Goal: Task Accomplishment & Management: Manage account settings

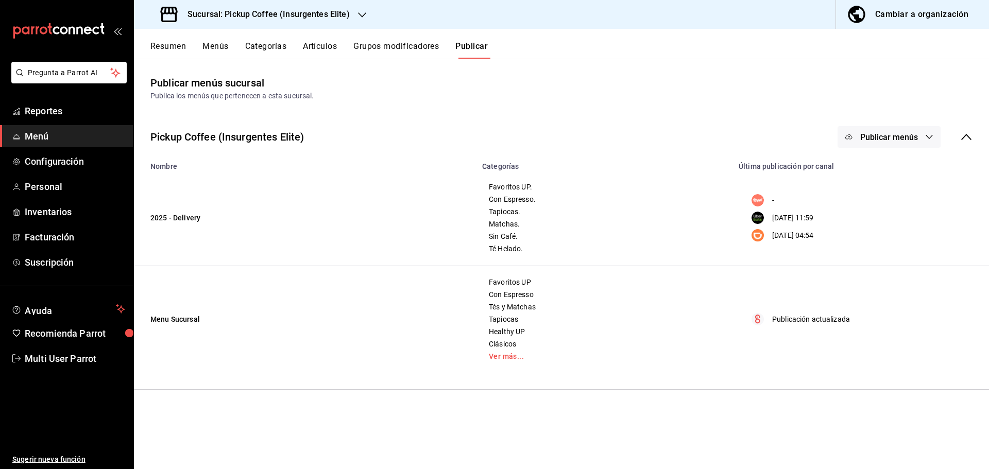
click at [882, 137] on span "Publicar menús" at bounding box center [889, 137] width 58 height 10
click at [884, 203] on span "Uber Eats" at bounding box center [903, 199] width 49 height 11
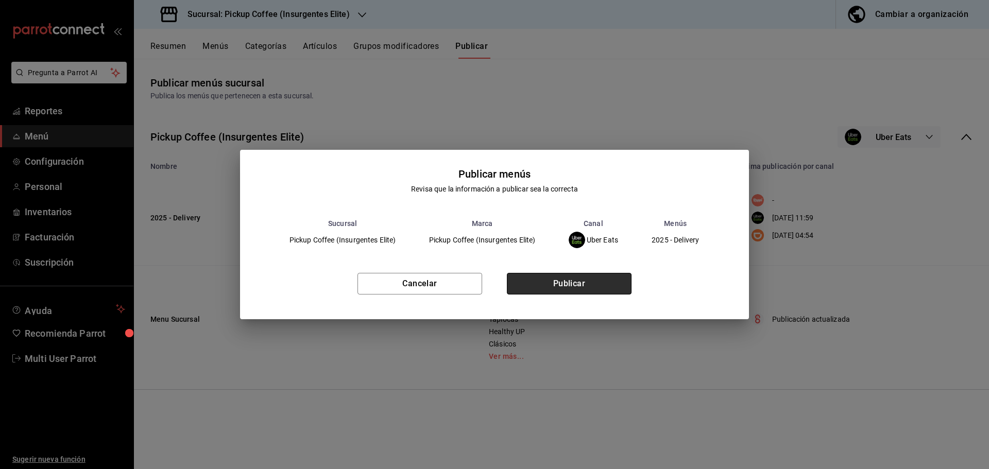
click at [572, 288] on button "Publicar" at bounding box center [569, 284] width 125 height 22
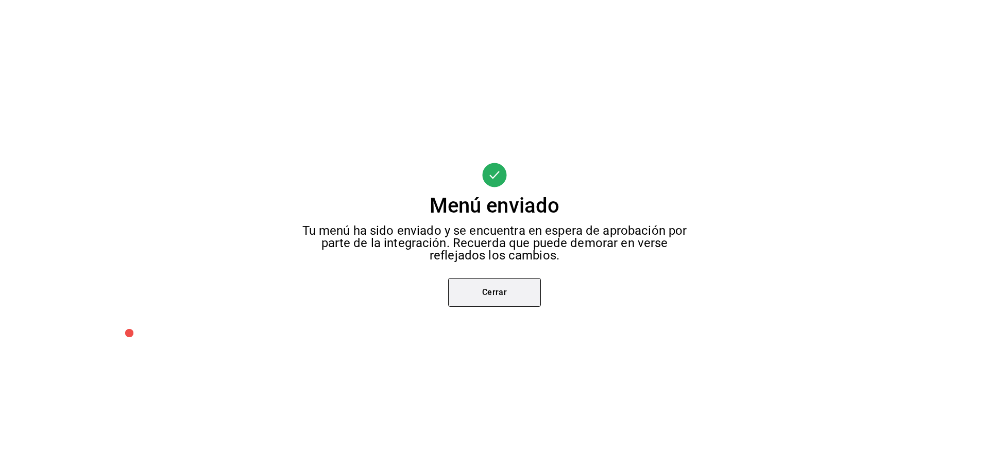
click at [489, 290] on button "Cerrar" at bounding box center [494, 292] width 93 height 29
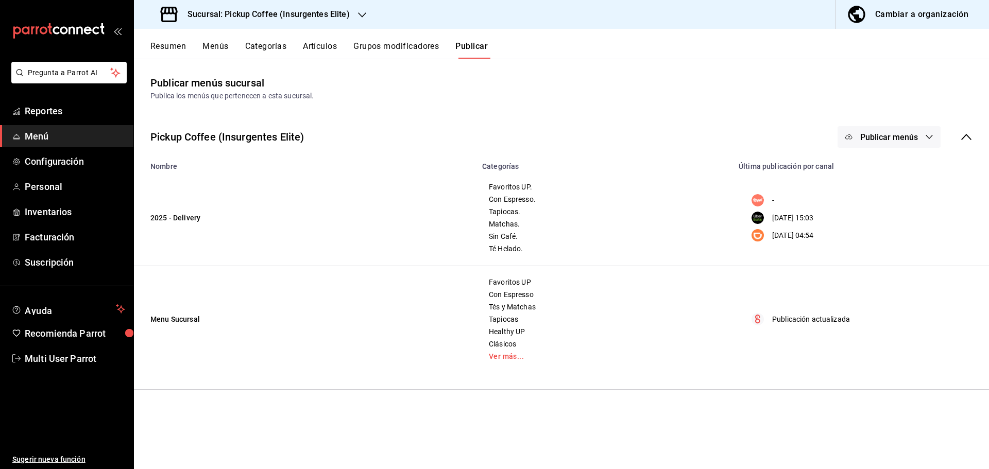
click at [907, 5] on button "Cambiar a organización" at bounding box center [908, 14] width 145 height 29
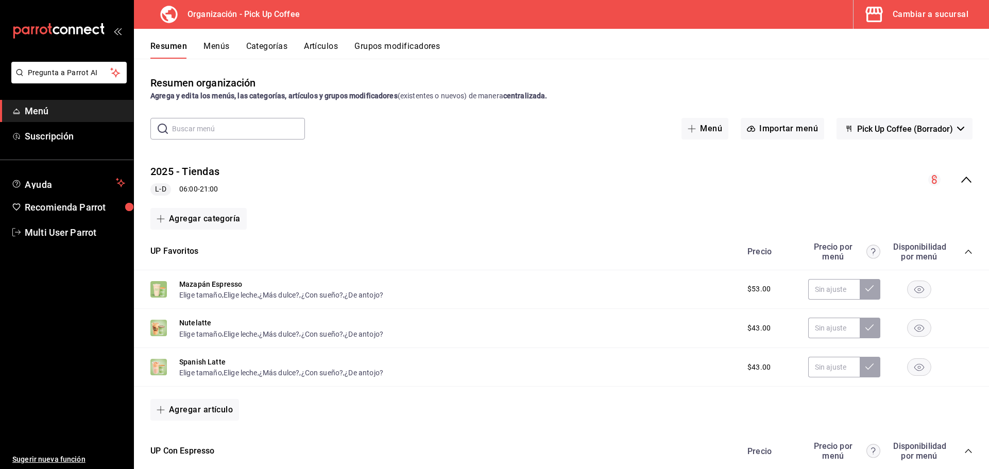
click at [962, 180] on icon "collapse-menu-row" at bounding box center [966, 180] width 12 height 12
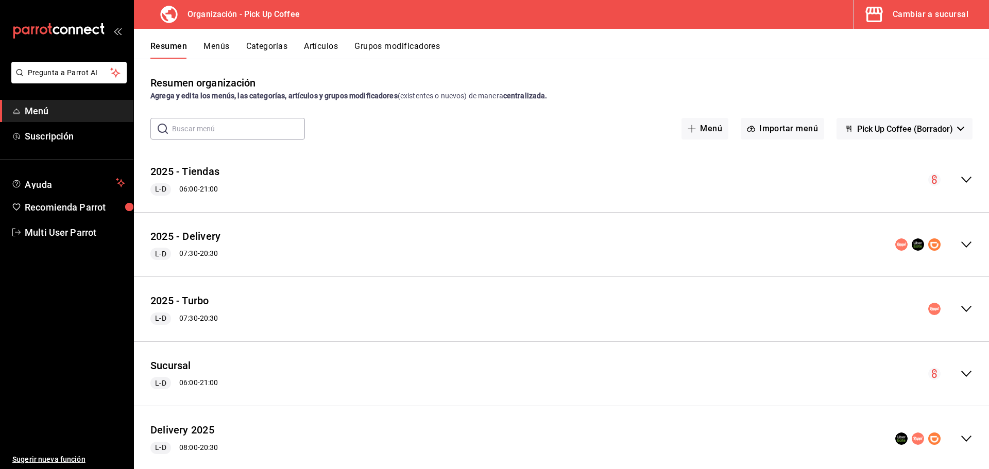
click at [224, 45] on button "Menús" at bounding box center [216, 50] width 26 height 18
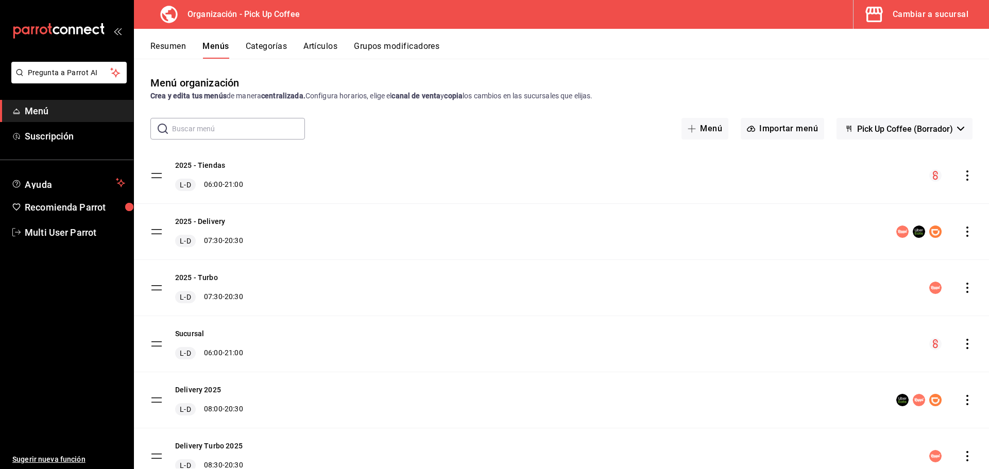
click at [962, 234] on icon "actions" at bounding box center [967, 232] width 10 height 10
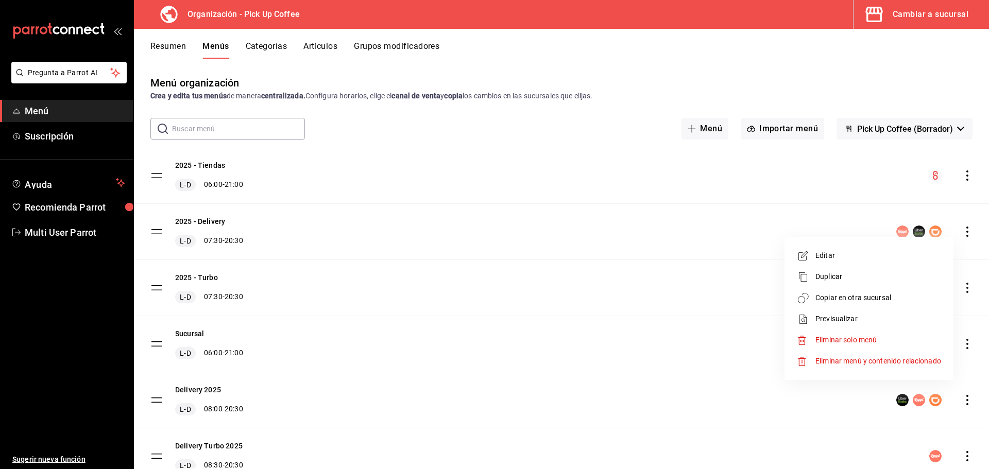
click at [838, 303] on span "Copiar en otra sucursal" at bounding box center [878, 298] width 126 height 11
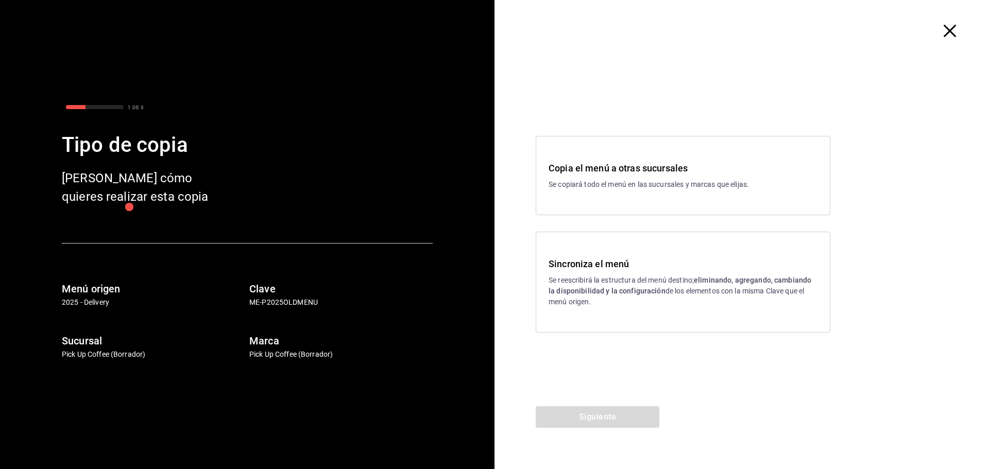
click at [599, 270] on h3 "Sincroniza el menú" at bounding box center [683, 264] width 269 height 14
click at [580, 411] on button "Siguiente" at bounding box center [598, 417] width 124 height 22
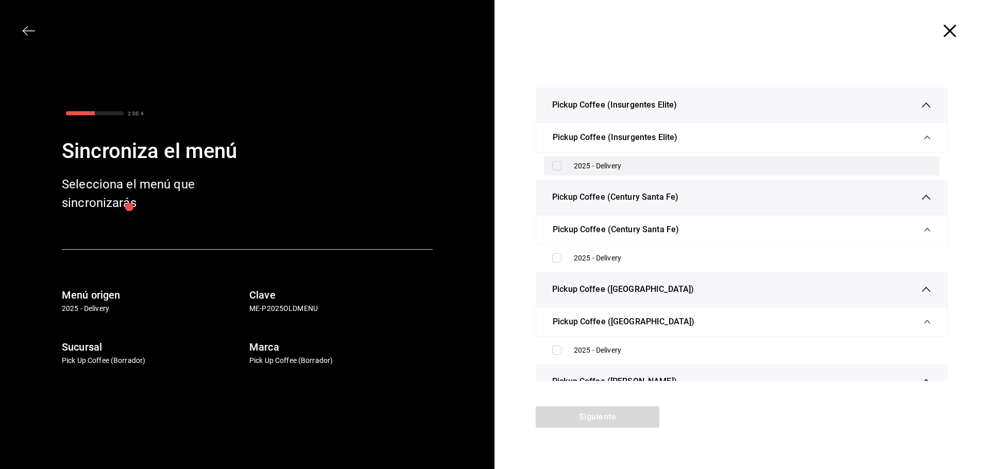
click at [555, 166] on input "checkbox" at bounding box center [556, 165] width 9 height 9
checkbox input "true"
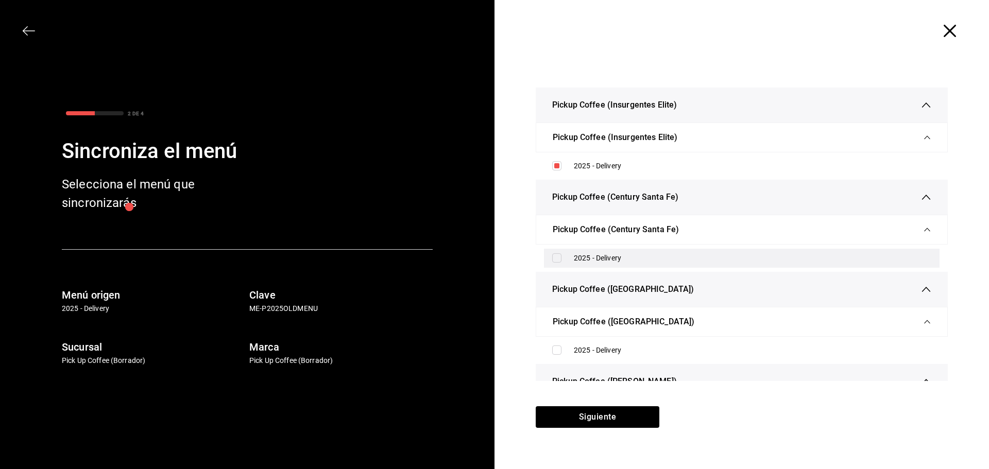
click at [555, 260] on input "checkbox" at bounding box center [556, 257] width 9 height 9
checkbox input "true"
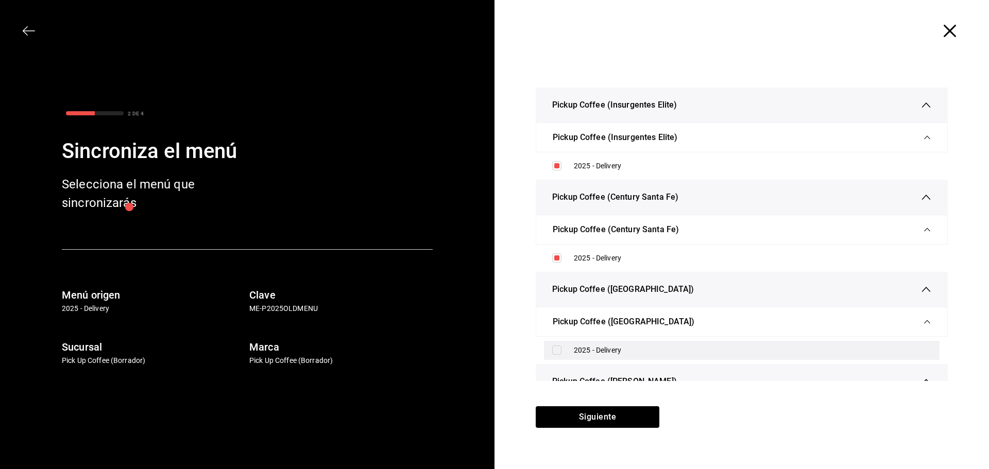
click at [559, 346] on input "checkbox" at bounding box center [556, 350] width 9 height 9
checkbox input "true"
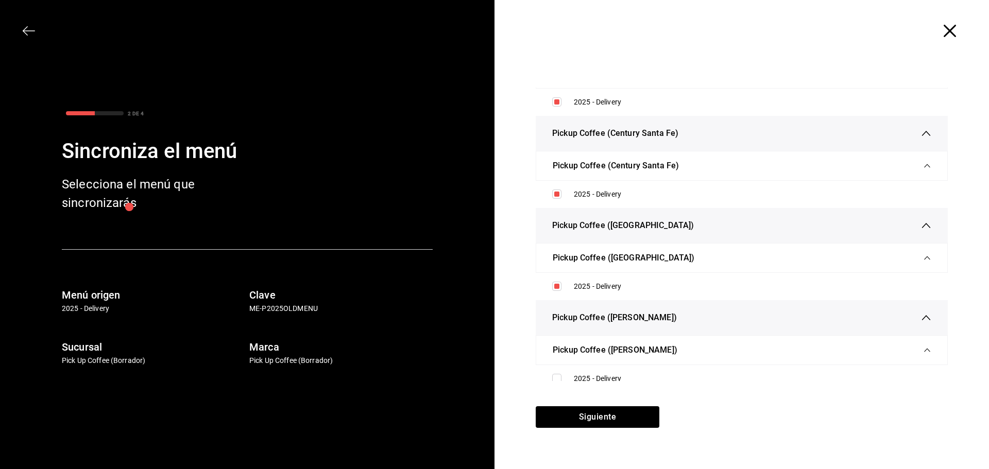
scroll to position [75, 0]
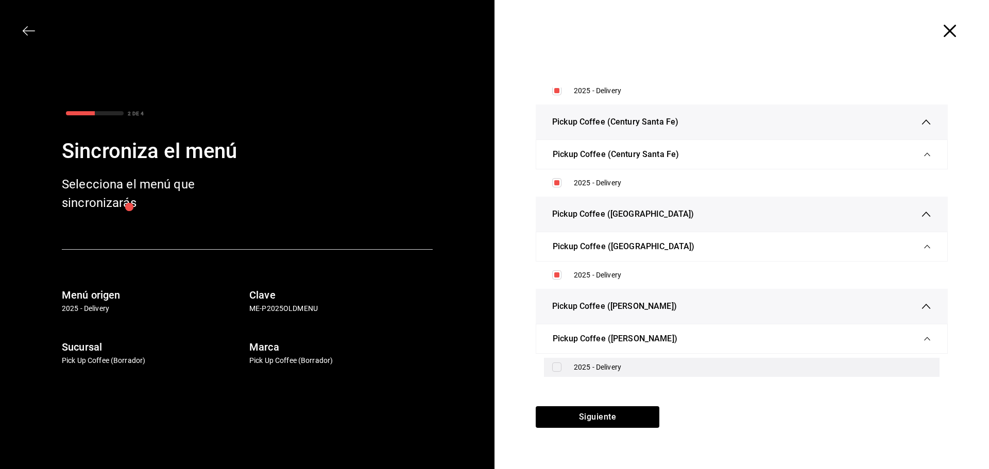
click at [557, 366] on input "checkbox" at bounding box center [556, 367] width 9 height 9
checkbox input "true"
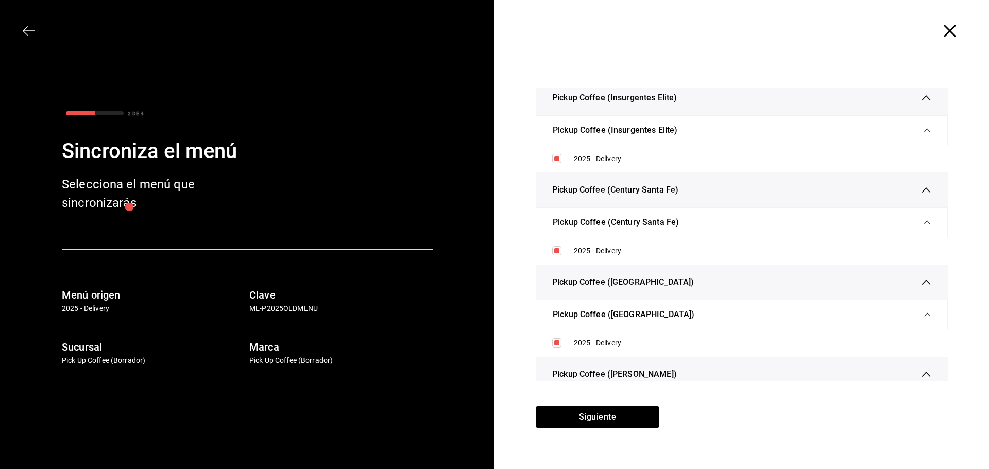
scroll to position [0, 0]
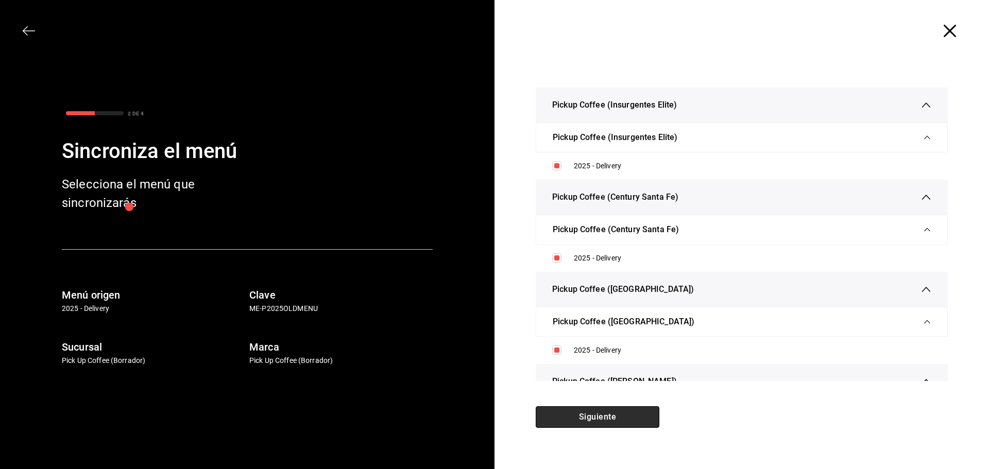
click at [604, 419] on button "Siguiente" at bounding box center [598, 417] width 124 height 22
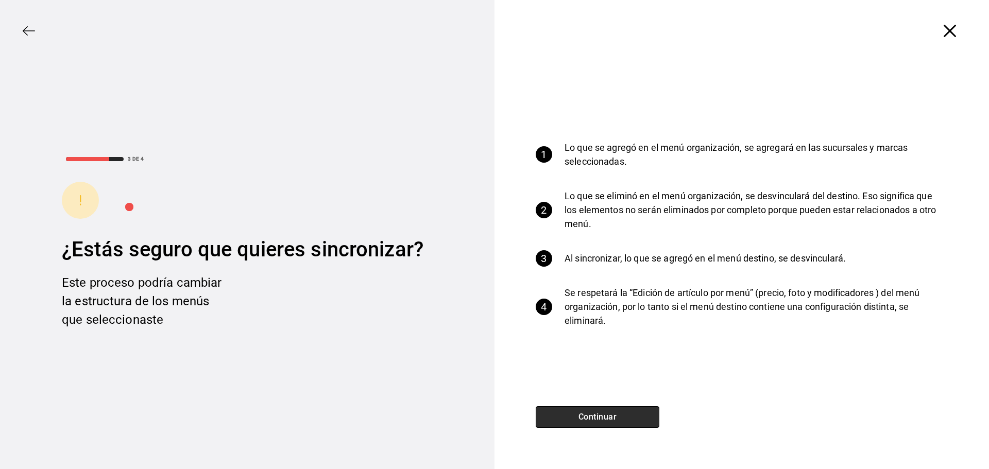
click at [602, 419] on button "Continuar" at bounding box center [598, 417] width 124 height 22
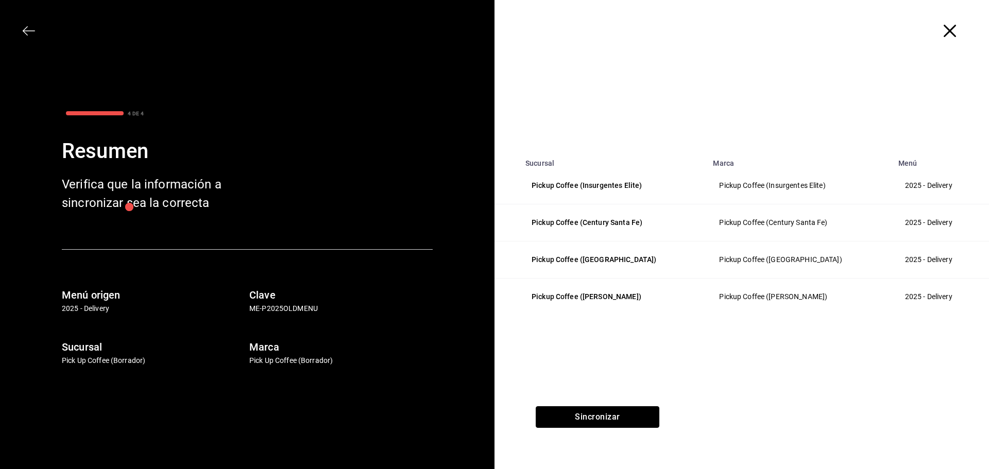
drag, startPoint x: 602, startPoint y: 419, endPoint x: 639, endPoint y: 373, distance: 58.6
click at [639, 373] on div "Sucursal Marca Menú Pickup Coffee (Insurgentes Elite) Pickup Coffee (Insurgente…" at bounding box center [742, 234] width 495 height 469
click at [609, 414] on button "Sincronizar" at bounding box center [598, 417] width 124 height 22
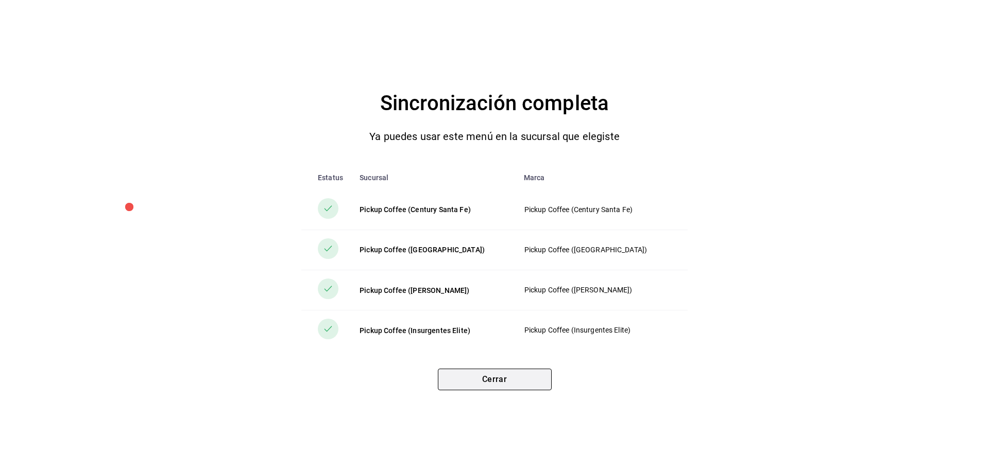
click at [489, 386] on button "Cerrar" at bounding box center [495, 380] width 114 height 22
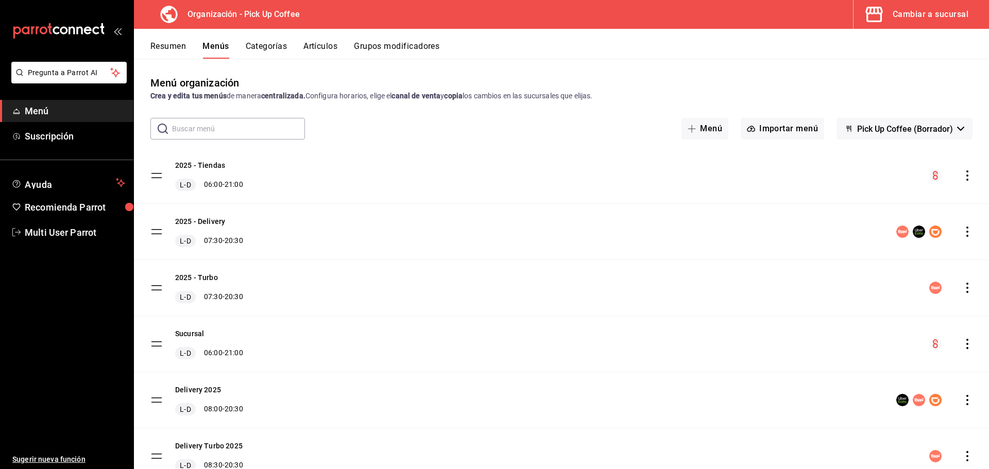
scroll to position [45, 0]
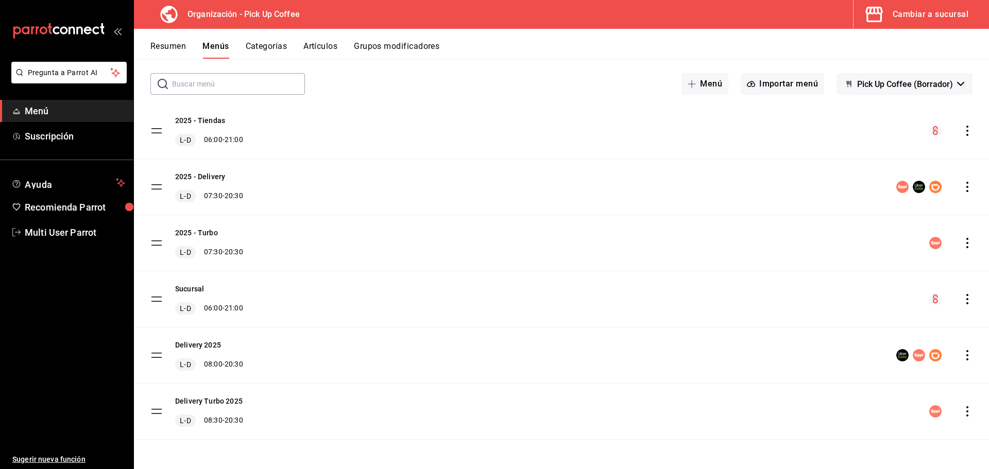
click at [912, 16] on div "Cambiar a sucursal" at bounding box center [931, 14] width 76 height 14
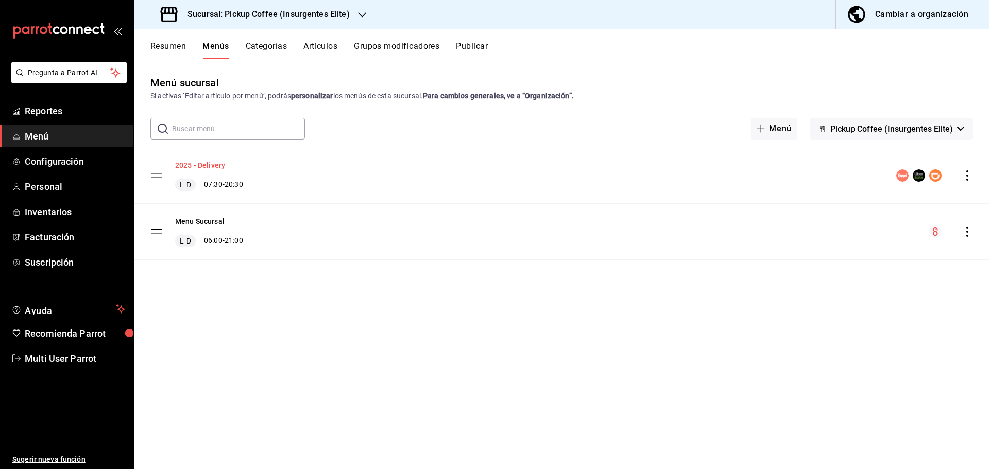
click at [210, 165] on button "2025 - Delivery" at bounding box center [200, 165] width 50 height 10
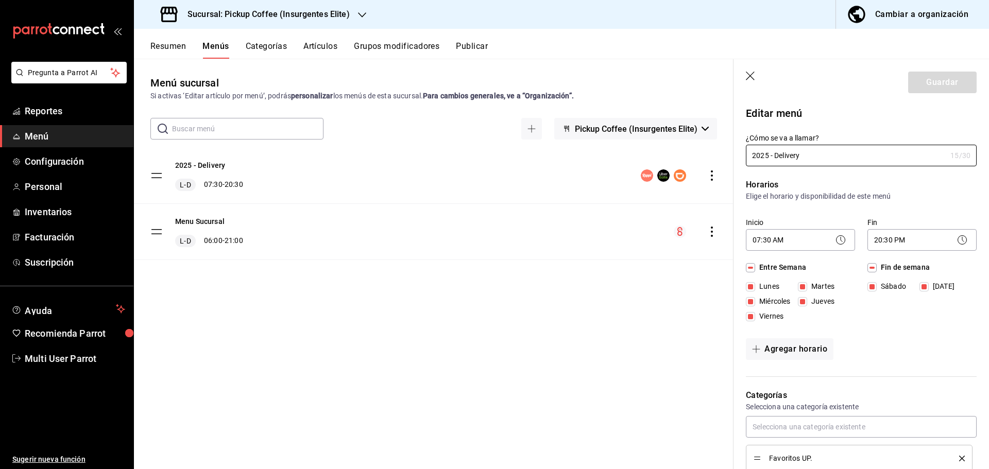
click at [480, 50] on button "Publicar" at bounding box center [472, 50] width 32 height 18
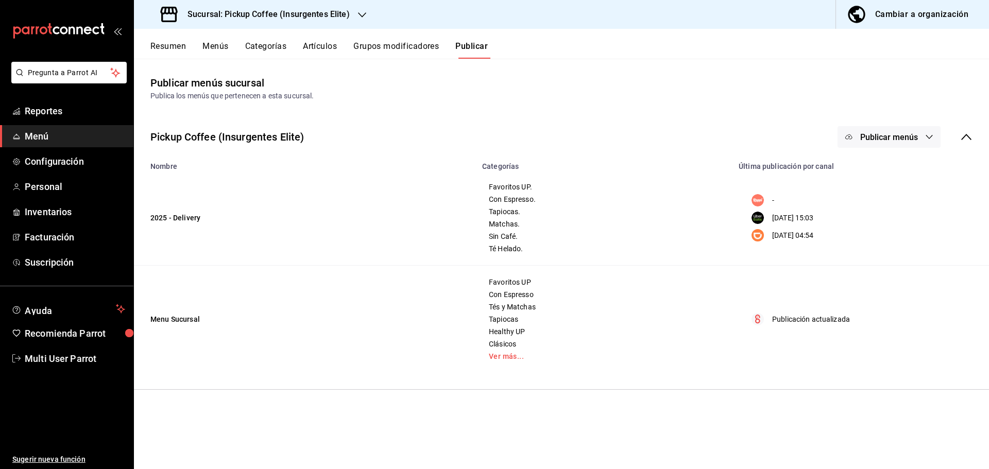
click at [926, 137] on icon "button" at bounding box center [929, 137] width 8 height 8
click at [899, 201] on span "Uber Eats" at bounding box center [903, 199] width 49 height 11
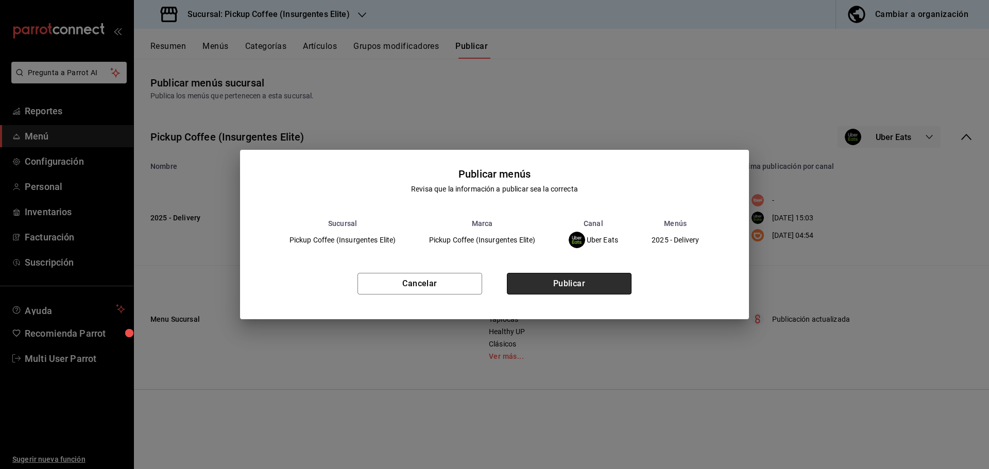
click at [552, 284] on button "Publicar" at bounding box center [569, 284] width 125 height 22
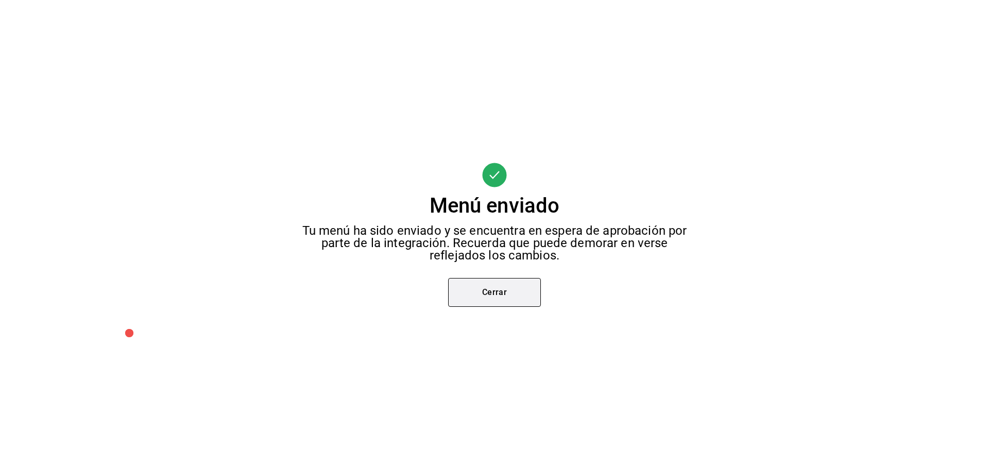
click at [487, 291] on button "Cerrar" at bounding box center [494, 292] width 93 height 29
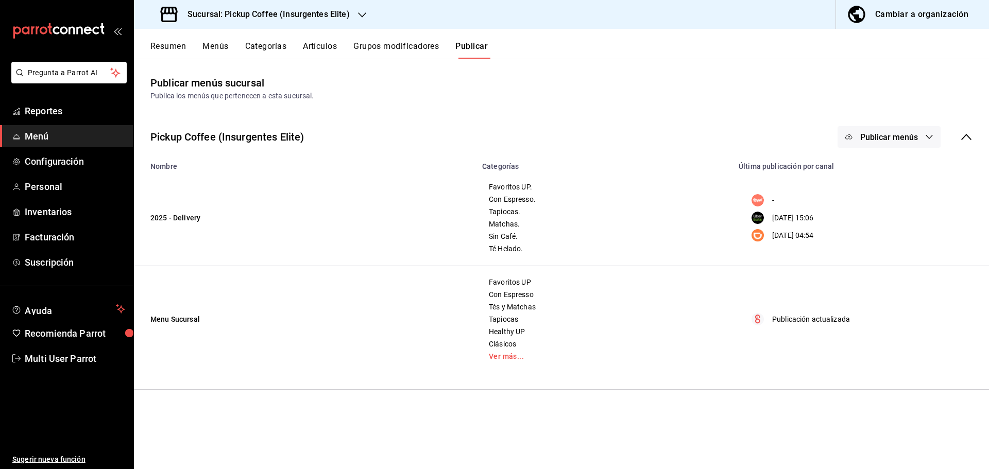
click at [345, 19] on h3 "Sucursal: Pickup Coffee (Insurgentes Elite)" at bounding box center [264, 14] width 171 height 12
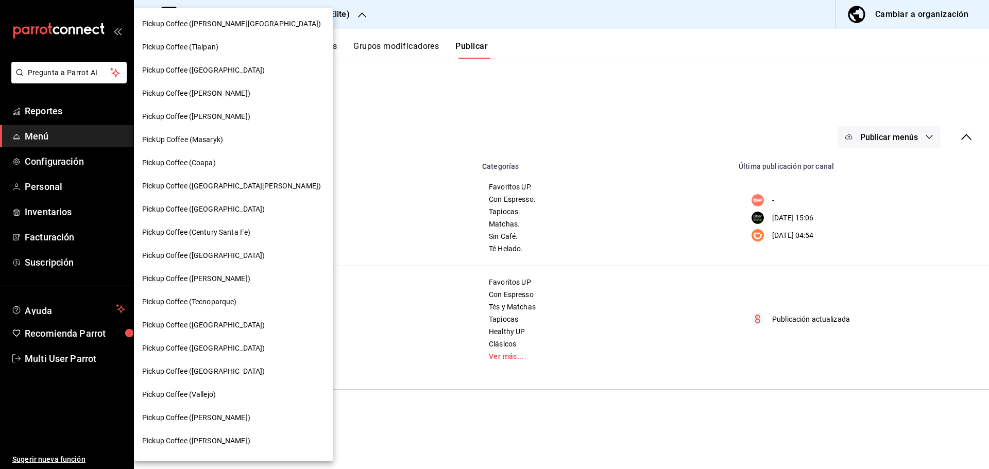
click at [232, 232] on span "Pickup Coffee (Century Santa Fe)" at bounding box center [196, 232] width 108 height 11
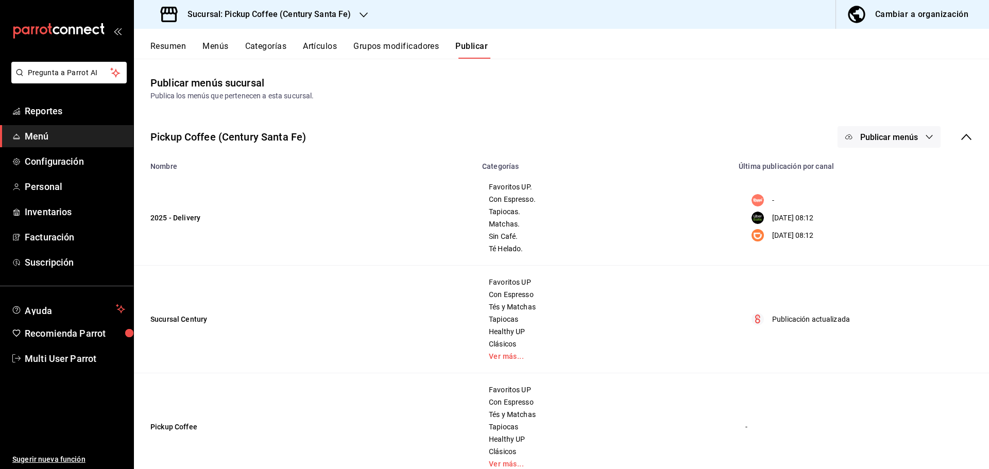
click at [889, 137] on span "Publicar menús" at bounding box center [889, 137] width 58 height 10
click at [870, 203] on div at bounding box center [857, 199] width 29 height 16
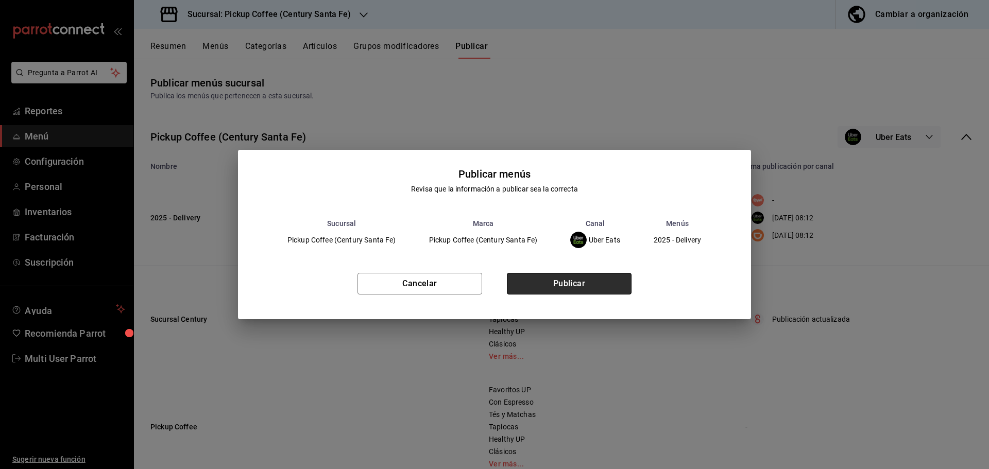
click at [553, 285] on button "Publicar" at bounding box center [569, 284] width 125 height 22
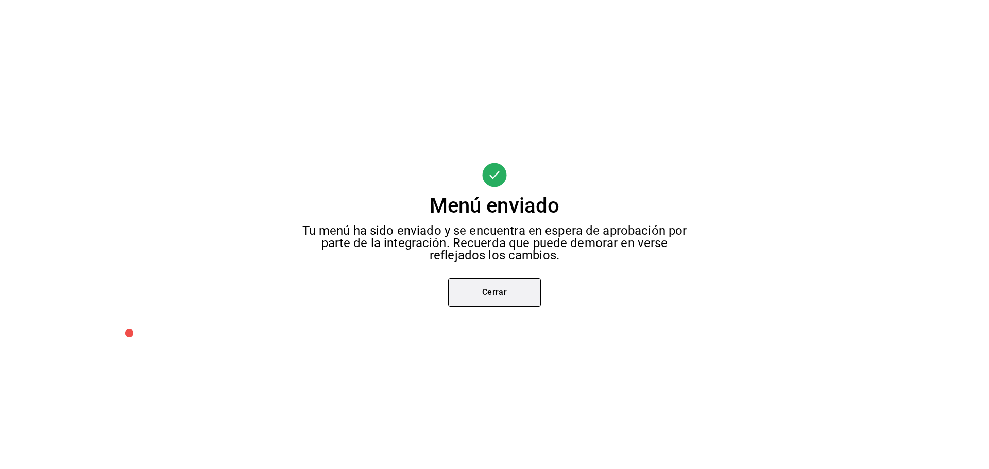
click at [503, 290] on button "Cerrar" at bounding box center [494, 292] width 93 height 29
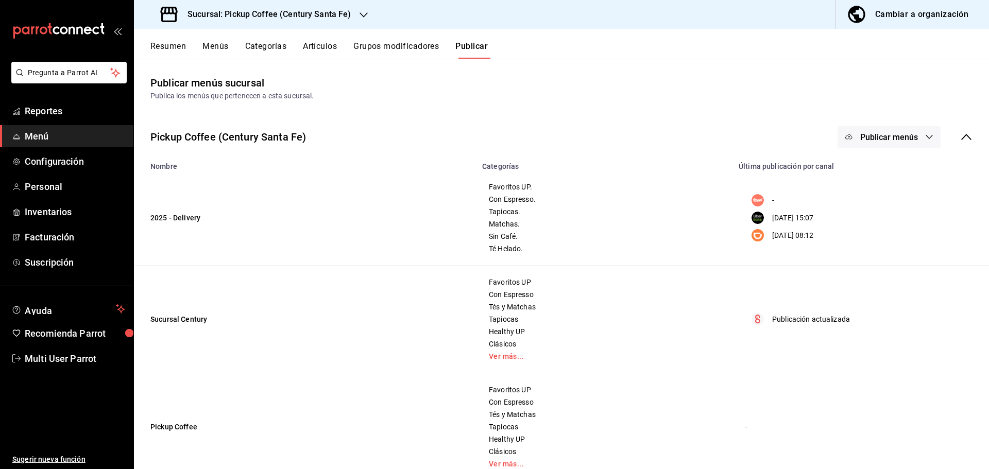
click at [336, 21] on div "Sucursal: Pickup Coffee (Century Santa Fe)" at bounding box center [257, 14] width 230 height 29
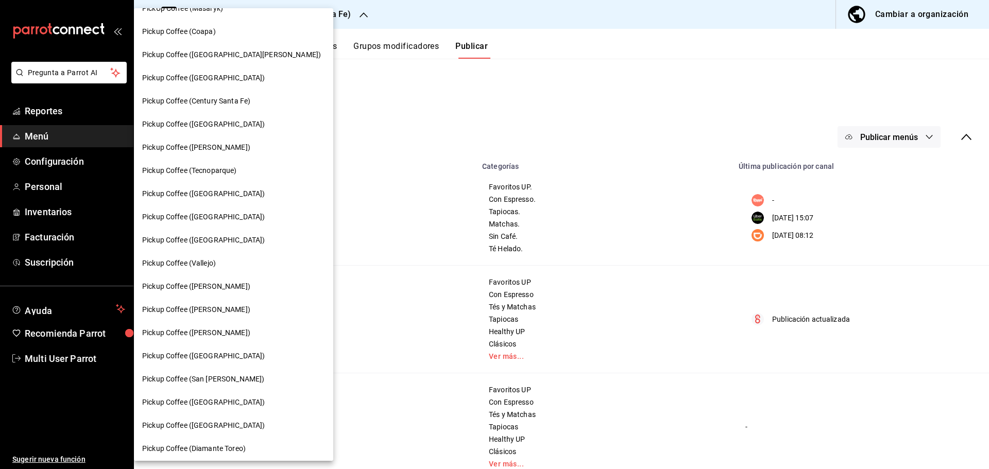
scroll to position [155, 0]
click at [226, 375] on span "Pickup Coffee ([GEOGRAPHIC_DATA])" at bounding box center [203, 379] width 123 height 11
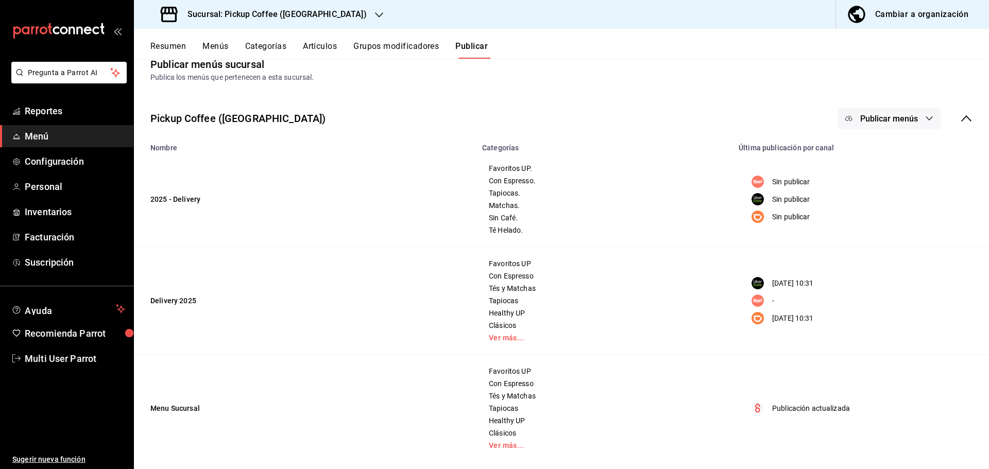
scroll to position [29, 0]
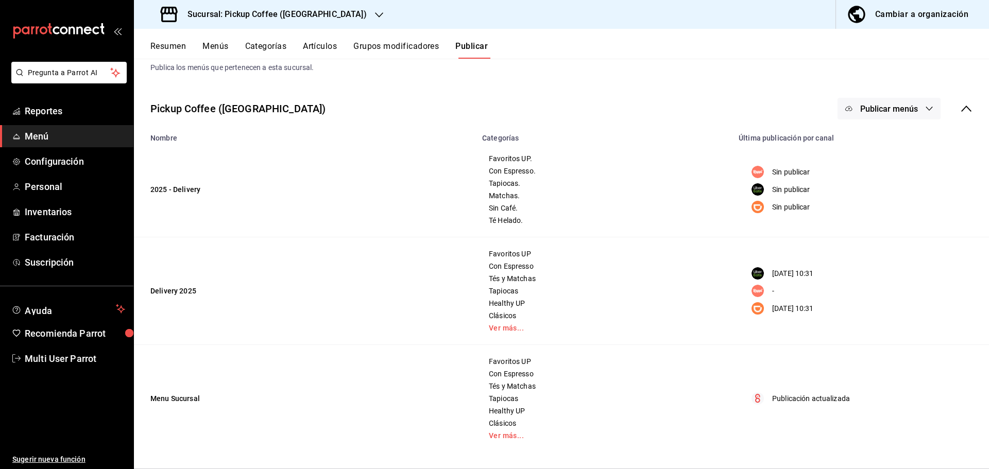
click at [925, 110] on icon "button" at bounding box center [929, 109] width 8 height 8
click at [885, 173] on span "Uber Eats" at bounding box center [896, 170] width 49 height 11
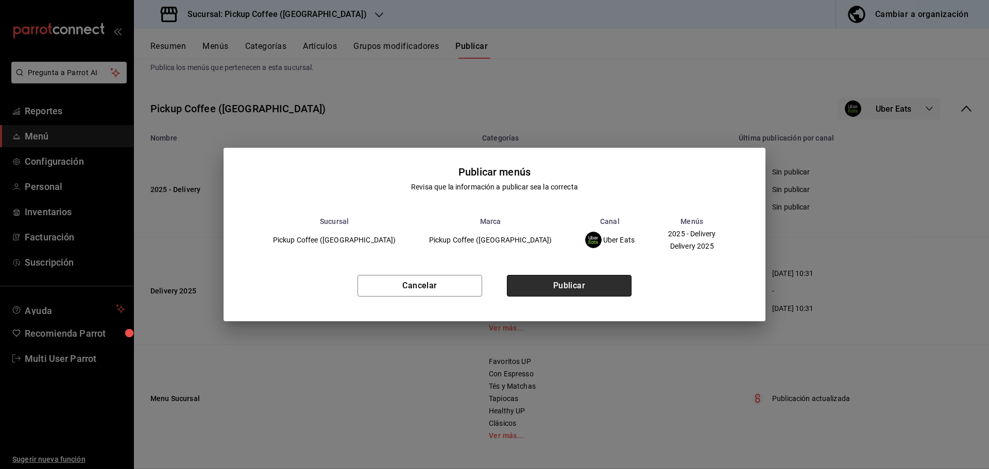
click at [588, 291] on button "Publicar" at bounding box center [569, 286] width 125 height 22
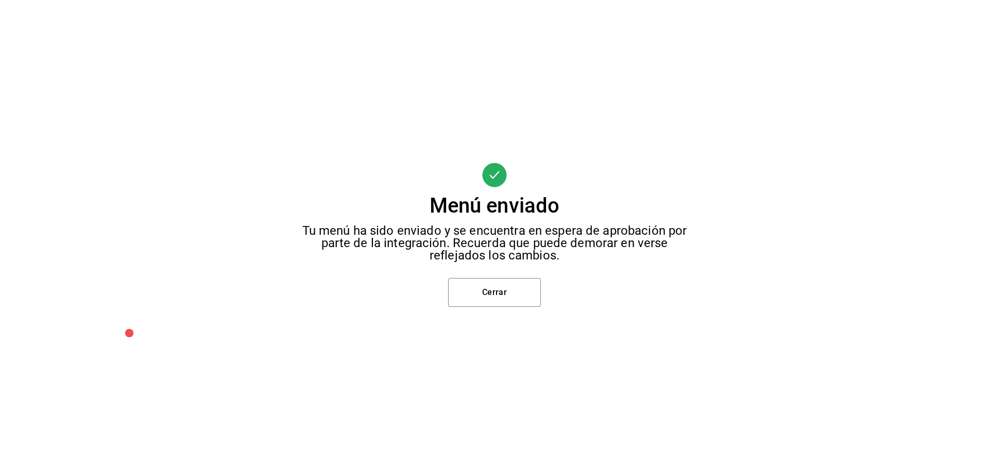
scroll to position [0, 0]
click at [502, 289] on button "Cerrar" at bounding box center [494, 292] width 93 height 29
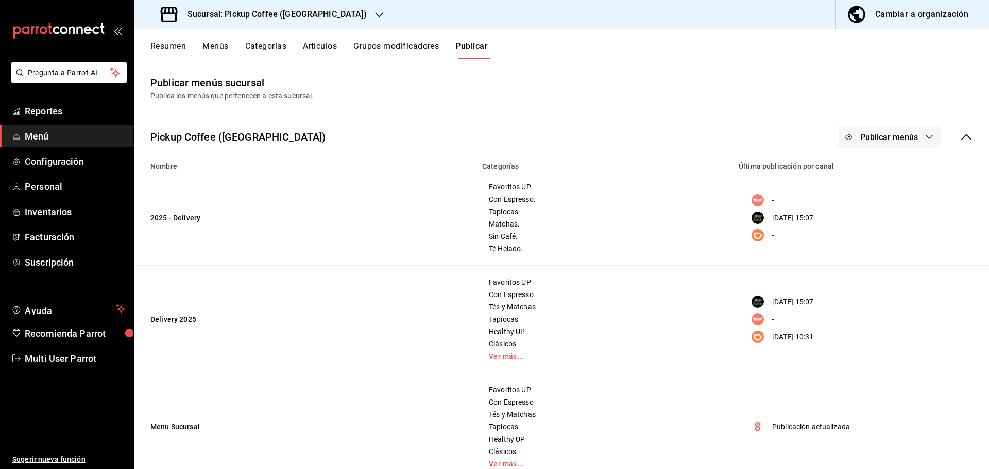
click at [907, 139] on span "Publicar menús" at bounding box center [889, 137] width 58 height 10
click at [869, 231] on div at bounding box center [857, 228] width 29 height 16
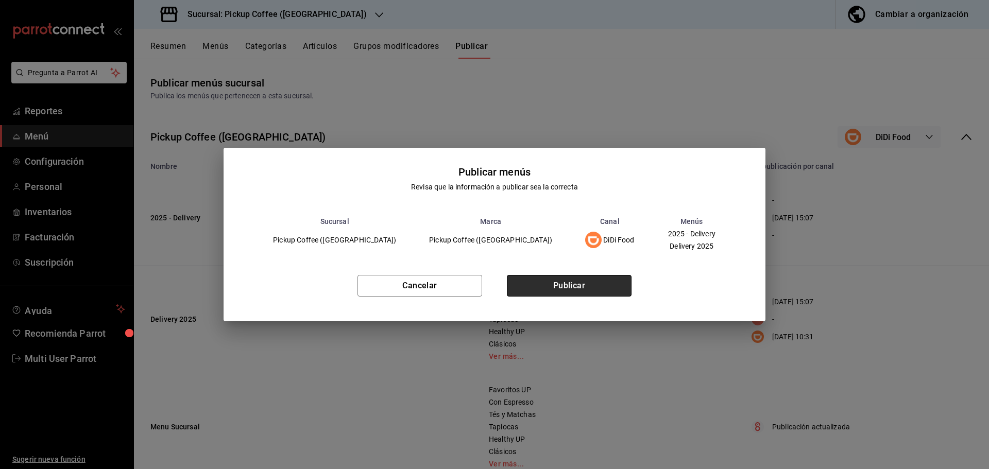
click at [574, 289] on button "Publicar" at bounding box center [569, 286] width 125 height 22
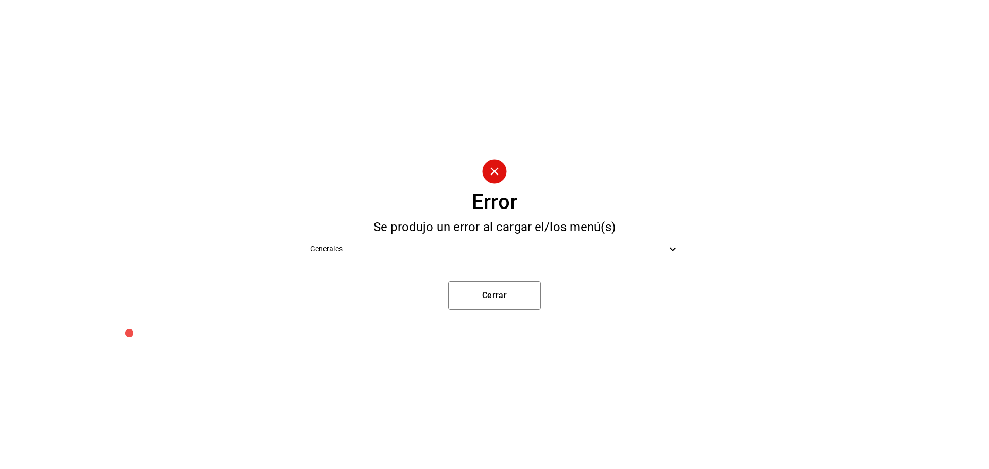
drag, startPoint x: 626, startPoint y: 234, endPoint x: 623, endPoint y: 240, distance: 6.9
click at [626, 235] on ul "Generales" at bounding box center [495, 248] width 386 height 31
click at [617, 252] on span "Generales" at bounding box center [488, 249] width 357 height 11
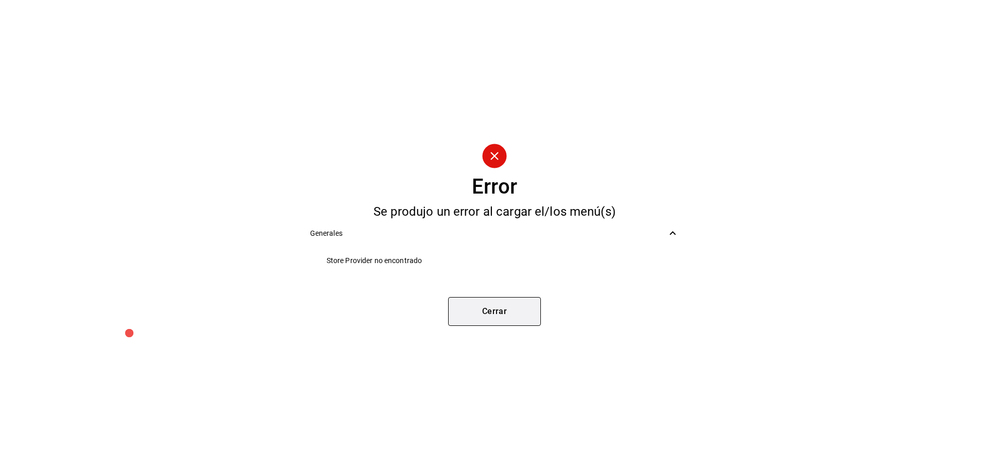
click at [487, 313] on button "Cerrar" at bounding box center [494, 311] width 93 height 29
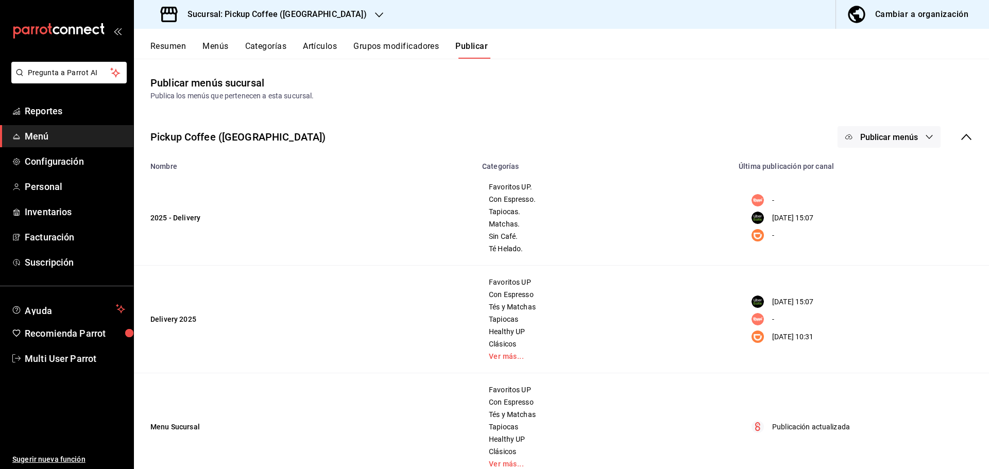
click at [216, 48] on button "Menús" at bounding box center [215, 50] width 26 height 18
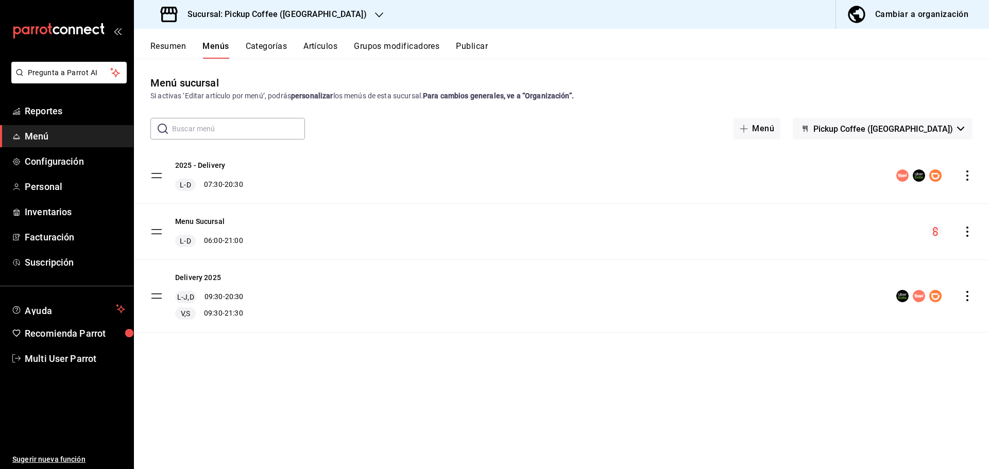
click at [965, 175] on icon "actions" at bounding box center [967, 176] width 10 height 10
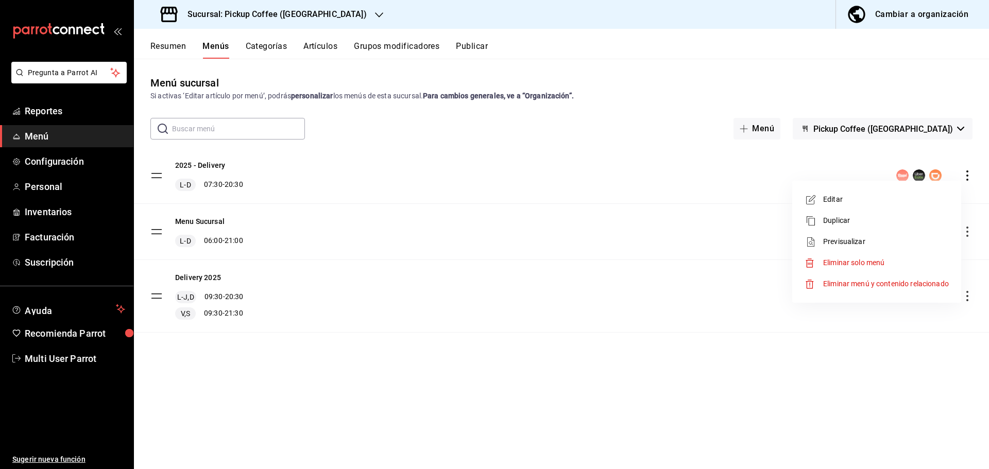
click at [838, 265] on span "Eliminar solo menú" at bounding box center [853, 263] width 61 height 8
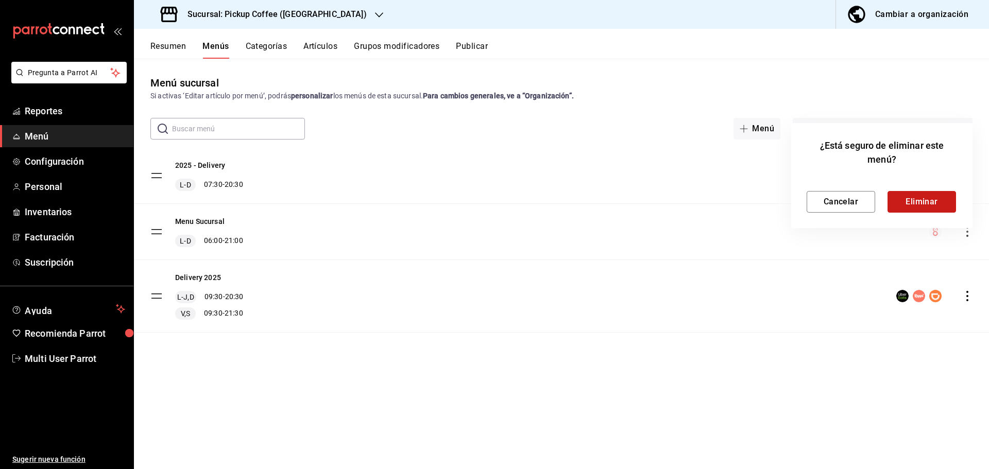
click at [912, 201] on button "Eliminar" at bounding box center [922, 202] width 69 height 22
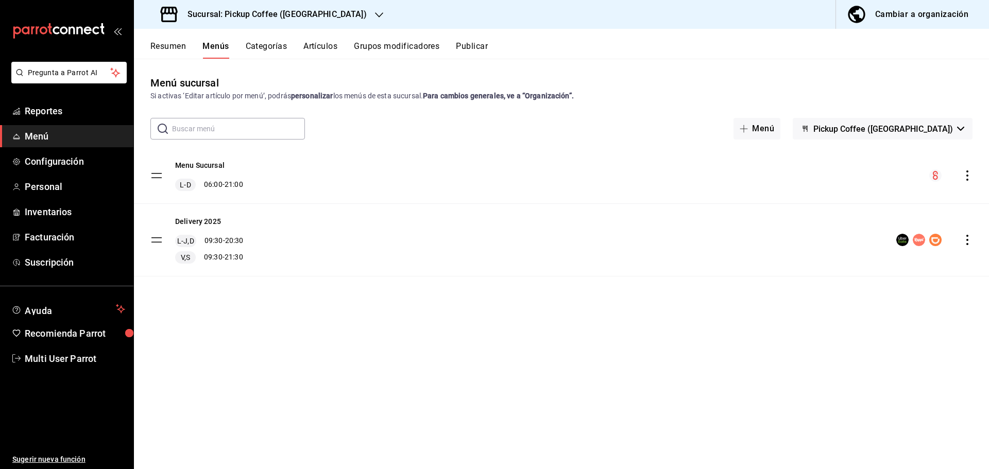
click at [340, 17] on div "Sucursal: Pickup Coffee ([GEOGRAPHIC_DATA])" at bounding box center [264, 14] width 245 height 29
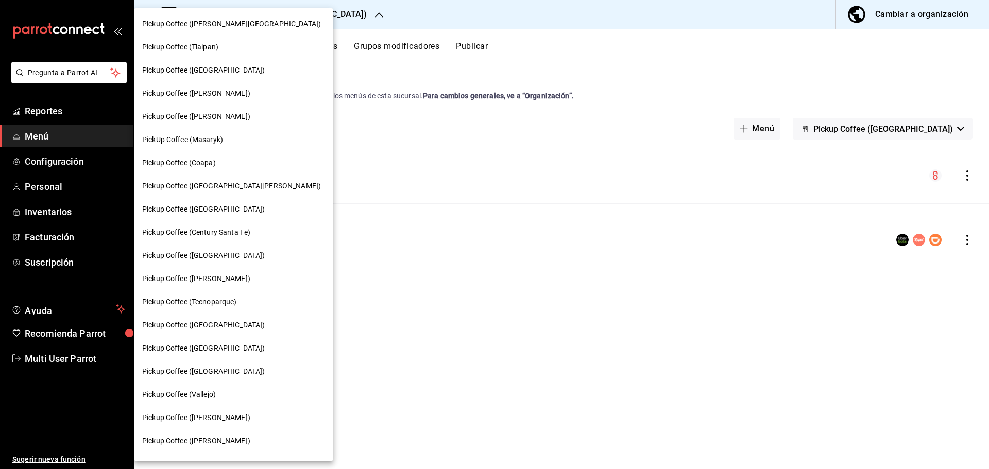
click at [223, 117] on span "Pickup Coffee ([PERSON_NAME])" at bounding box center [196, 116] width 108 height 11
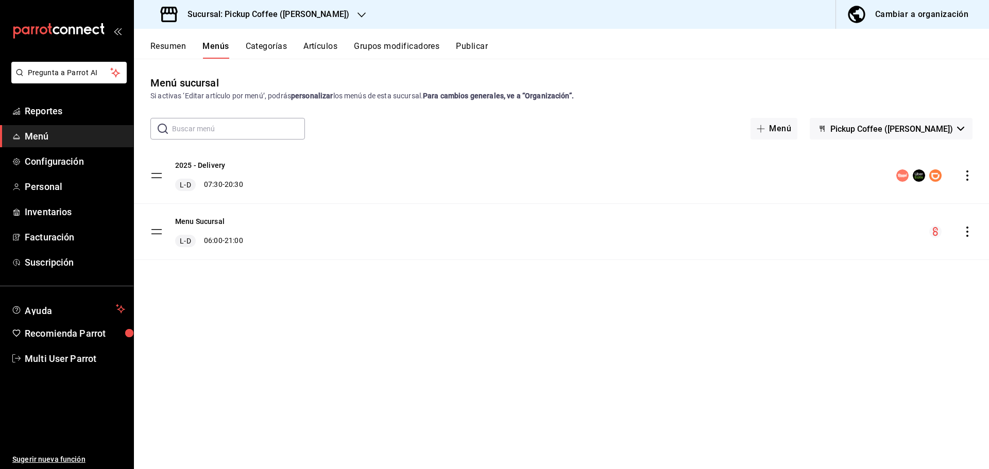
click at [474, 48] on button "Publicar" at bounding box center [472, 50] width 32 height 18
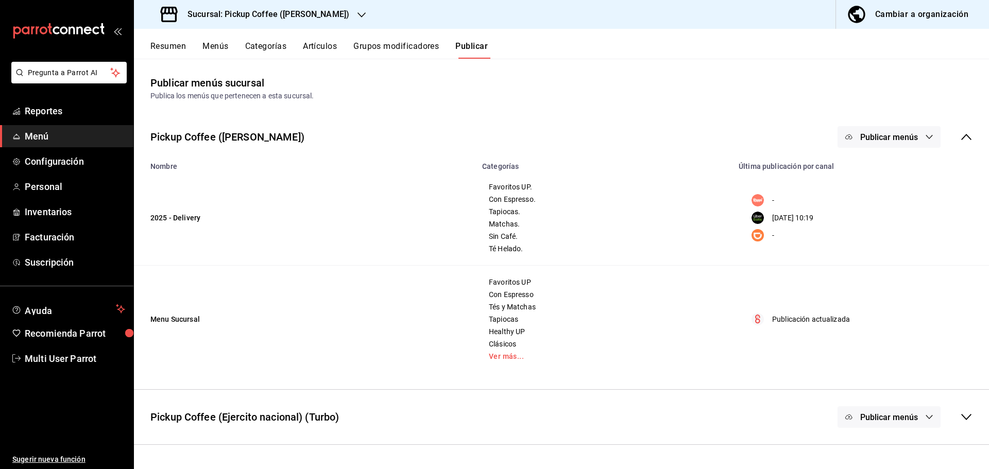
click at [931, 135] on icon "button" at bounding box center [929, 137] width 8 height 8
click at [861, 231] on img at bounding box center [858, 228] width 16 height 16
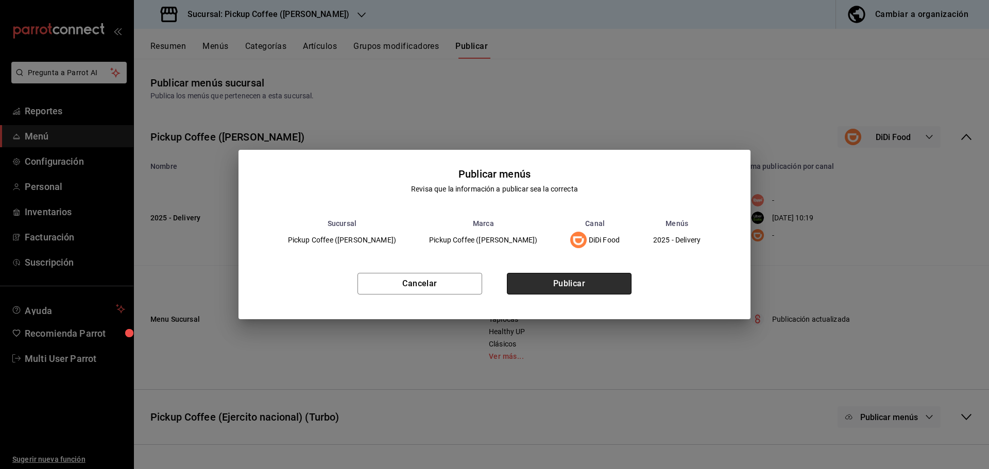
click at [557, 285] on button "Publicar" at bounding box center [569, 284] width 125 height 22
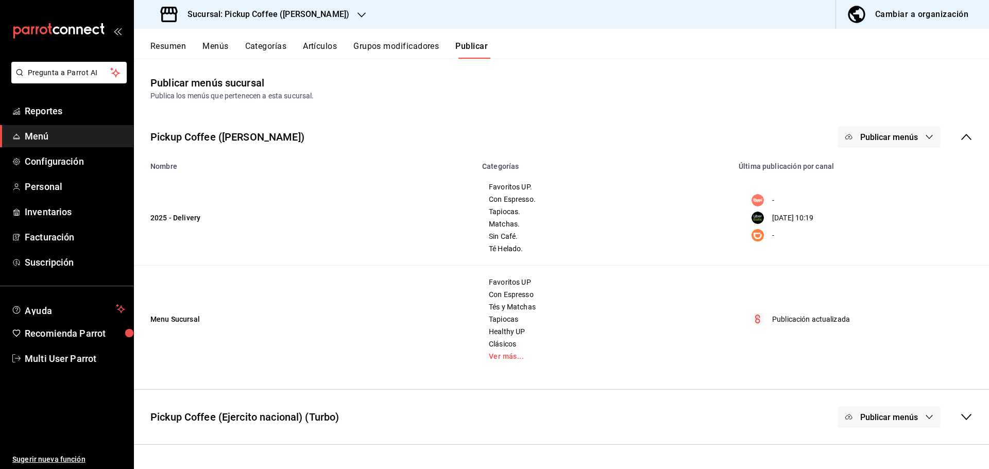
click at [944, 18] on div "Cambiar a organización" at bounding box center [921, 14] width 93 height 14
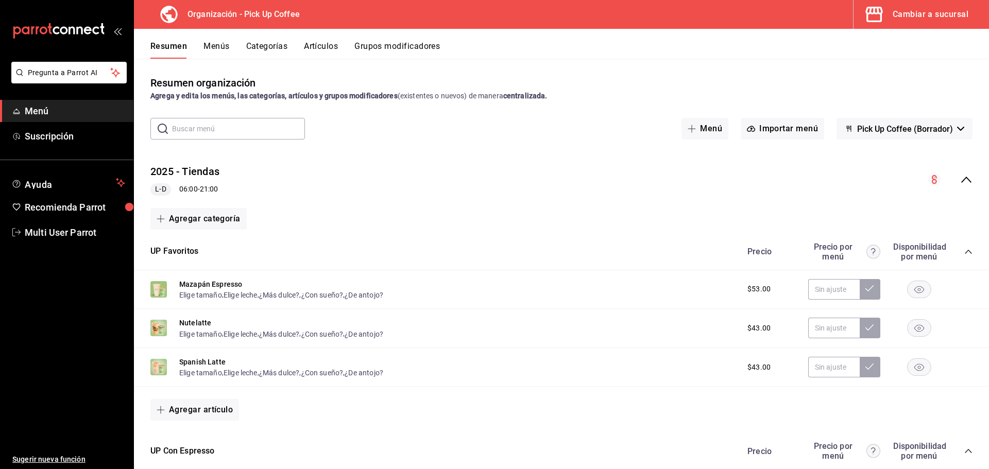
click at [220, 53] on button "Menús" at bounding box center [216, 50] width 26 height 18
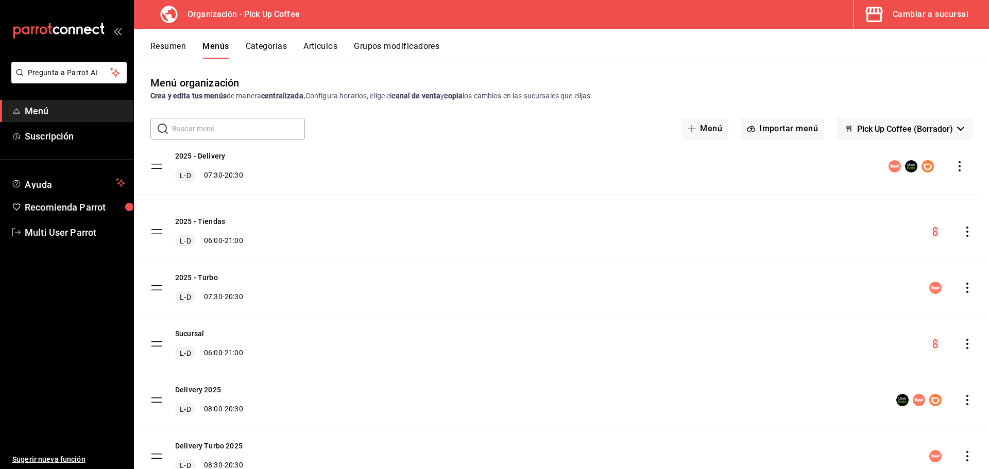
drag, startPoint x: 159, startPoint y: 234, endPoint x: 159, endPoint y: 169, distance: 65.4
click at [159, 169] on tbody "2025 - Tiendas L-D 06:00 - 21:00 2025 - Delivery L-D 07:30 - 20:30 2025 - Turbo…" at bounding box center [561, 316] width 855 height 337
click at [962, 177] on icon "actions" at bounding box center [967, 176] width 10 height 10
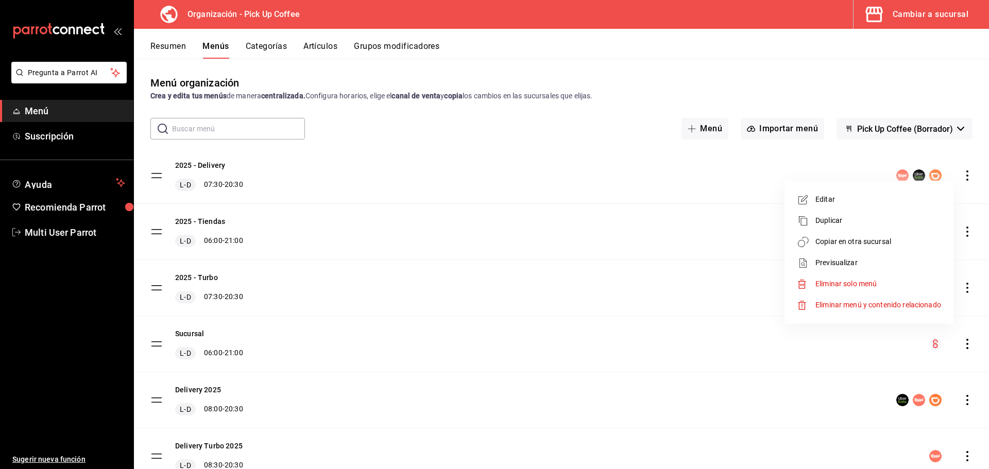
click at [349, 175] on div at bounding box center [494, 234] width 989 height 469
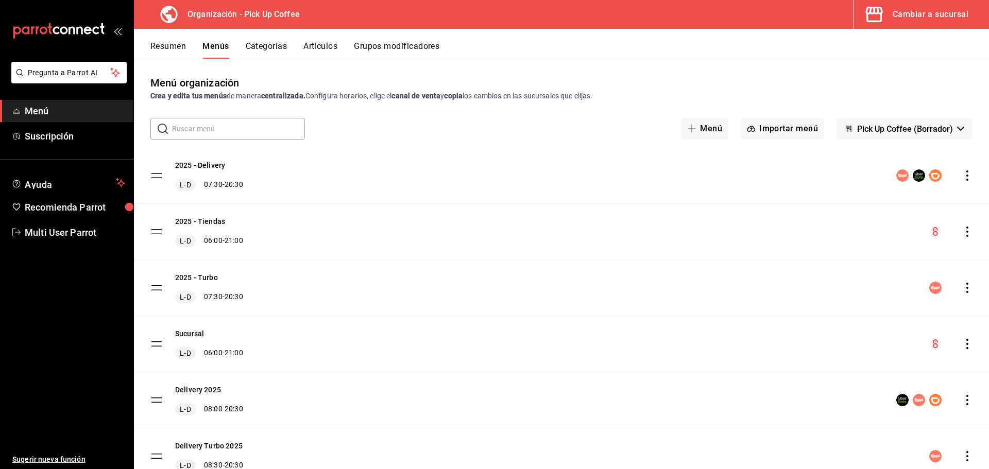
click at [183, 48] on button "Resumen" at bounding box center [168, 50] width 36 height 18
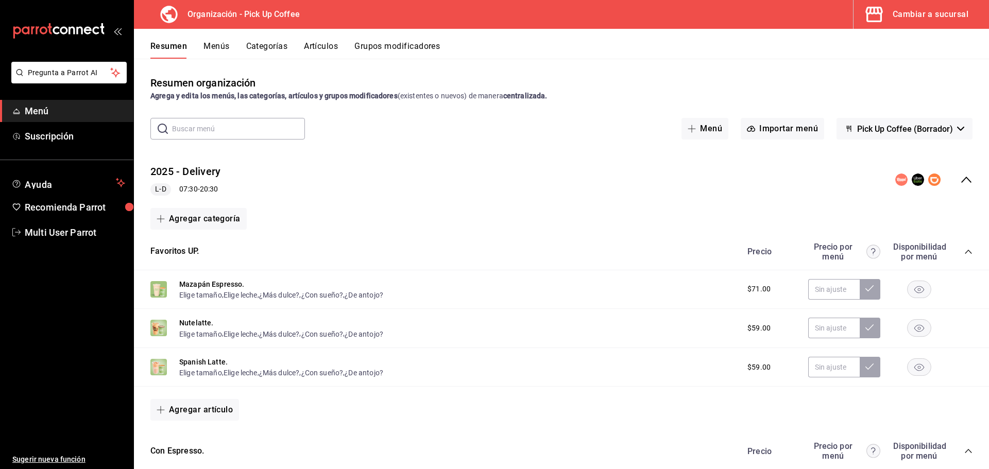
click at [222, 50] on button "Menús" at bounding box center [216, 50] width 26 height 18
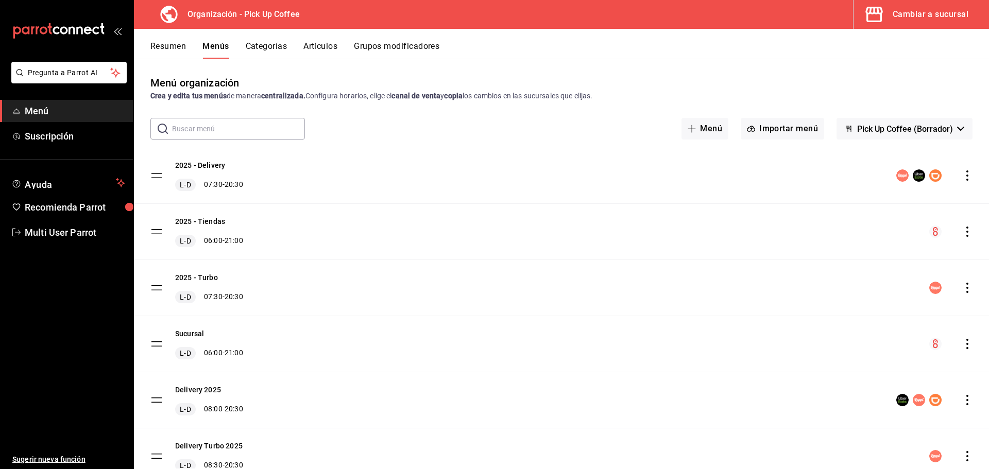
click at [962, 174] on icon "actions" at bounding box center [967, 176] width 10 height 10
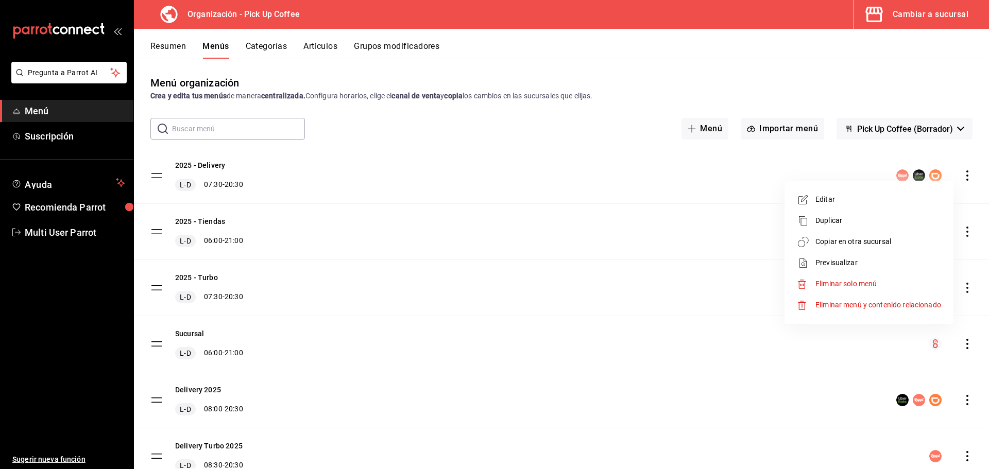
click at [826, 260] on span "Previsualizar" at bounding box center [878, 263] width 126 height 11
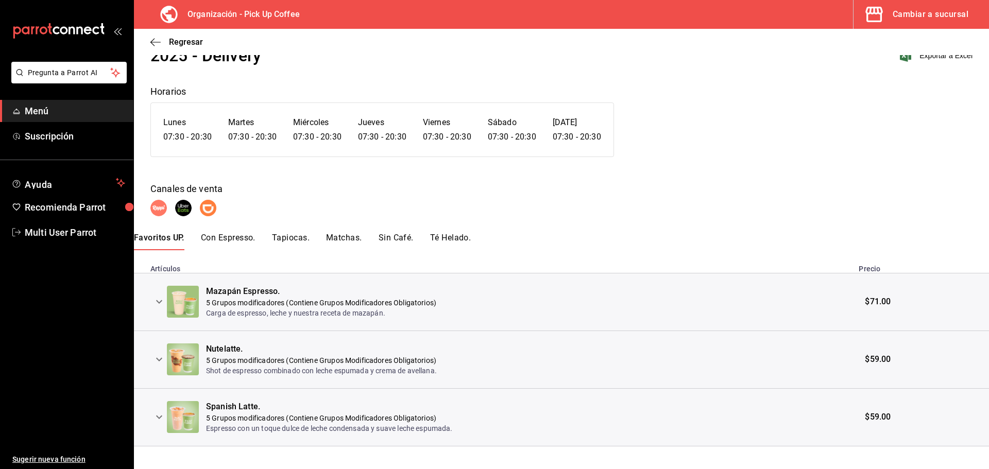
scroll to position [47, 0]
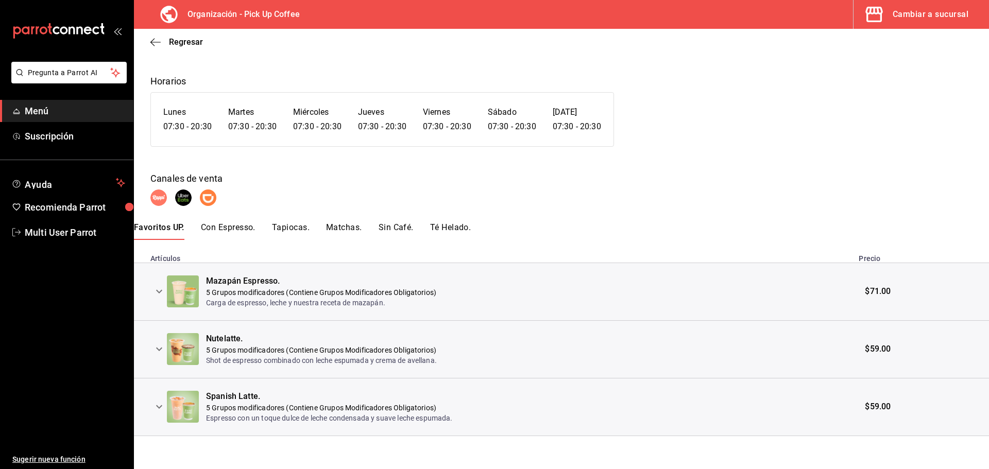
click at [160, 288] on icon "expand row" at bounding box center [159, 291] width 12 height 12
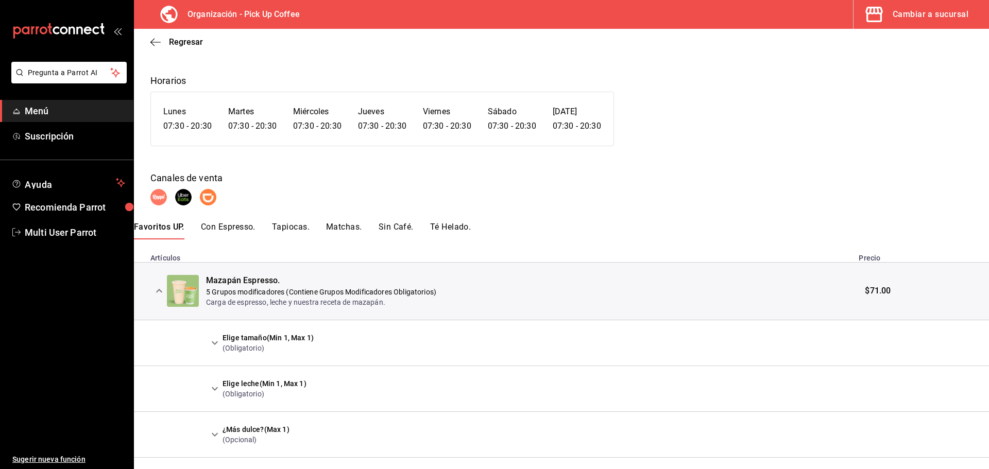
click at [213, 341] on icon "expand row" at bounding box center [215, 343] width 12 height 12
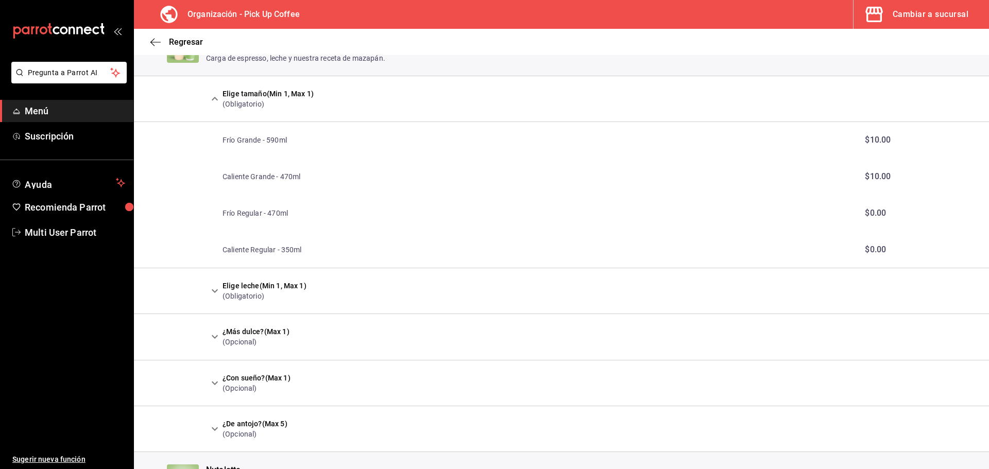
scroll to position [305, 0]
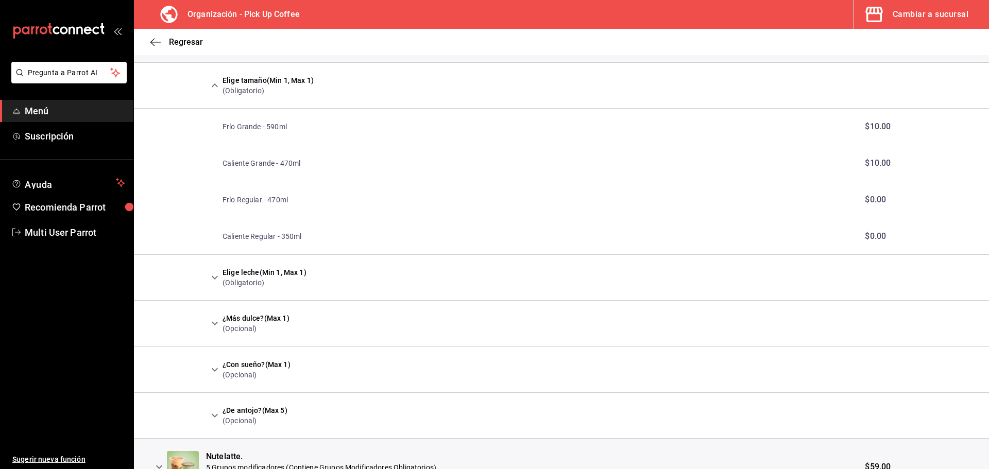
click at [212, 275] on icon "expand row" at bounding box center [215, 277] width 12 height 12
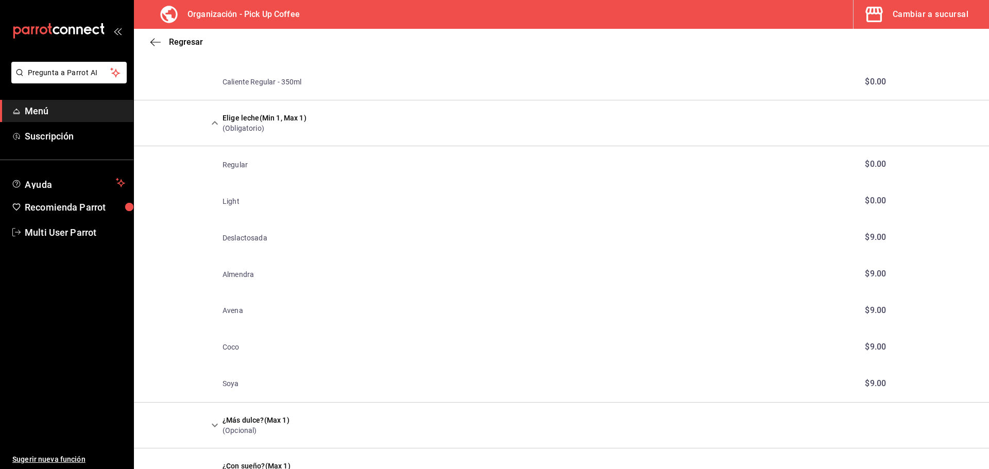
scroll to position [614, 0]
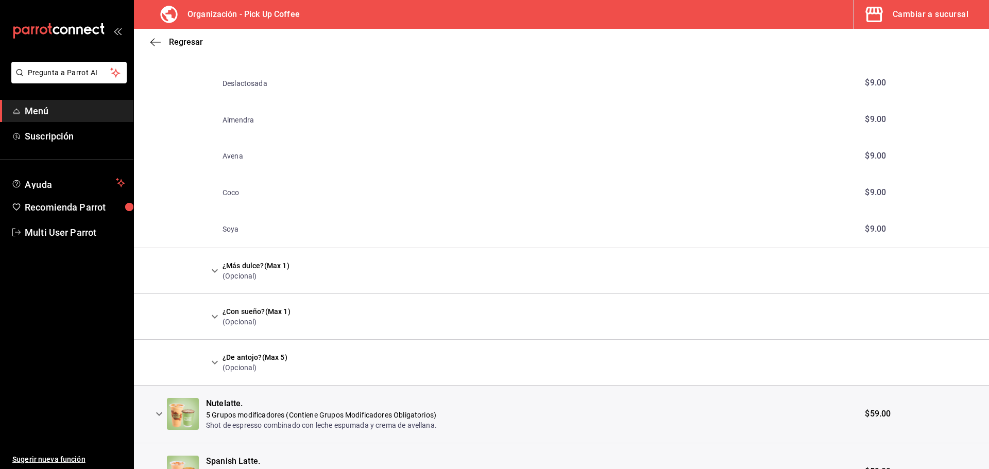
click at [152, 418] on button "expand row" at bounding box center [159, 414] width 18 height 18
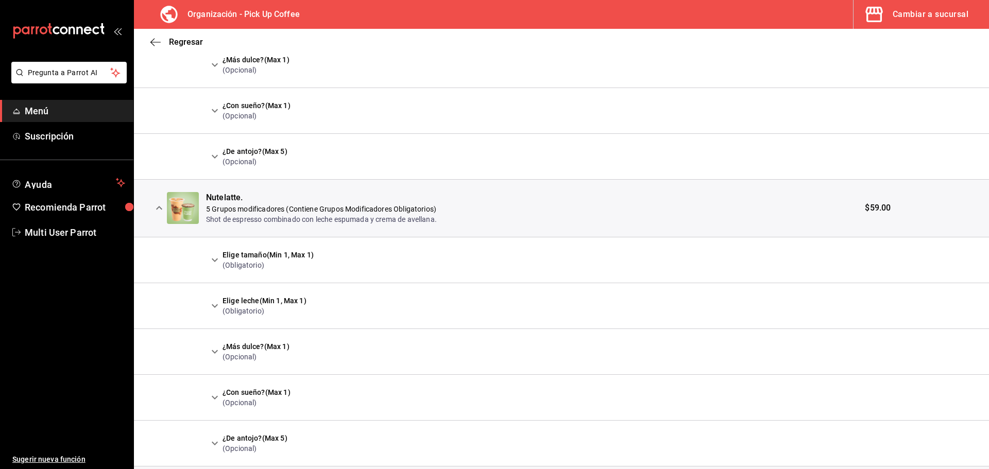
scroll to position [872, 0]
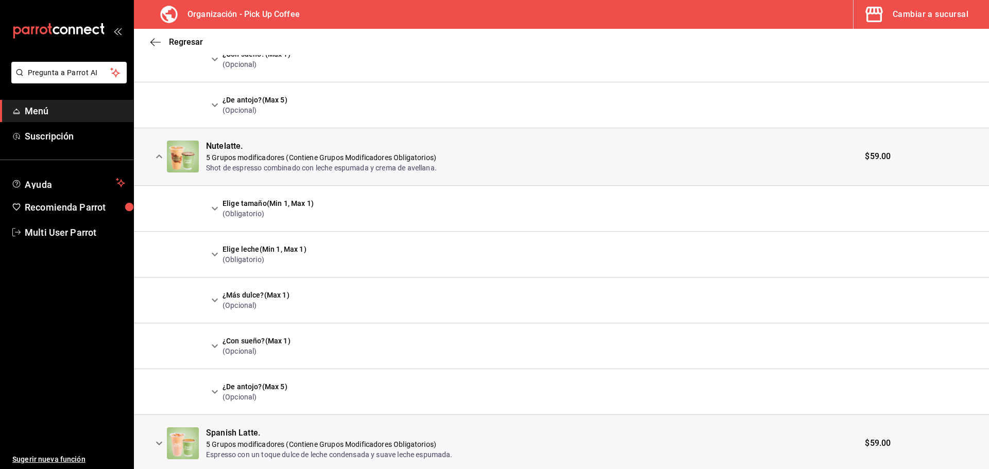
click at [213, 209] on icon "expand row" at bounding box center [215, 209] width 6 height 4
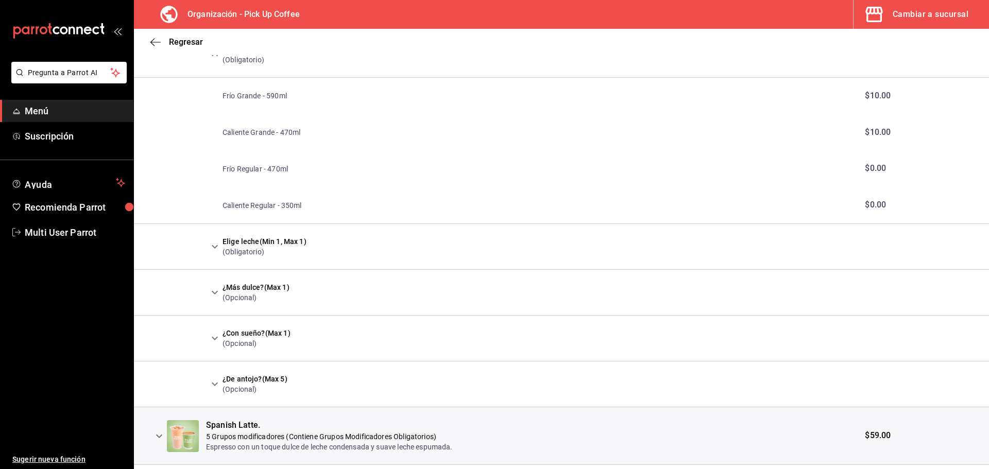
scroll to position [1055, 0]
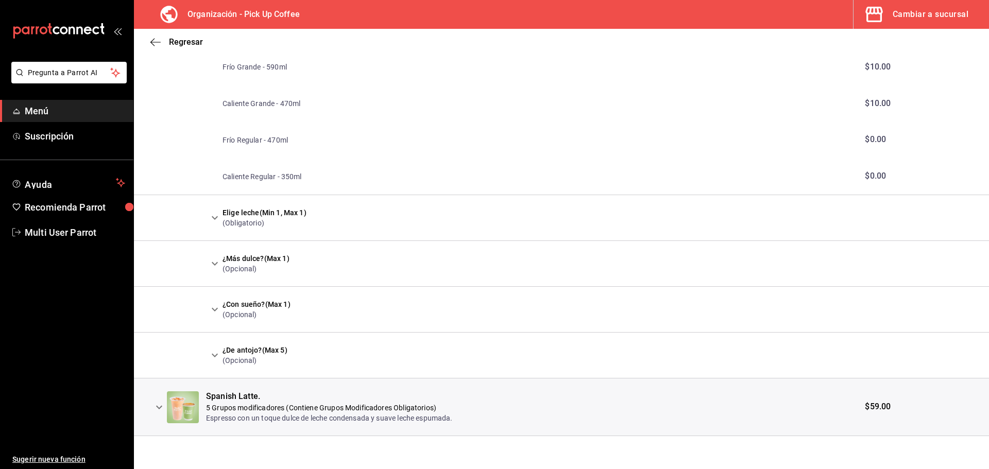
click at [160, 405] on icon "expand row" at bounding box center [159, 407] width 12 height 12
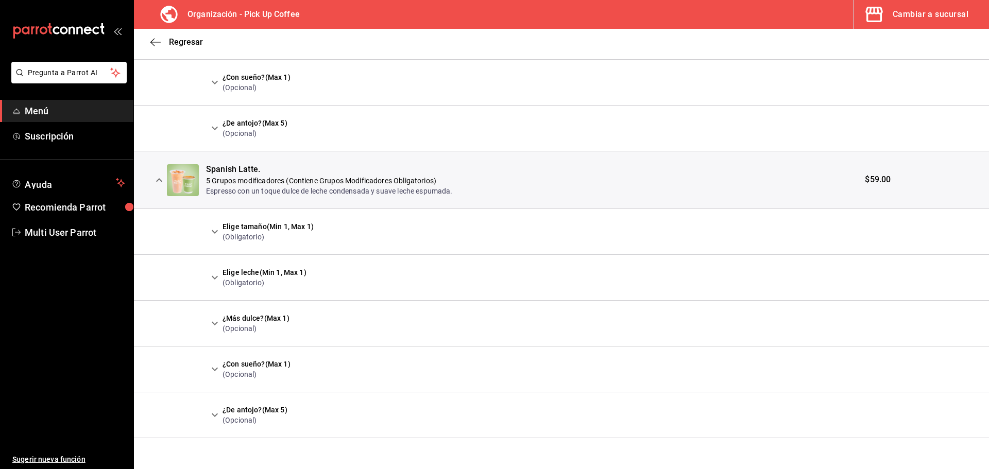
scroll to position [1284, 0]
click at [216, 229] on icon "expand row" at bounding box center [215, 230] width 6 height 4
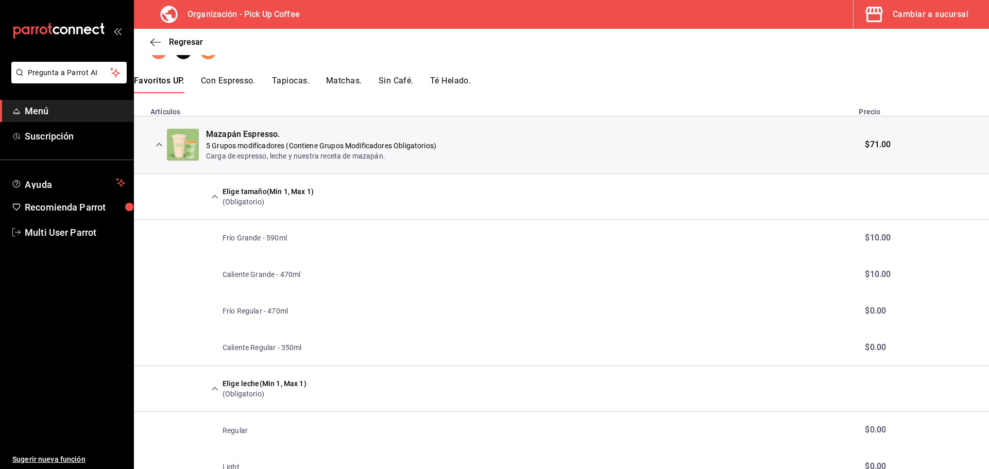
scroll to position [48, 0]
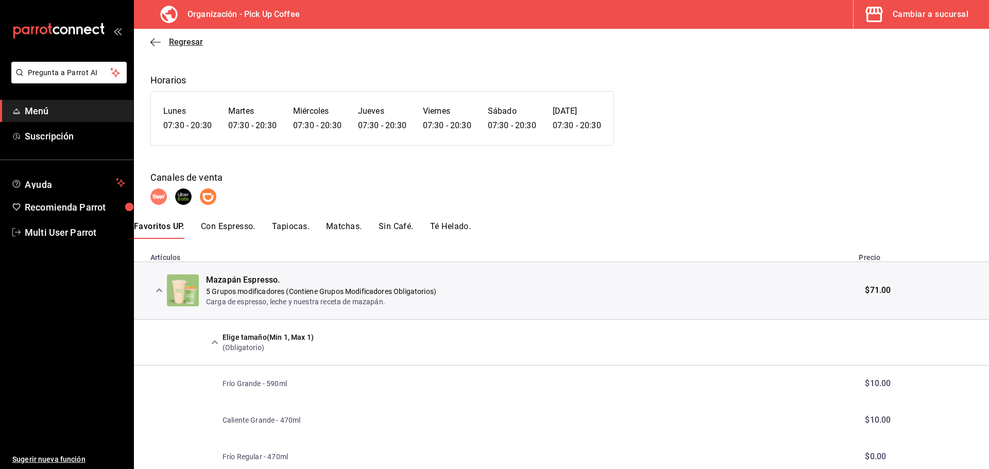
click at [157, 44] on icon "button" at bounding box center [155, 42] width 10 height 9
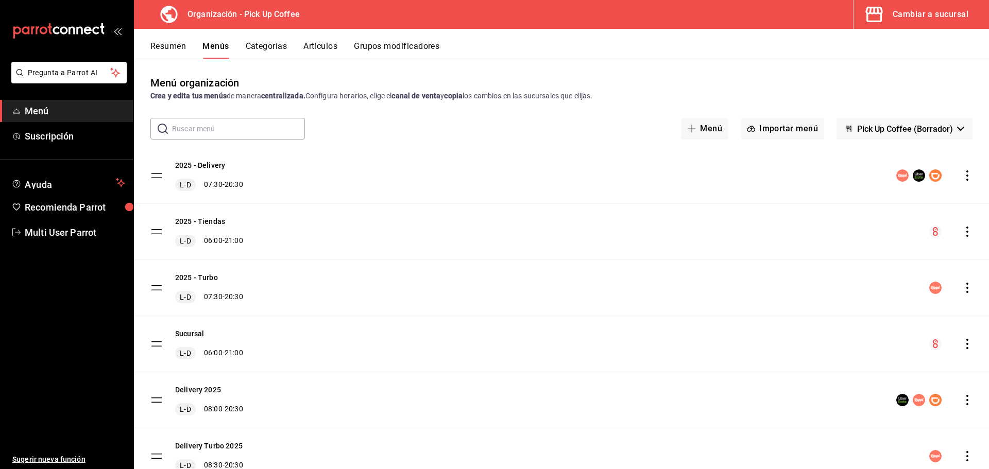
click at [320, 42] on button "Artículos" at bounding box center [320, 50] width 34 height 18
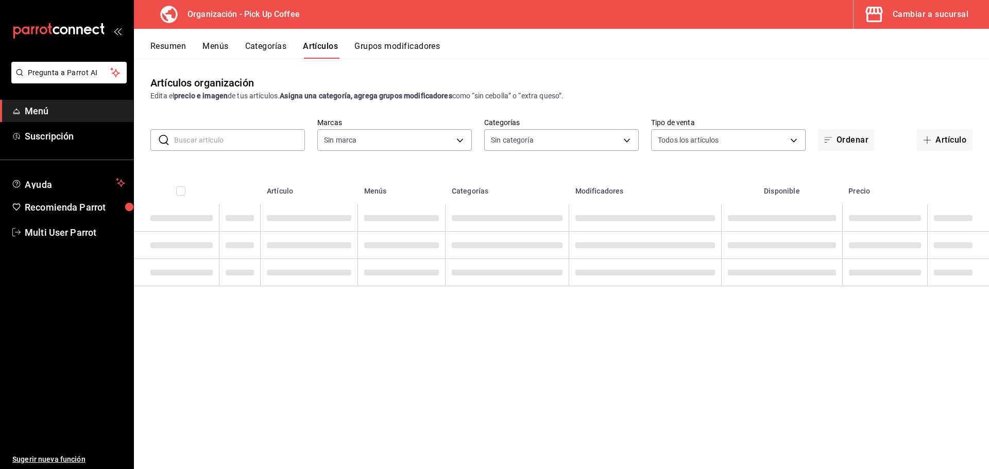
type input "be2dd662-c872-4fc9-aaab-377dbd4a662e"
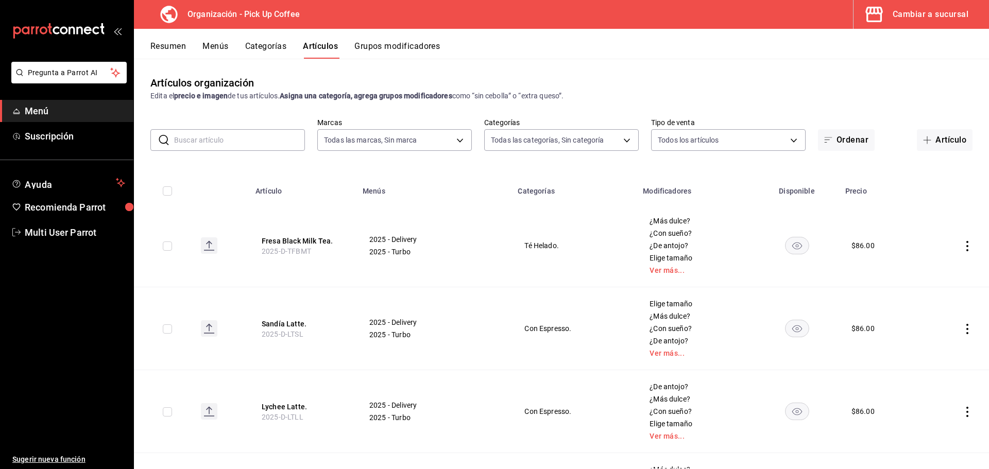
type input "ade3349e-9cdc-4f2d-92fa-9f20c147d791,56795bb3-5737-4fb3-954e-e7754ef123d9,7592f…"
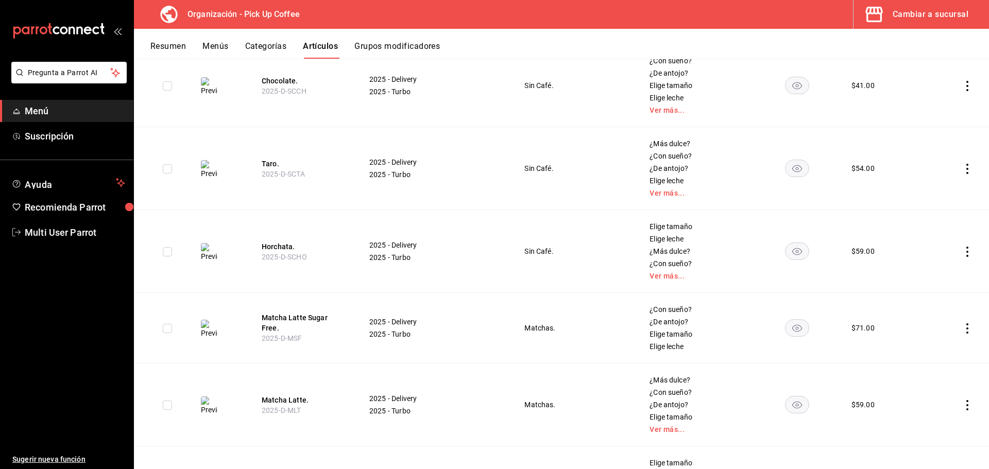
scroll to position [1295, 0]
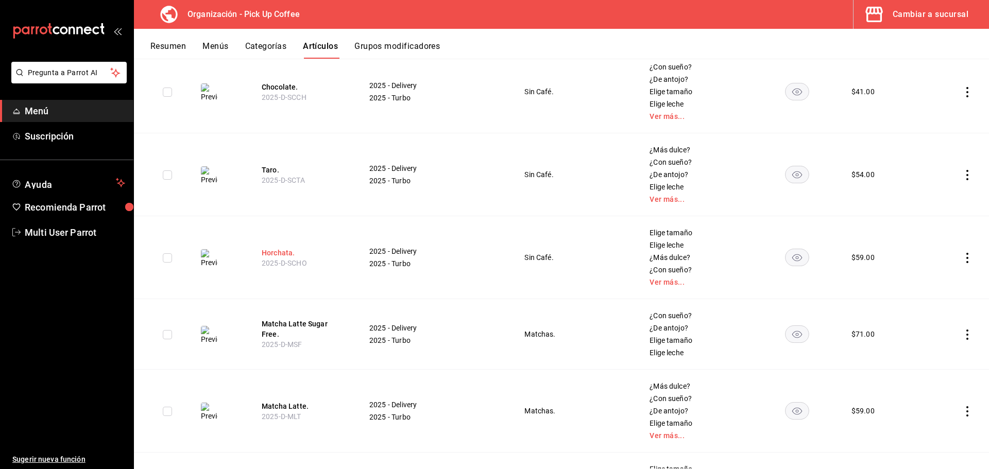
click at [287, 248] on button "Horchata." at bounding box center [303, 253] width 82 height 10
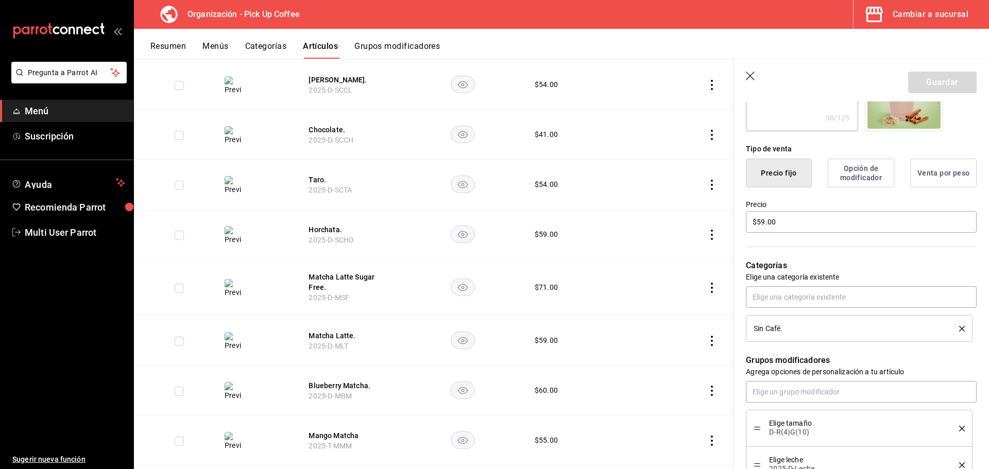
scroll to position [309, 0]
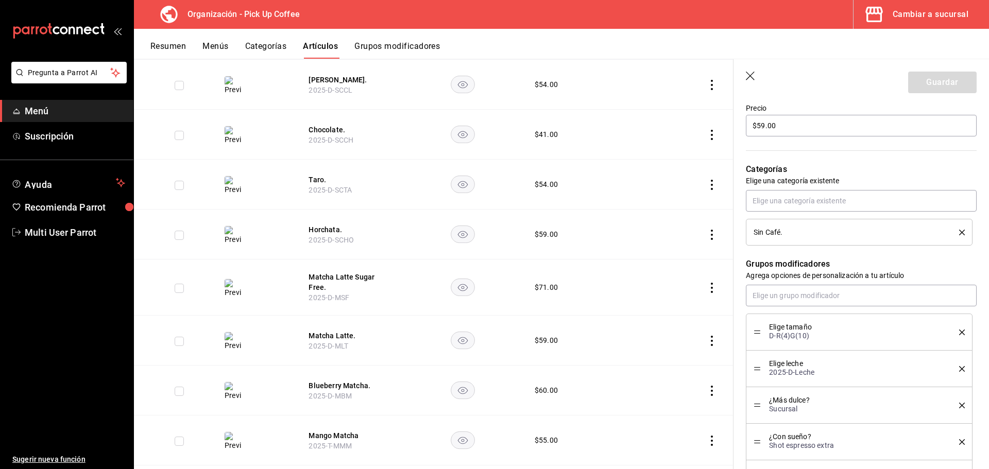
click at [752, 79] on icon "button" at bounding box center [751, 77] width 10 height 10
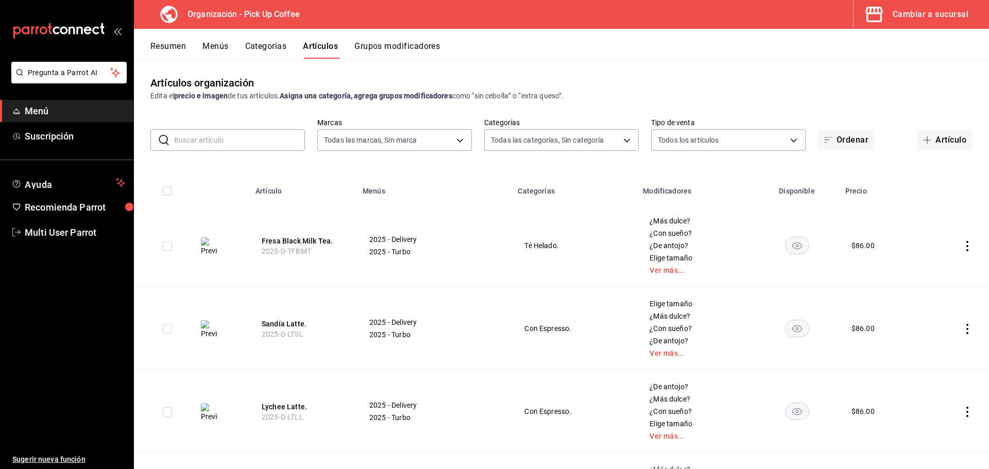
click at [374, 49] on button "Grupos modificadores" at bounding box center [397, 50] width 86 height 18
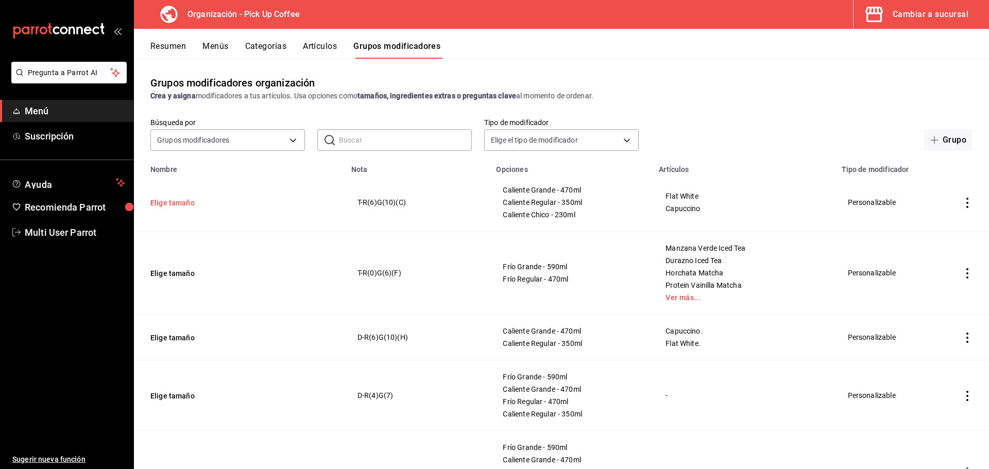
click at [176, 201] on button "Elige tamaño" at bounding box center [212, 203] width 124 height 10
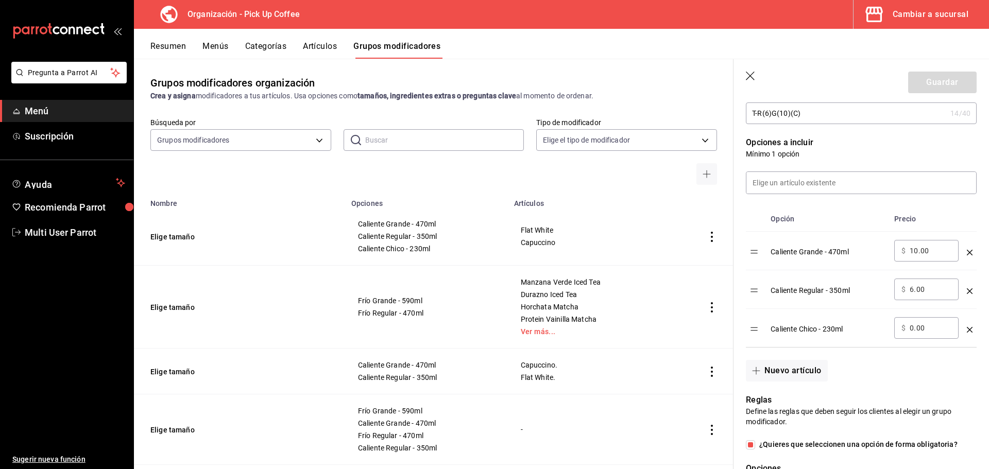
scroll to position [258, 0]
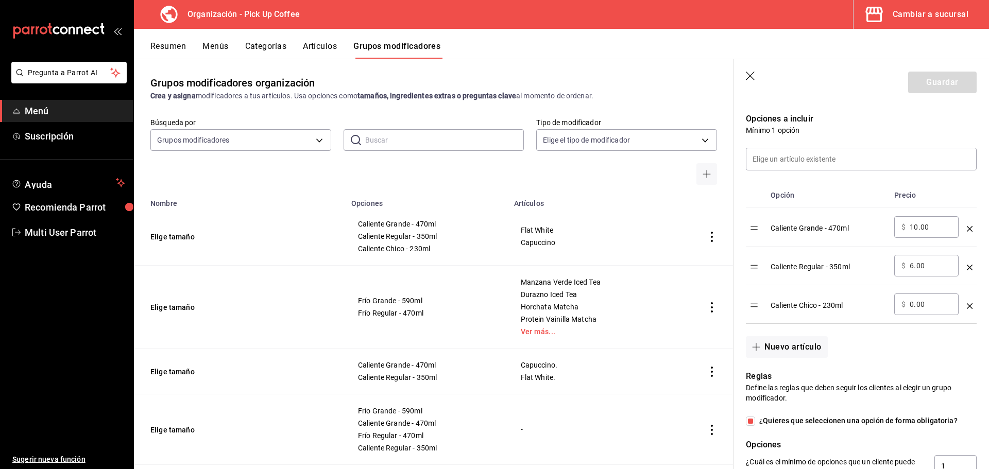
click at [319, 43] on button "Artículos" at bounding box center [320, 50] width 34 height 18
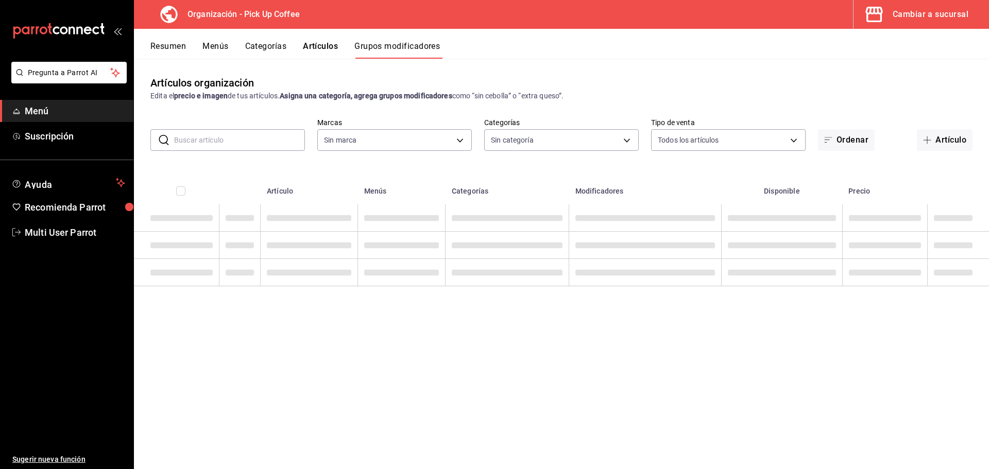
type input "be2dd662-c872-4fc9-aaab-377dbd4a662e"
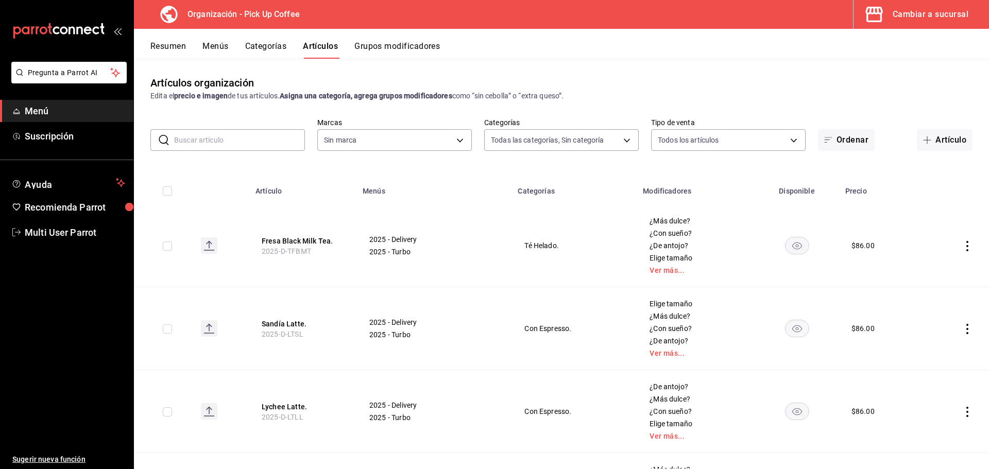
type input "ade3349e-9cdc-4f2d-92fa-9f20c147d791,56795bb3-5737-4fb3-954e-e7754ef123d9,7592f…"
type input "be2dd662-c872-4fc9-aaab-377dbd4a662e"
click at [243, 143] on input "text" at bounding box center [239, 140] width 131 height 21
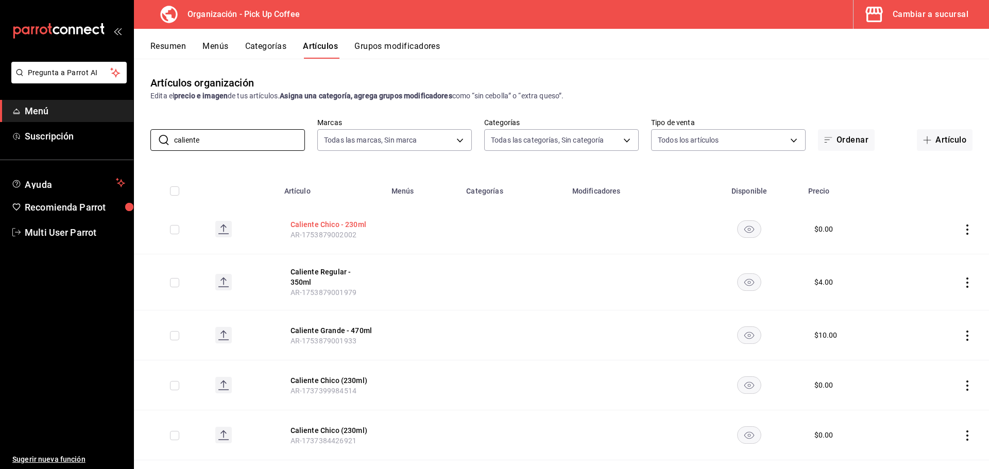
type input "caliente"
click at [352, 226] on button "Caliente Chico - 230ml" at bounding box center [332, 224] width 82 height 10
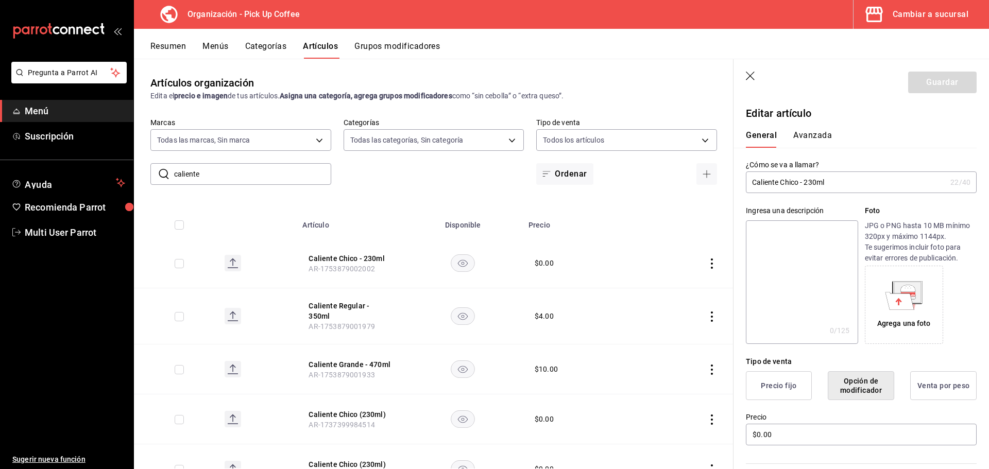
drag, startPoint x: 832, startPoint y: 182, endPoint x: 922, endPoint y: 182, distance: 89.6
click at [922, 182] on input "Caliente Chico - 230ml" at bounding box center [846, 182] width 200 height 21
type input "Caliente Chico."
click at [942, 83] on button "Guardar" at bounding box center [942, 83] width 69 height 22
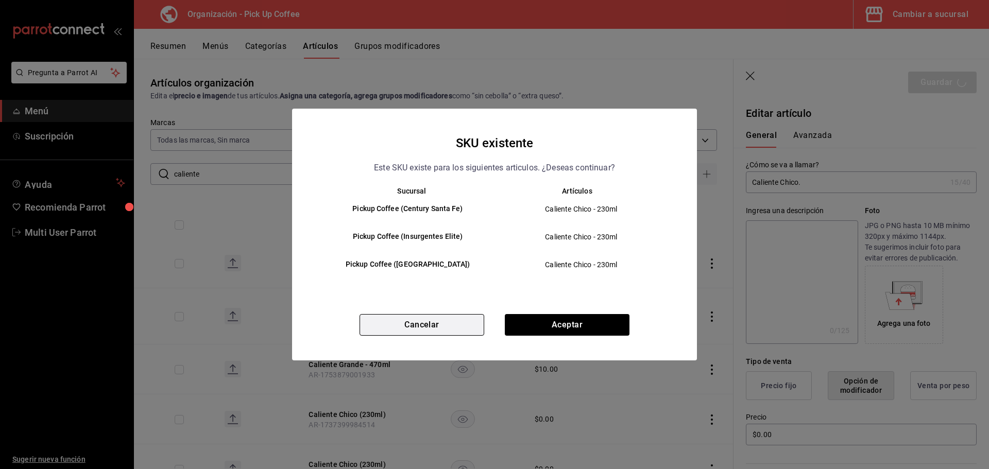
click at [440, 326] on button "Cancelar" at bounding box center [422, 325] width 125 height 22
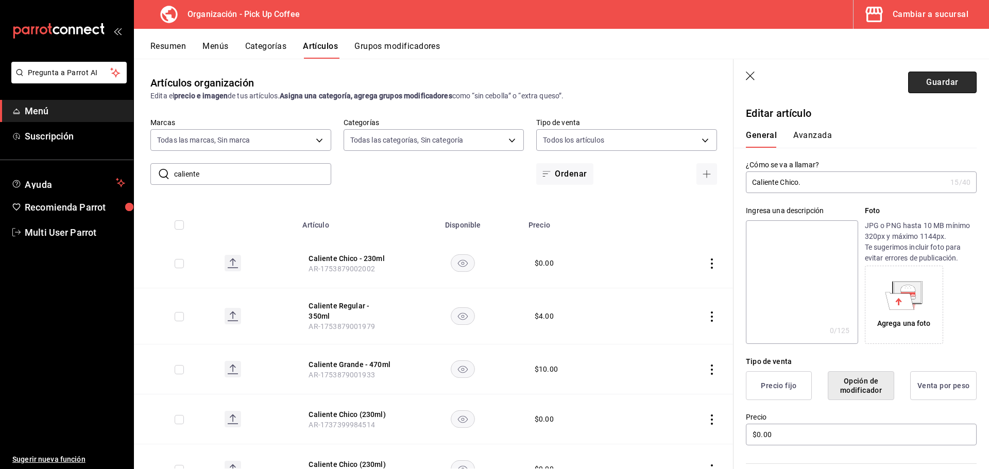
click at [926, 81] on button "Guardar" at bounding box center [942, 83] width 69 height 22
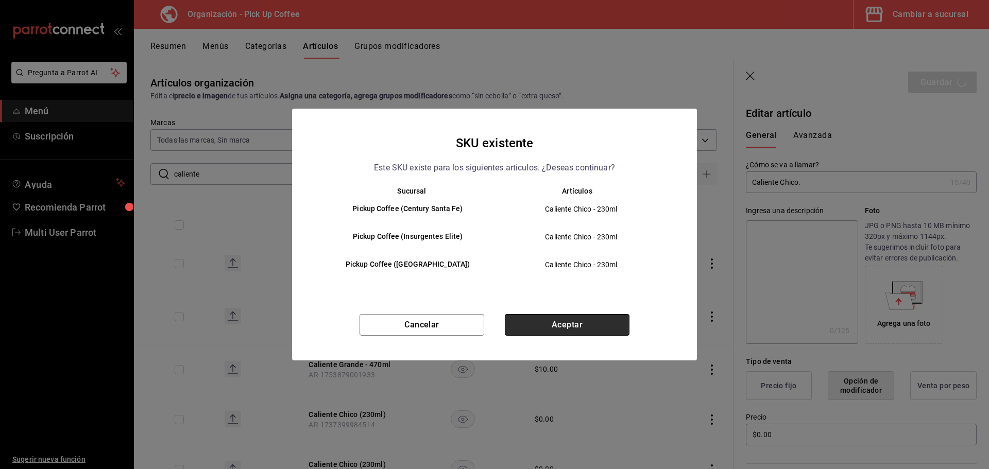
click at [556, 323] on button "Aceptar" at bounding box center [567, 325] width 125 height 22
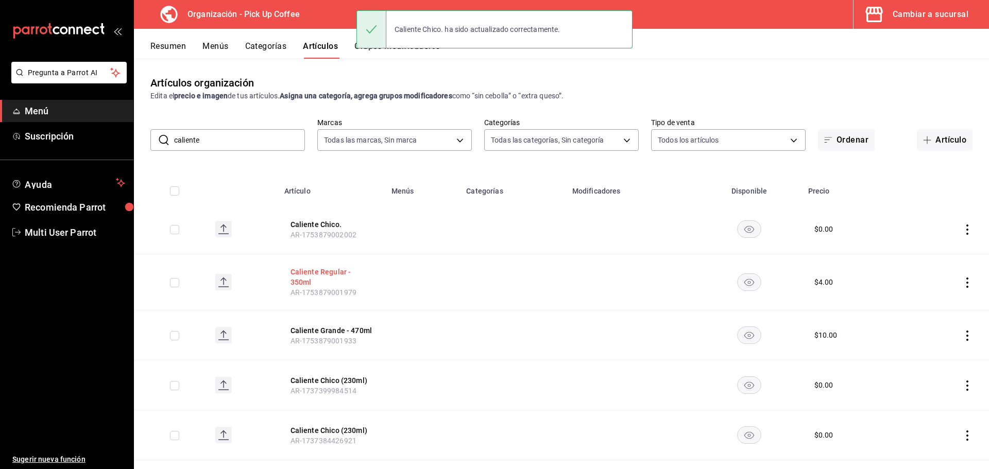
click at [337, 276] on button "Caliente Regular - 350ml" at bounding box center [332, 277] width 82 height 21
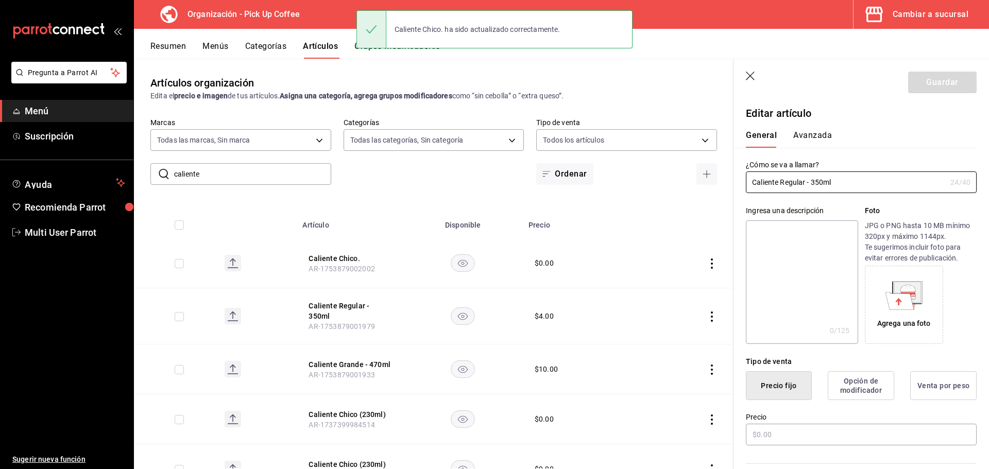
type input "$4.00"
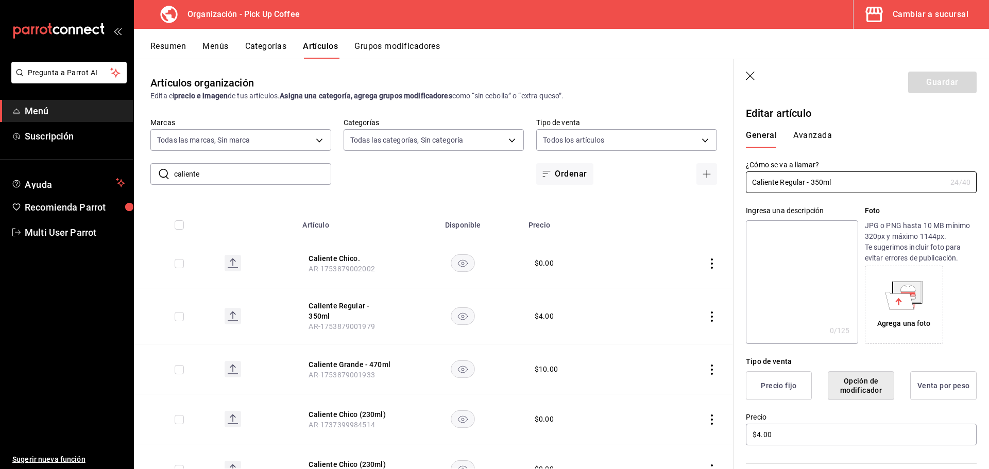
drag, startPoint x: 807, startPoint y: 182, endPoint x: 989, endPoint y: 193, distance: 181.7
click at [989, 193] on section "Guardar Editar artículo General Avanzada ¿Cómo se va a llamar? Caliente Regular…" at bounding box center [862, 264] width 256 height 410
type input "Caliente Regular."
click at [919, 83] on button "Guardar" at bounding box center [942, 83] width 69 height 22
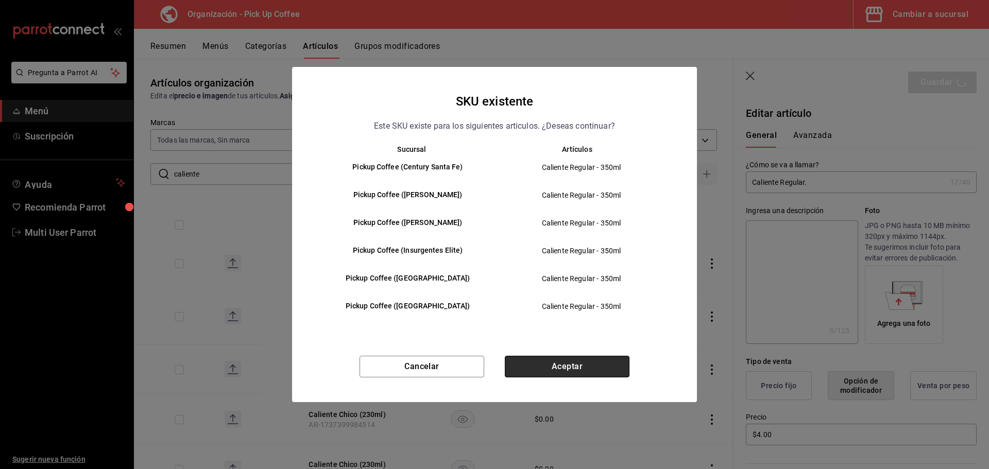
click at [548, 372] on button "Aceptar" at bounding box center [567, 367] width 125 height 22
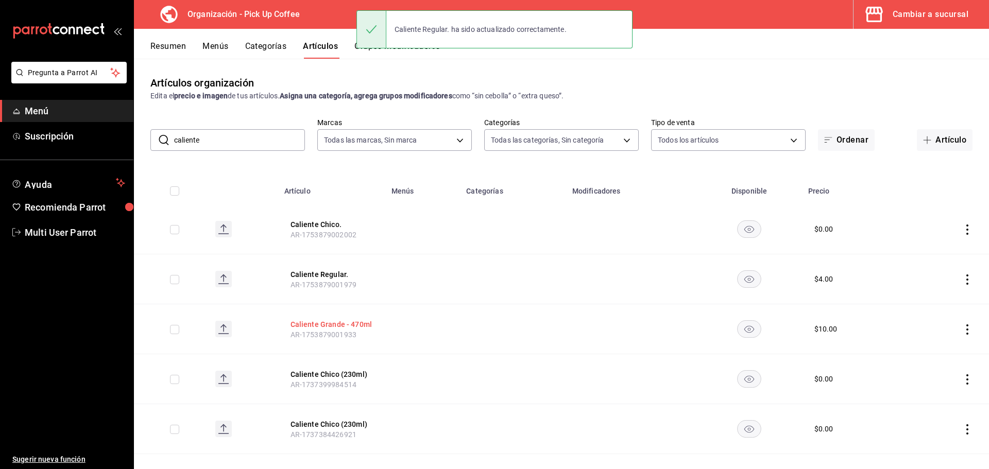
click at [361, 326] on button "Caliente Grande - 470ml" at bounding box center [332, 324] width 82 height 10
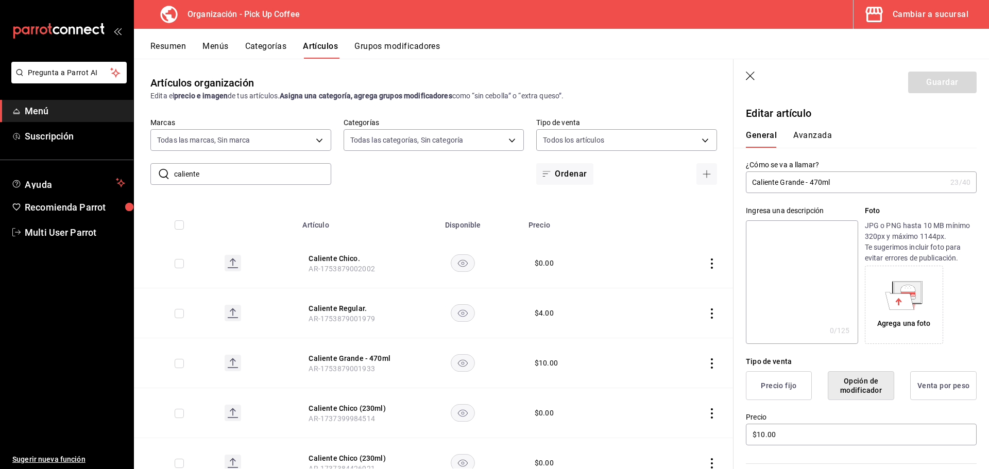
drag, startPoint x: 802, startPoint y: 185, endPoint x: 862, endPoint y: 185, distance: 59.8
click at [862, 185] on input "Caliente Grande - 470ml" at bounding box center [846, 182] width 200 height 21
type input "Caliente Grande."
click at [922, 86] on button "Guardar" at bounding box center [942, 83] width 69 height 22
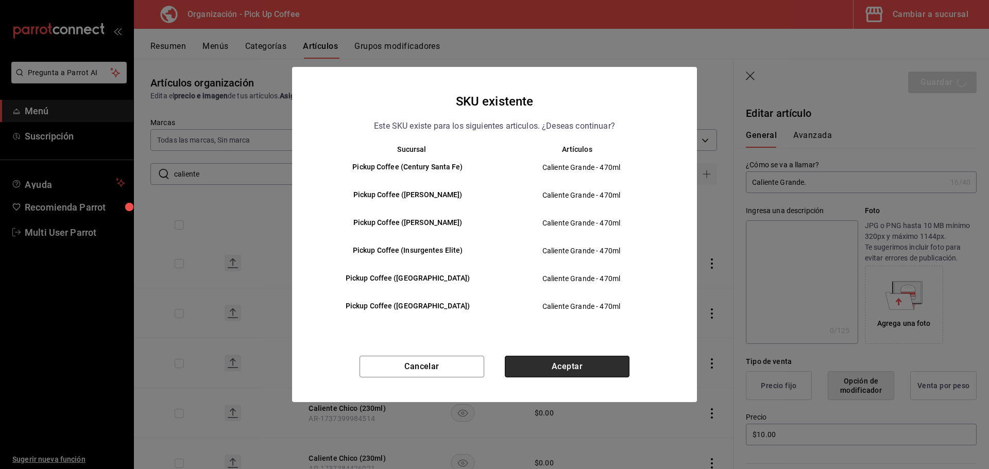
click at [545, 365] on button "Aceptar" at bounding box center [567, 367] width 125 height 22
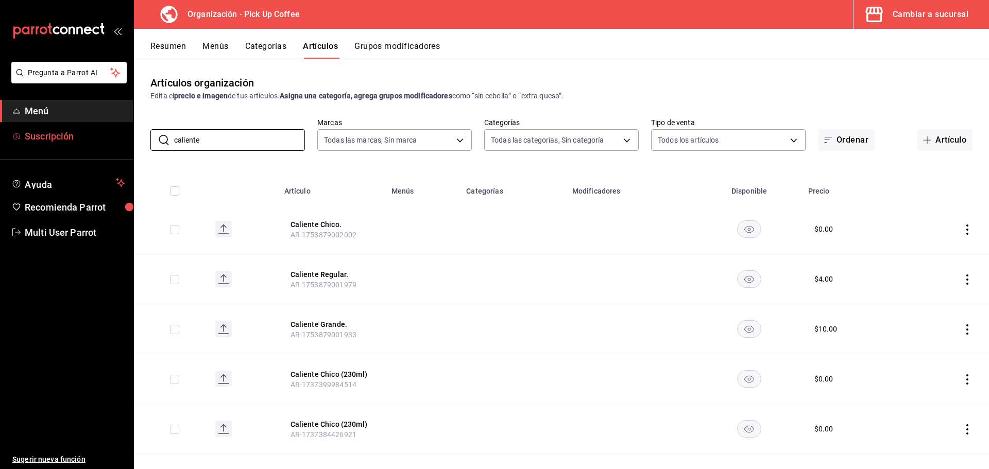
drag, startPoint x: 220, startPoint y: 144, endPoint x: 116, endPoint y: 144, distance: 103.5
click at [116, 144] on div "Pregunta a Parrot AI Menú Suscripción Ayuda Recomienda Parrot Multi User Parrot…" at bounding box center [494, 234] width 989 height 469
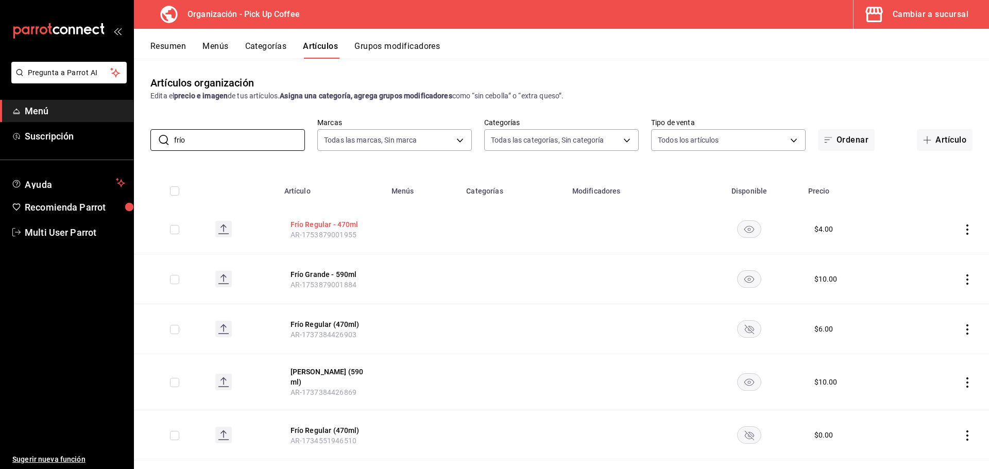
type input "frío"
click at [338, 224] on button "Frío Regular - 470ml" at bounding box center [332, 224] width 82 height 10
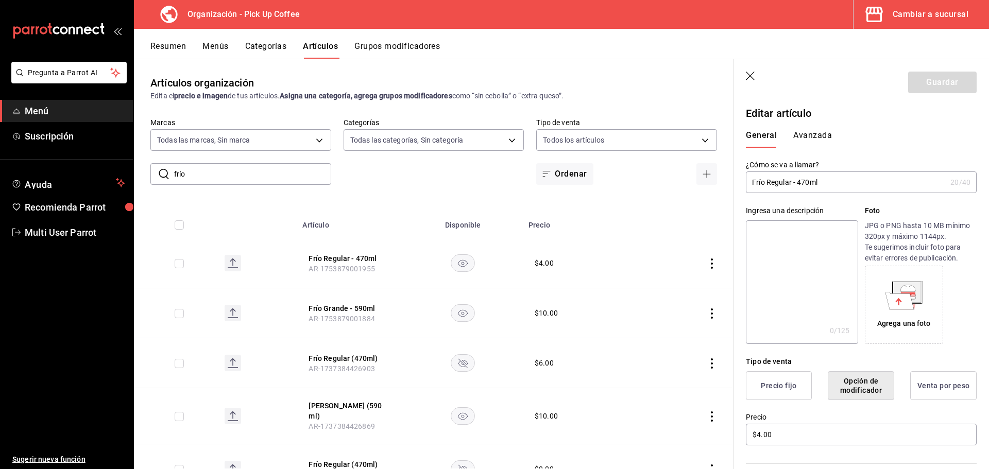
drag, startPoint x: 793, startPoint y: 185, endPoint x: 851, endPoint y: 185, distance: 58.2
click at [851, 185] on input "Frío Regular - 470ml" at bounding box center [846, 182] width 200 height 21
type input "Frío Regular."
click at [928, 80] on button "Guardar" at bounding box center [942, 83] width 69 height 22
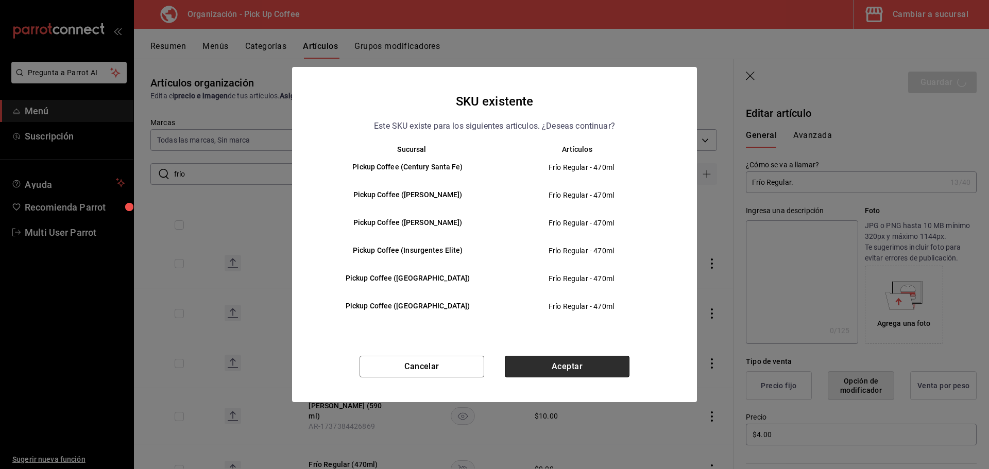
click at [540, 366] on button "Aceptar" at bounding box center [567, 367] width 125 height 22
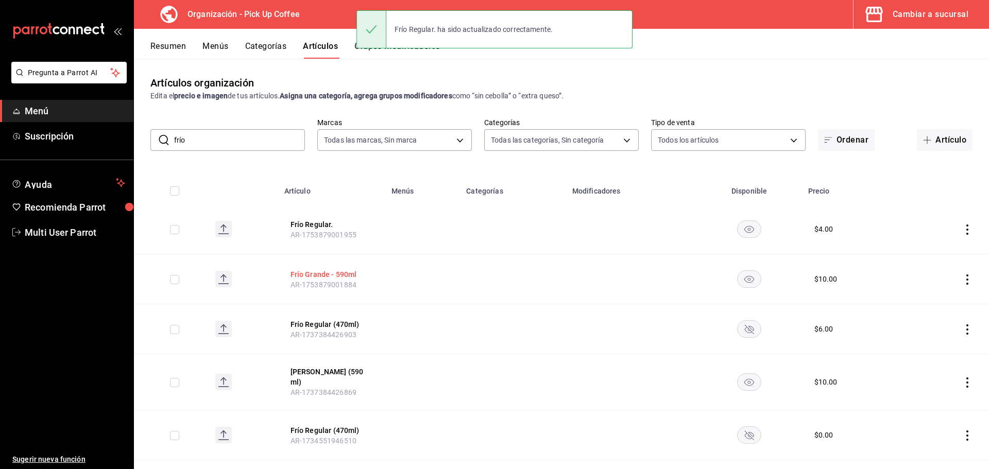
click at [311, 275] on button "Frío Grande - 590ml" at bounding box center [332, 274] width 82 height 10
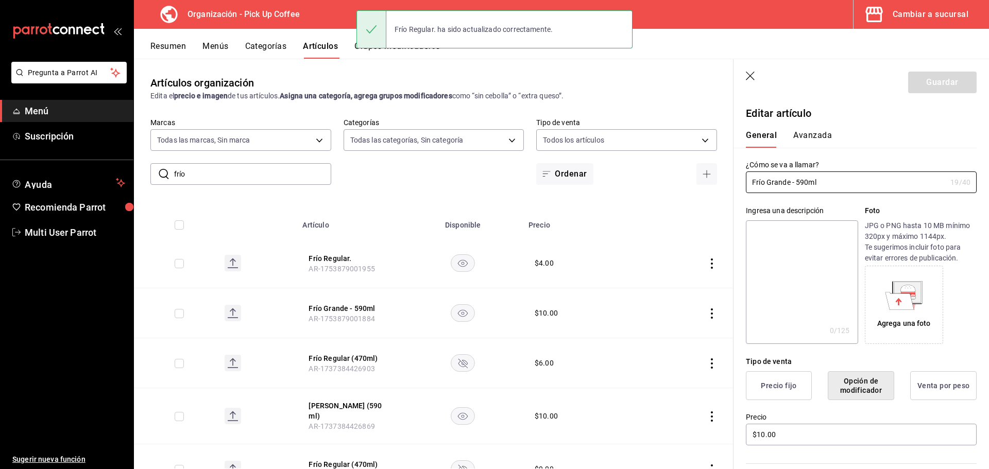
drag, startPoint x: 790, startPoint y: 179, endPoint x: 979, endPoint y: 179, distance: 189.1
click at [979, 179] on div "Editar artículo General Avanzada ¿Cómo se va a llamar? [PERSON_NAME] - 590ml 19…" at bounding box center [862, 395] width 256 height 588
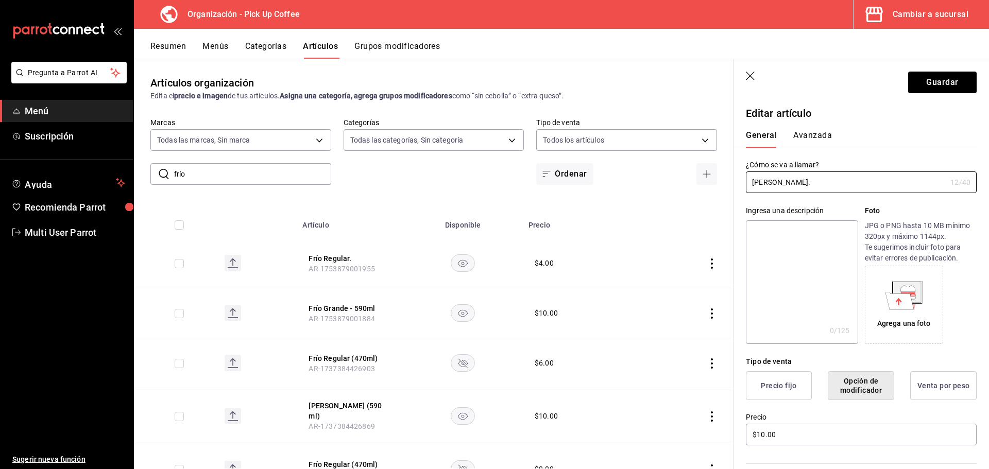
type input "[PERSON_NAME]."
click at [918, 93] on header "Guardar" at bounding box center [862, 80] width 256 height 42
click at [924, 75] on button "Guardar" at bounding box center [942, 83] width 69 height 22
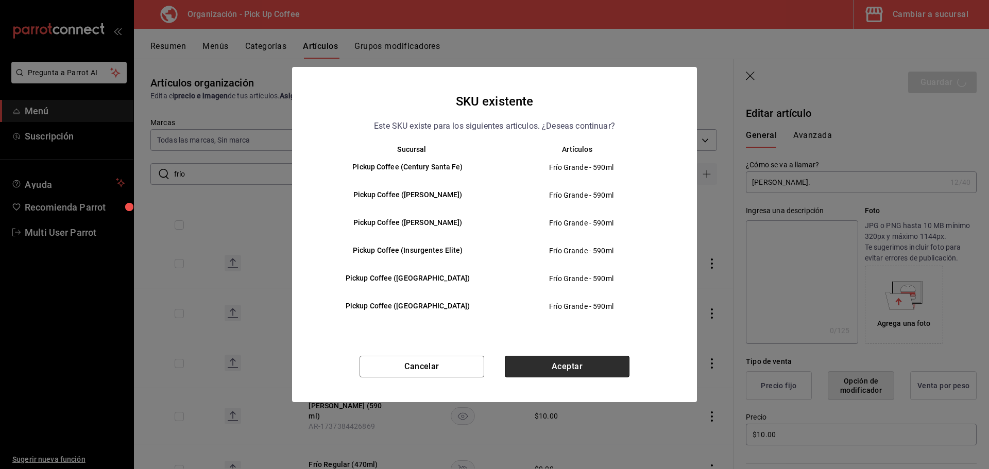
click at [553, 361] on button "Aceptar" at bounding box center [567, 367] width 125 height 22
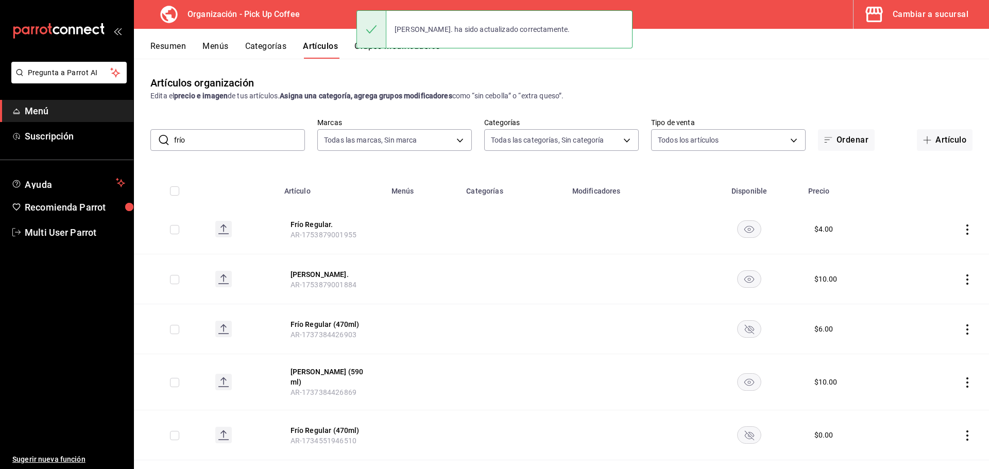
click at [229, 46] on div "Resumen Menús Categorías Artículos Grupos modificadores" at bounding box center [569, 50] width 839 height 18
click at [217, 48] on button "Menús" at bounding box center [215, 50] width 26 height 18
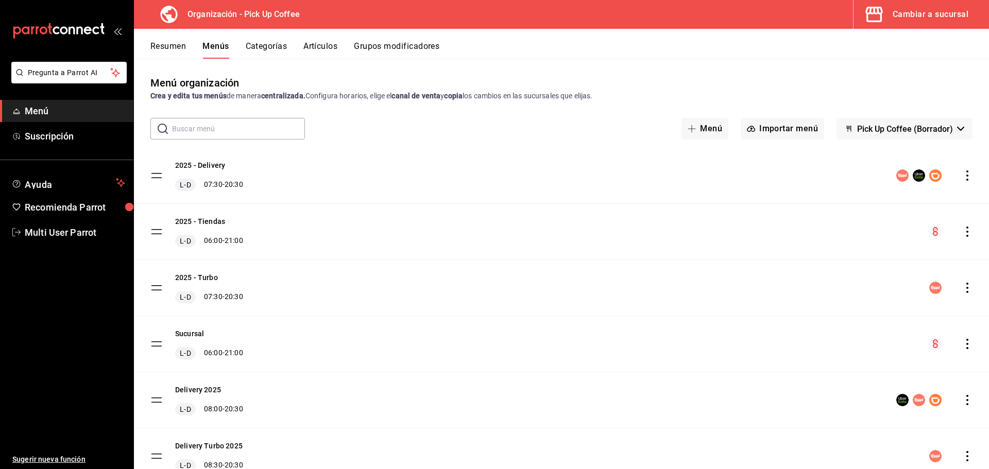
click at [962, 174] on icon "actions" at bounding box center [967, 176] width 10 height 10
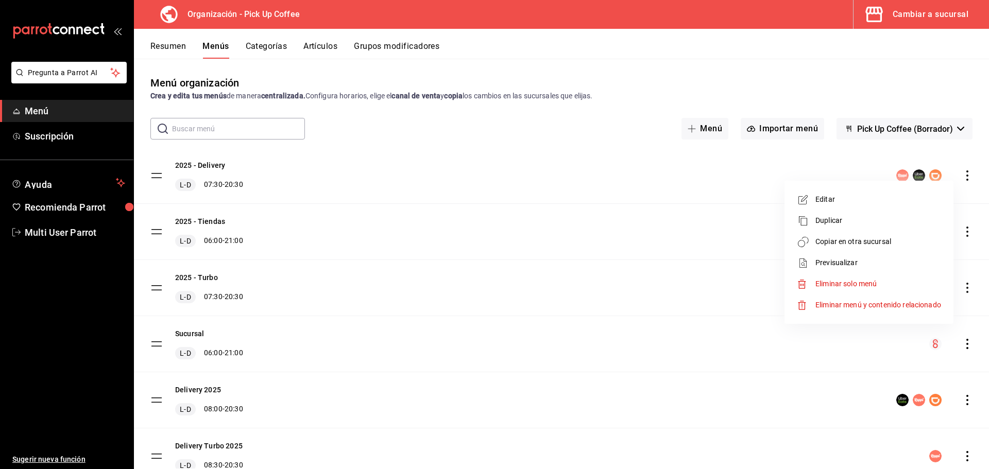
click at [838, 260] on span "Previsualizar" at bounding box center [878, 263] width 126 height 11
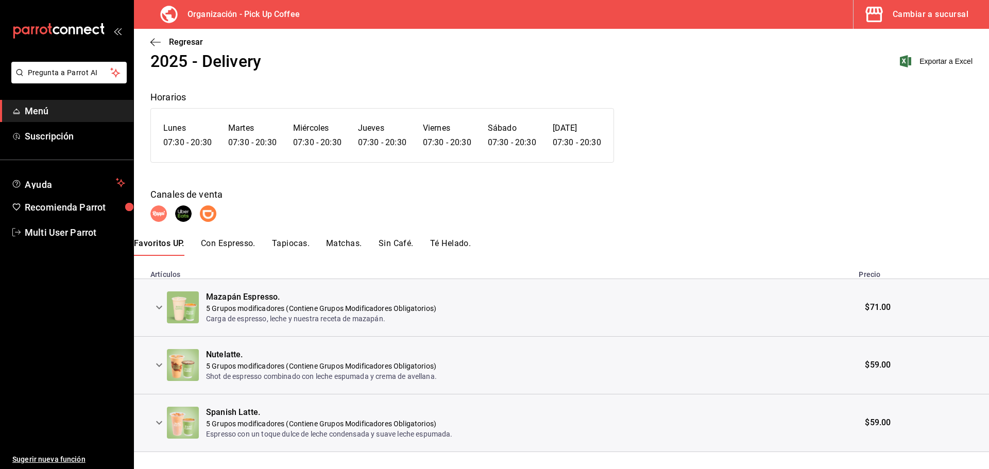
scroll to position [47, 0]
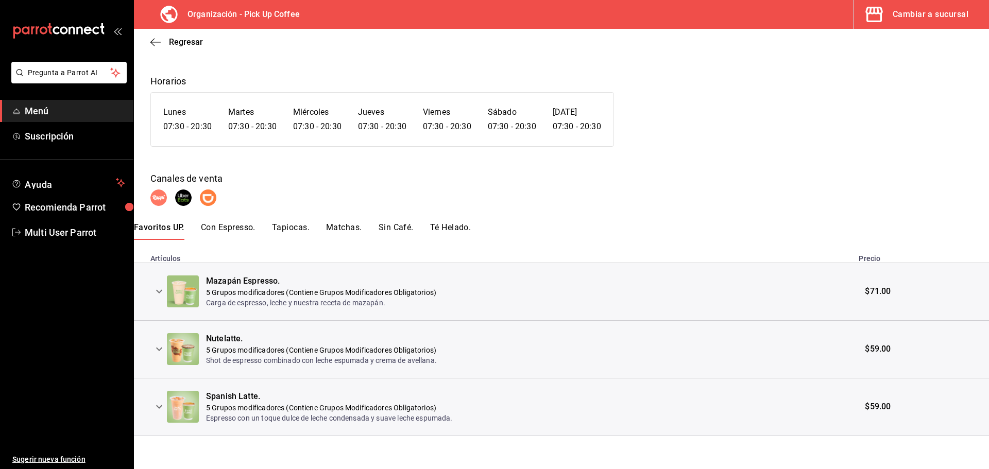
click at [160, 291] on icon "expand row" at bounding box center [159, 291] width 12 height 12
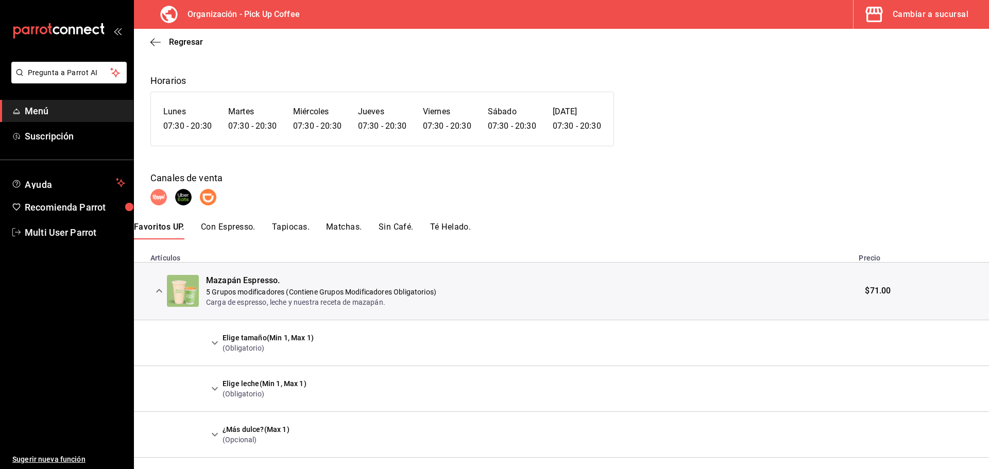
click at [215, 342] on icon "expand row" at bounding box center [215, 343] width 12 height 12
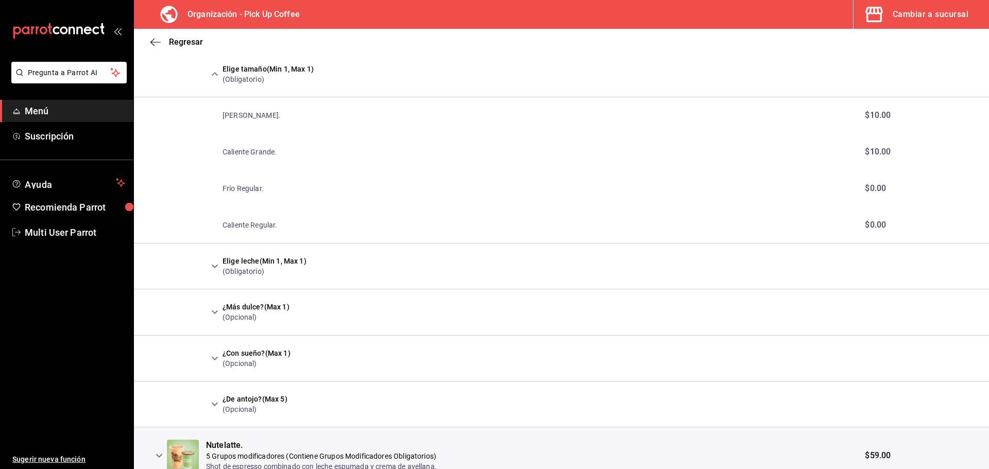
scroll to position [217, 0]
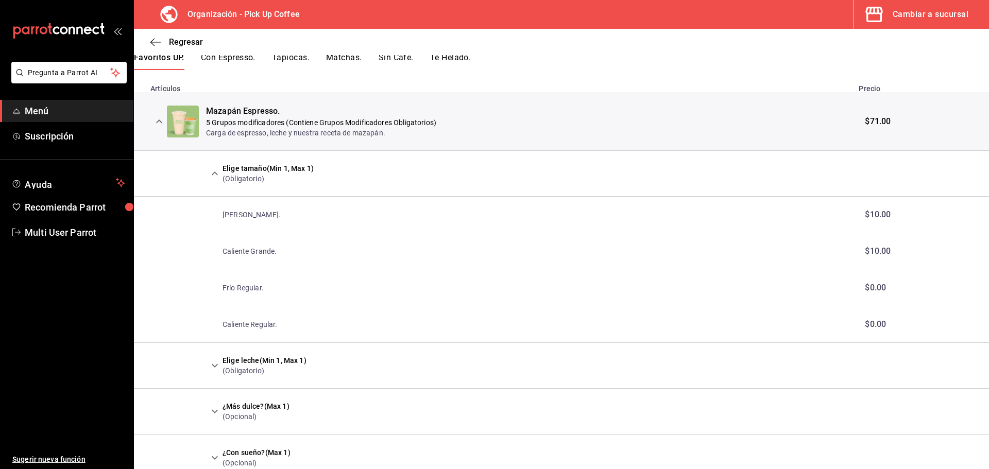
click at [241, 57] on button "Con Espresso." at bounding box center [228, 62] width 55 height 18
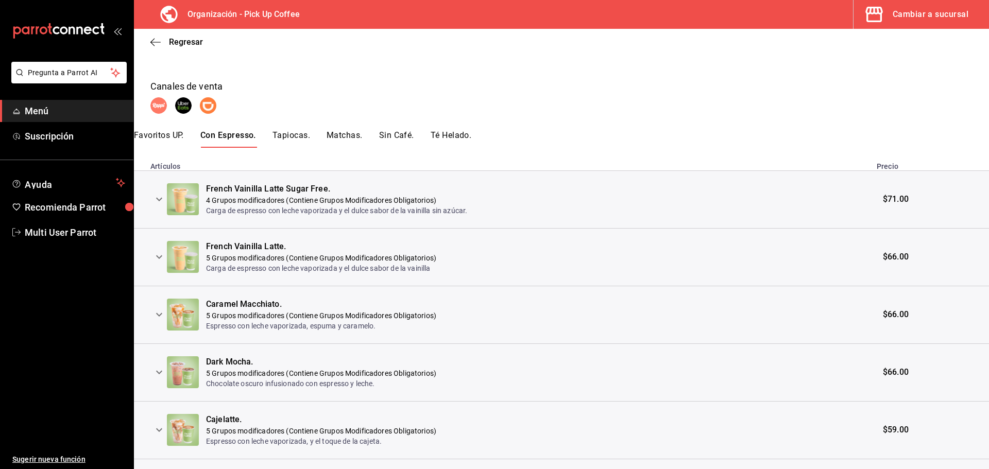
scroll to position [155, 0]
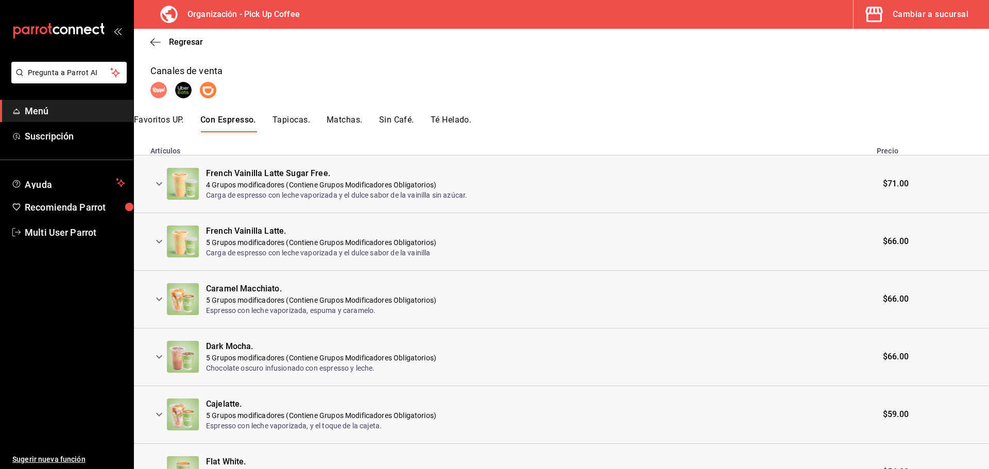
click at [159, 182] on icon "expand row" at bounding box center [159, 184] width 12 height 12
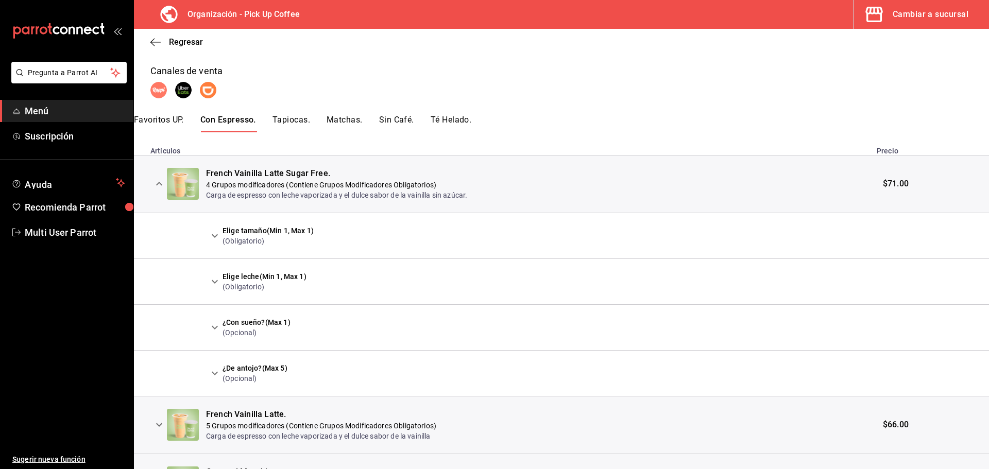
click at [214, 237] on icon "expand row" at bounding box center [215, 236] width 12 height 12
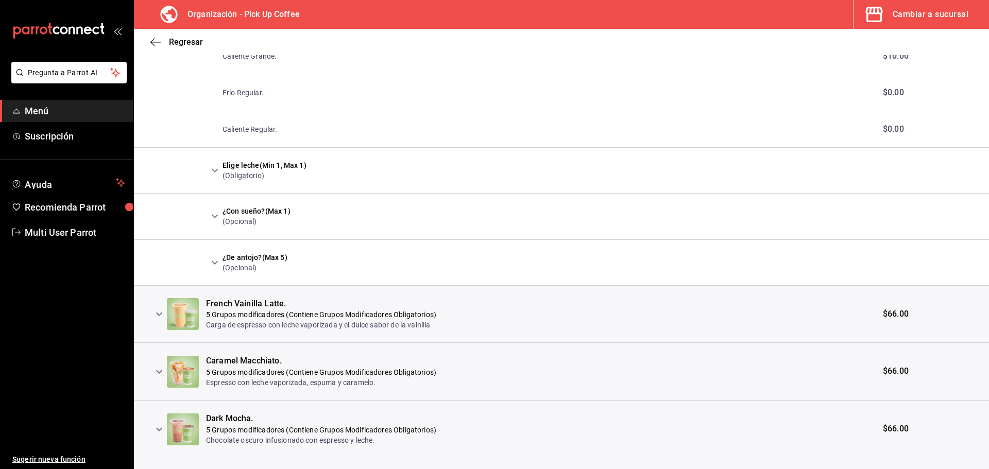
click at [212, 169] on icon "expand row" at bounding box center [215, 170] width 12 height 12
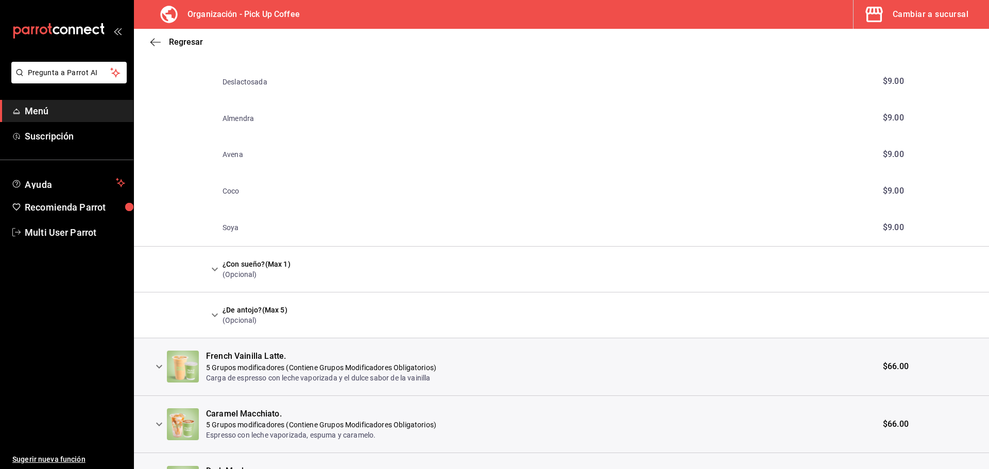
scroll to position [670, 0]
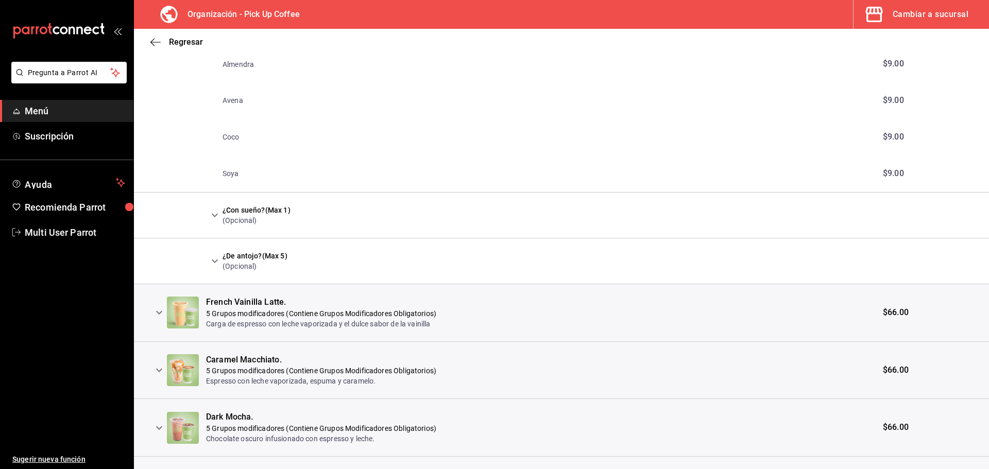
click at [160, 310] on icon "expand row" at bounding box center [159, 313] width 12 height 12
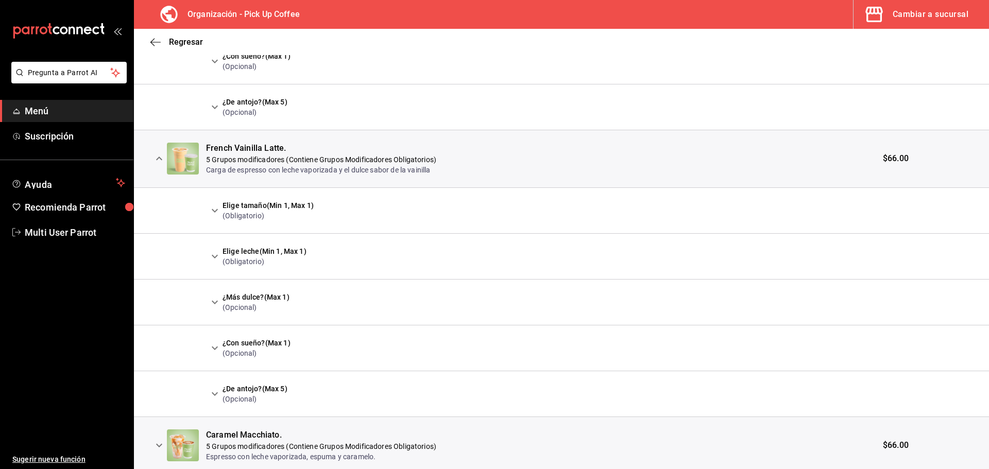
scroll to position [824, 0]
click at [213, 206] on icon "expand row" at bounding box center [215, 210] width 12 height 12
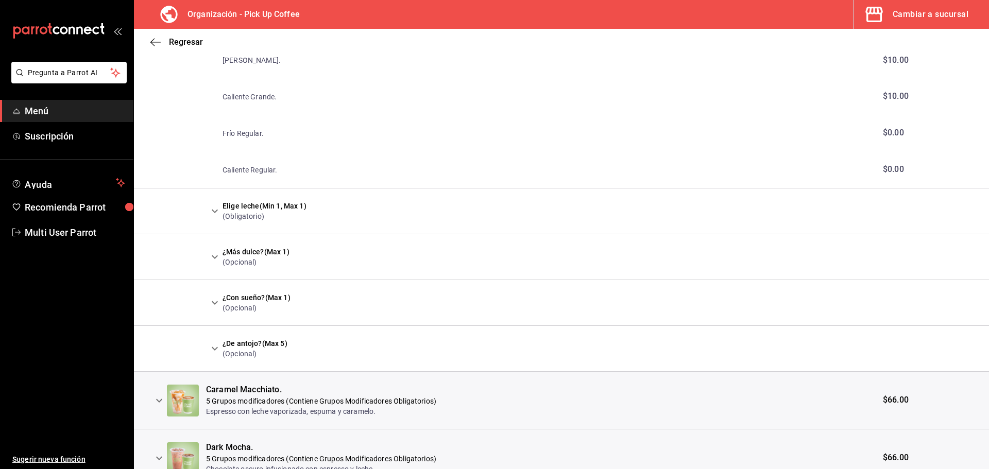
scroll to position [1133, 0]
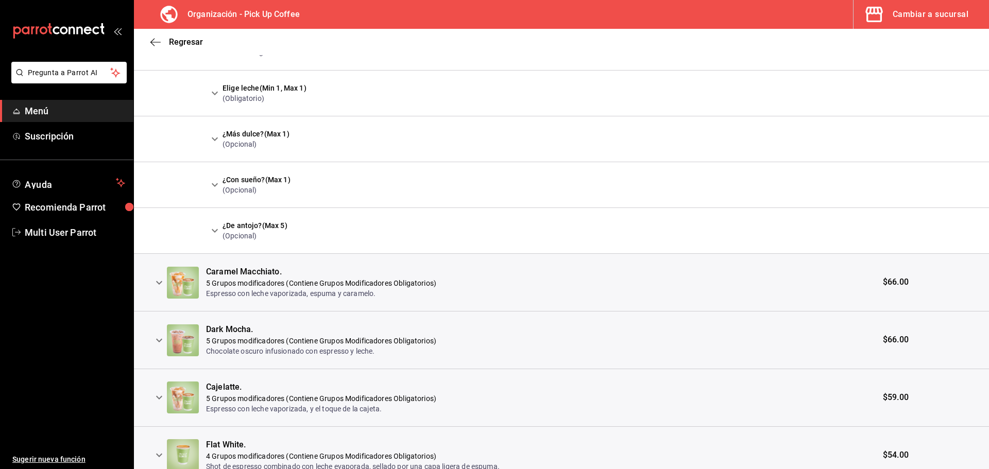
click at [159, 281] on icon "expand row" at bounding box center [159, 283] width 12 height 12
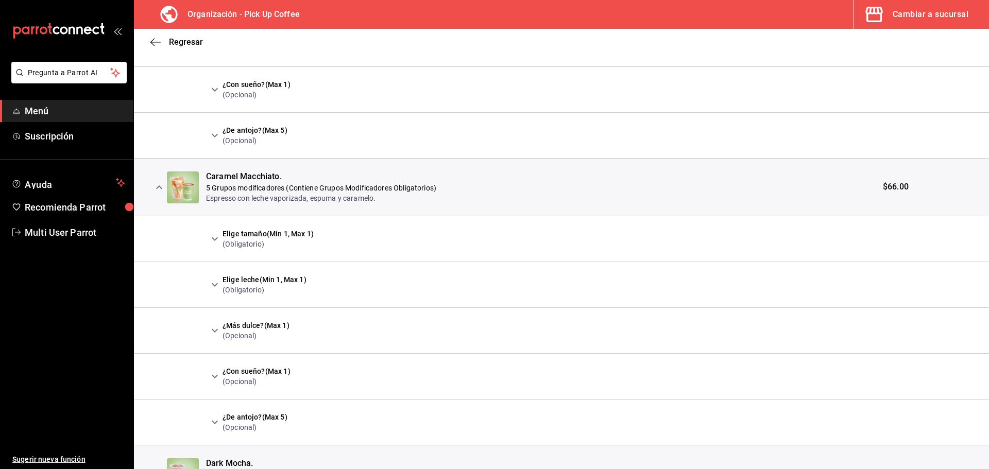
scroll to position [1236, 0]
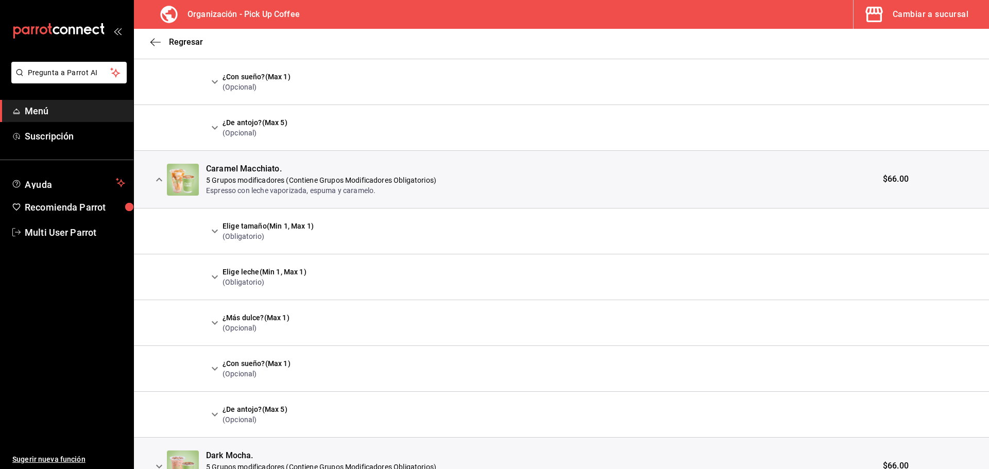
click at [214, 233] on icon "expand row" at bounding box center [215, 232] width 6 height 4
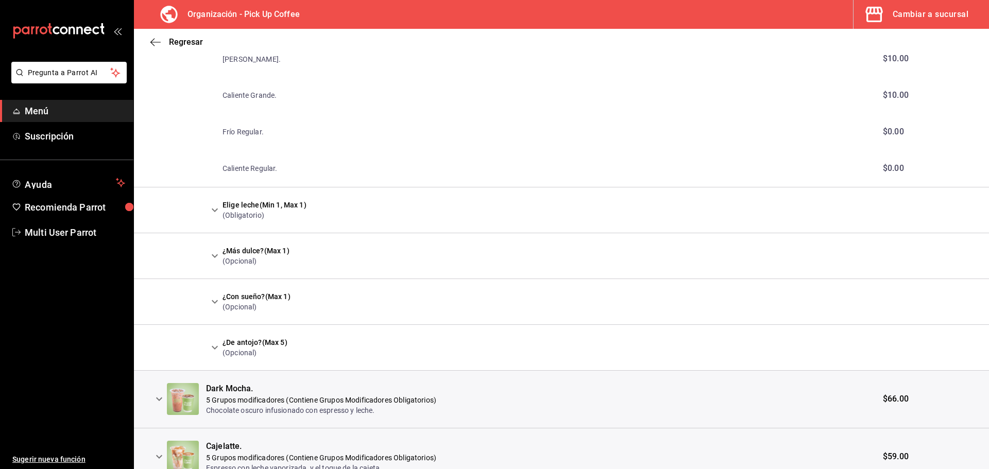
scroll to position [1494, 0]
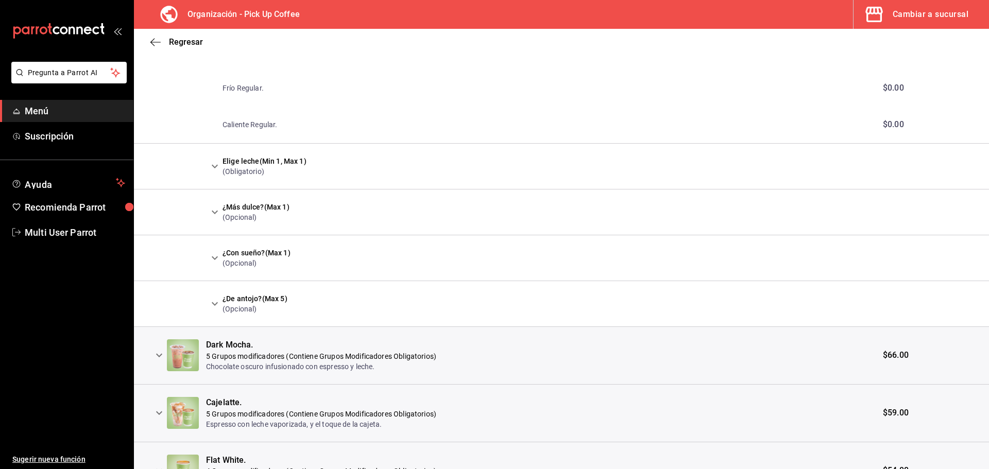
click at [156, 356] on icon "expand row" at bounding box center [159, 355] width 12 height 12
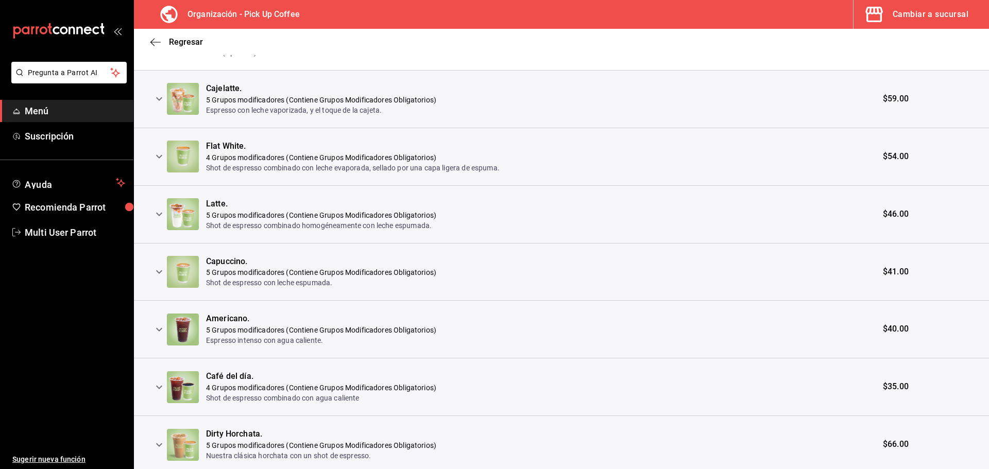
scroll to position [2061, 0]
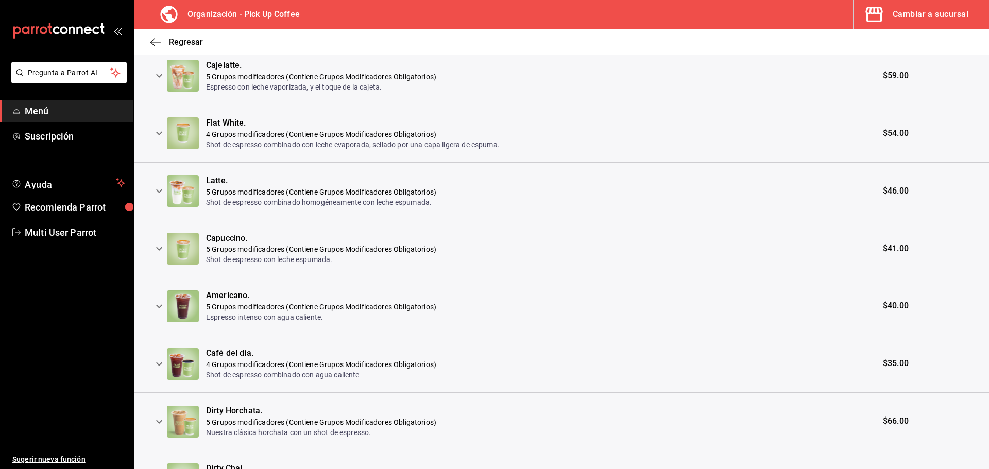
click at [161, 76] on icon "expand row" at bounding box center [159, 76] width 6 height 4
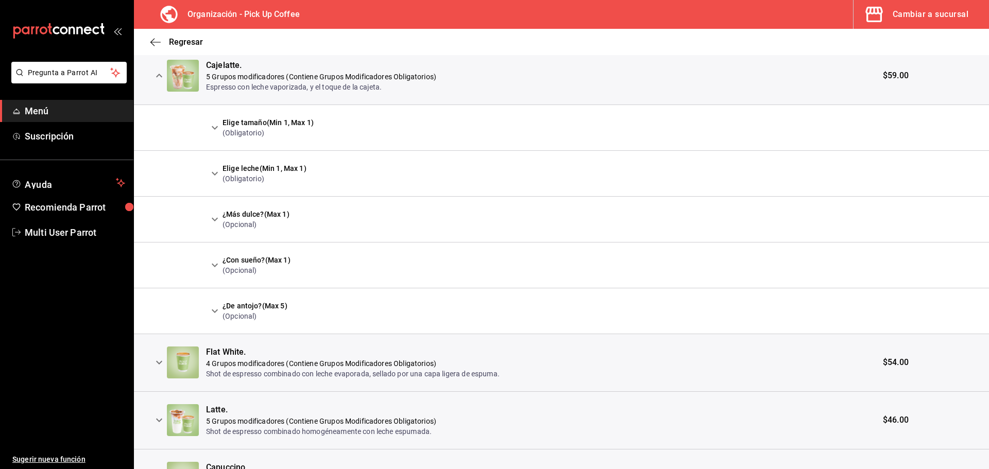
click at [216, 127] on icon "expand row" at bounding box center [215, 128] width 12 height 12
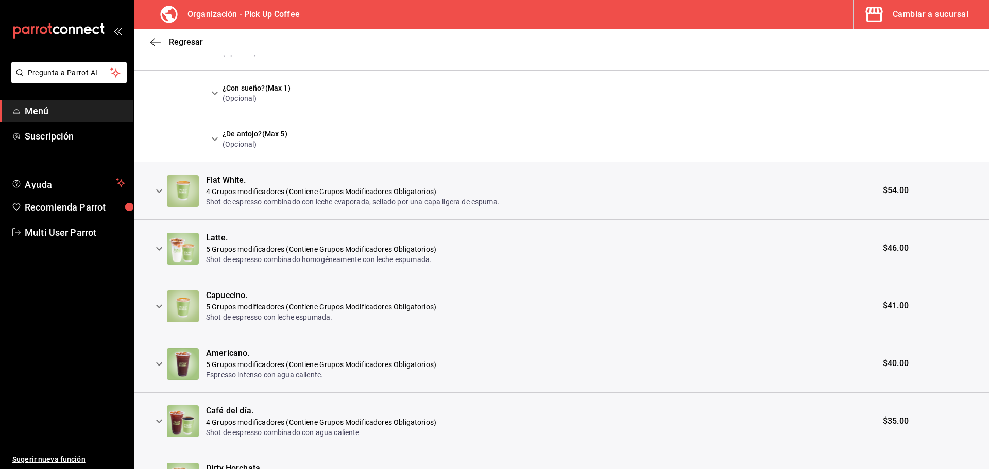
scroll to position [2421, 0]
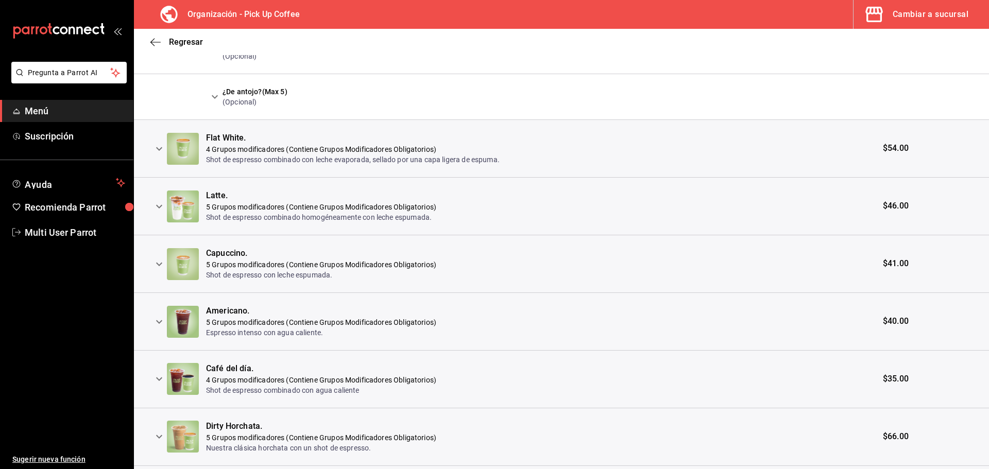
click at [157, 323] on icon "expand row" at bounding box center [159, 322] width 12 height 12
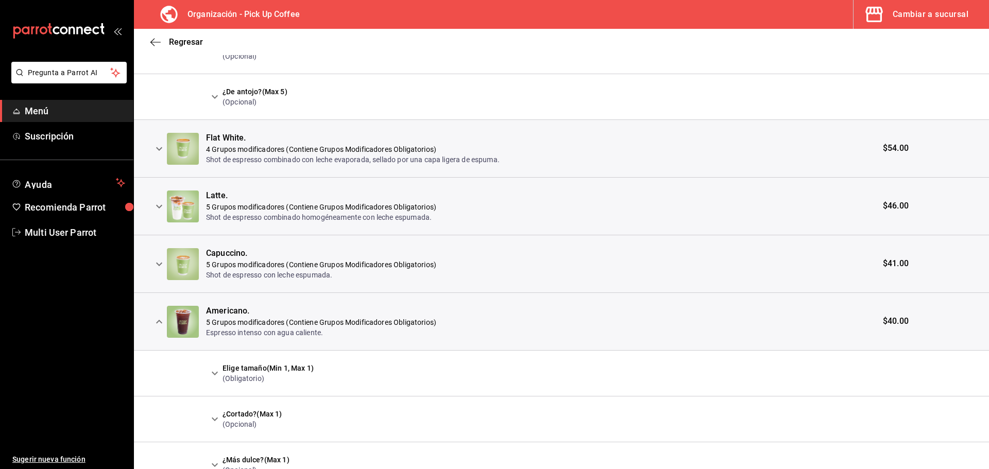
click at [217, 371] on icon "expand row" at bounding box center [215, 373] width 12 height 12
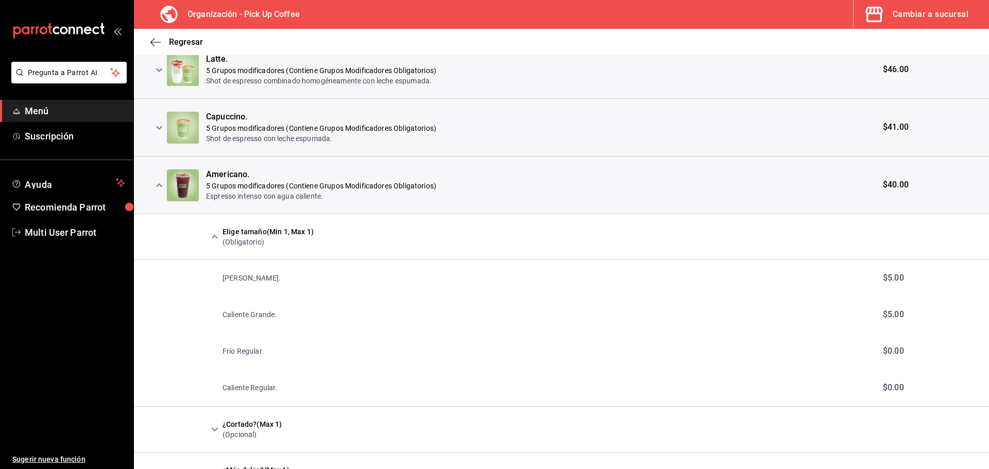
scroll to position [2576, 0]
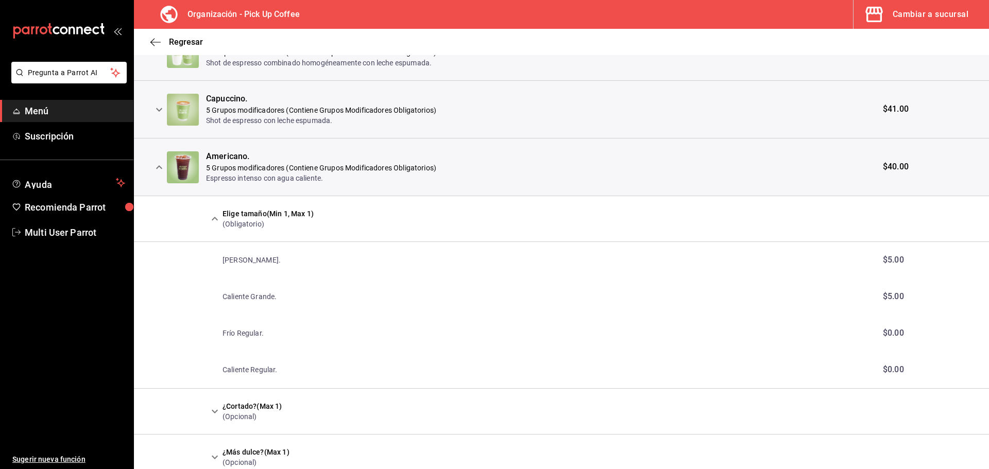
click at [164, 107] on icon "expand row" at bounding box center [159, 110] width 12 height 12
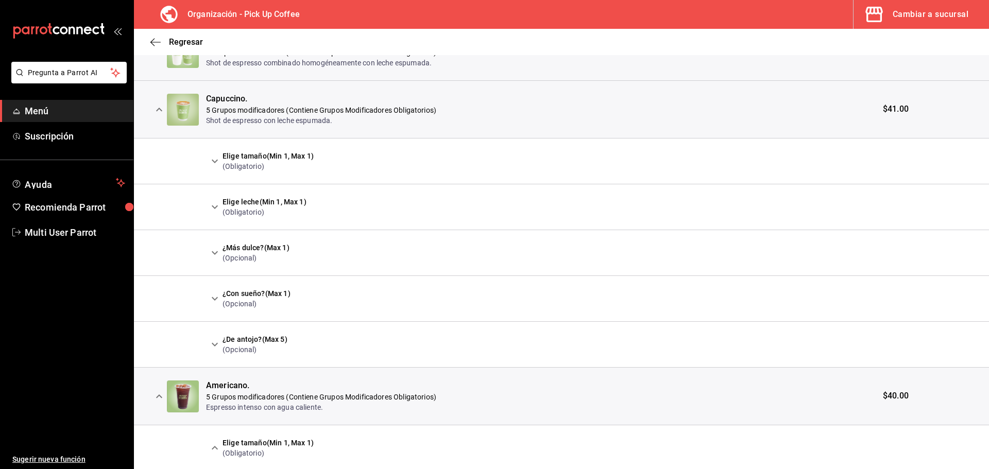
click at [217, 160] on icon "expand row" at bounding box center [215, 161] width 12 height 12
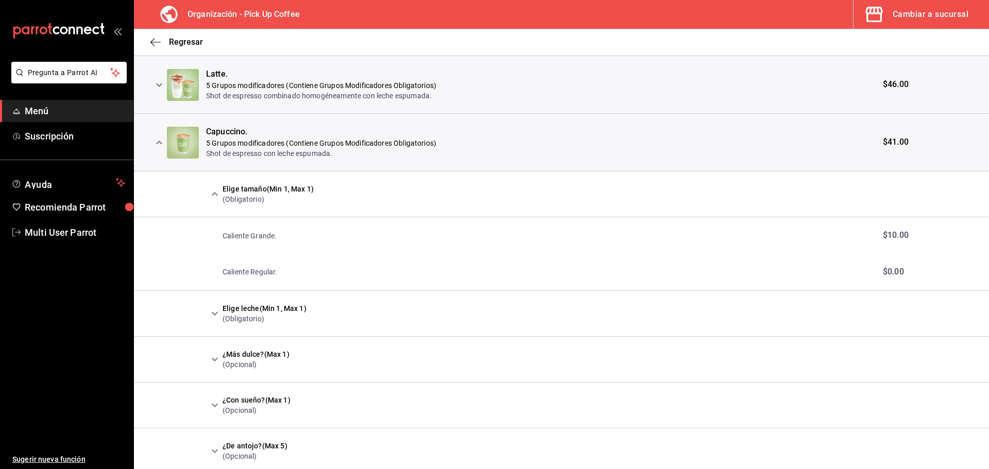
scroll to position [2524, 0]
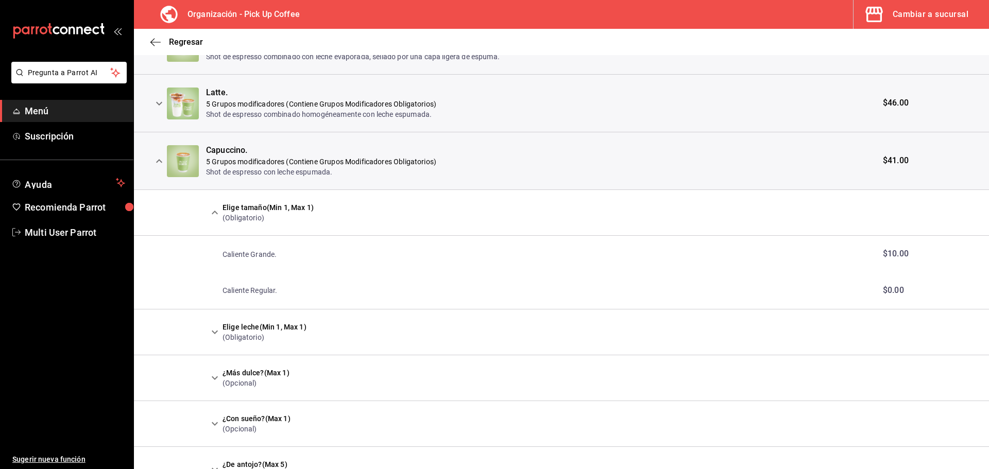
click at [162, 105] on icon "expand row" at bounding box center [159, 103] width 12 height 12
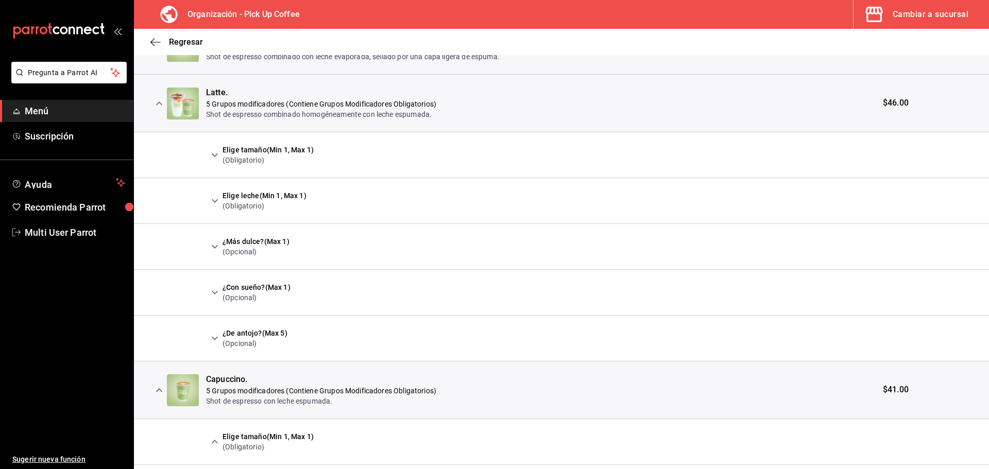
click at [217, 154] on icon "expand row" at bounding box center [215, 155] width 12 height 12
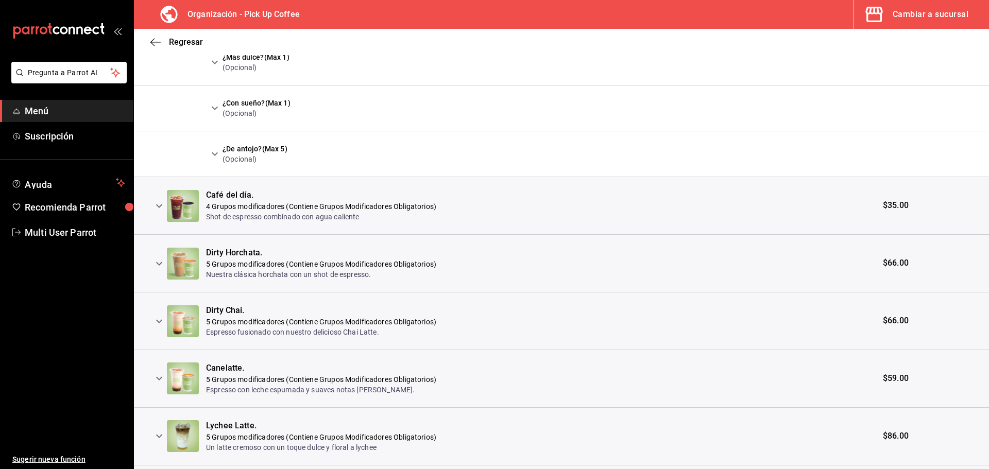
scroll to position [3657, 0]
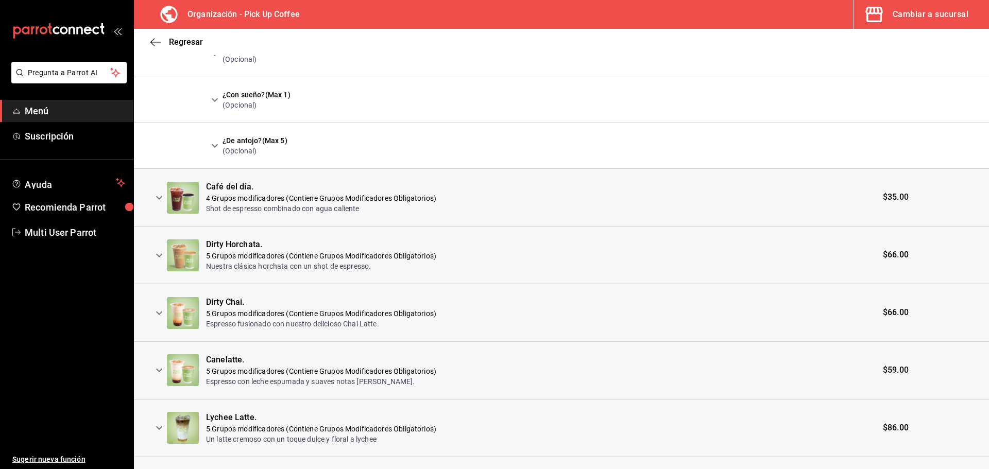
click at [162, 197] on icon "expand row" at bounding box center [159, 198] width 6 height 4
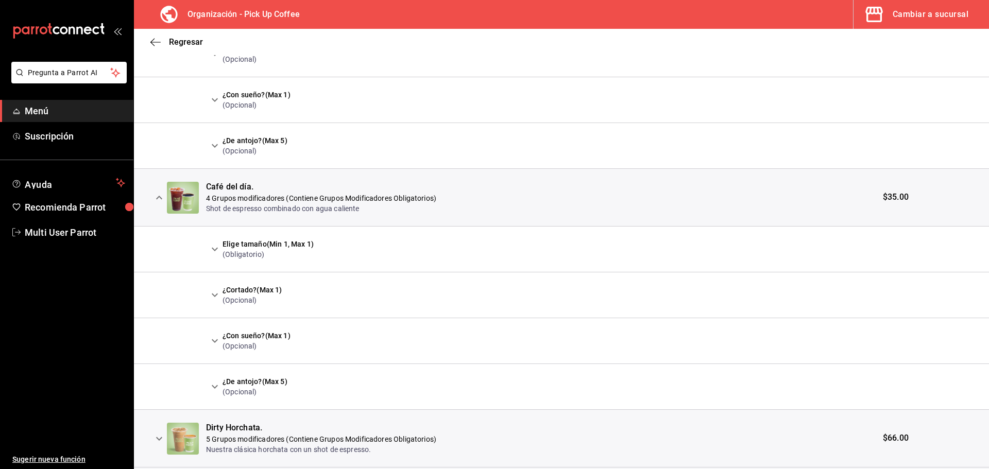
click at [213, 247] on icon "expand row" at bounding box center [215, 249] width 12 height 12
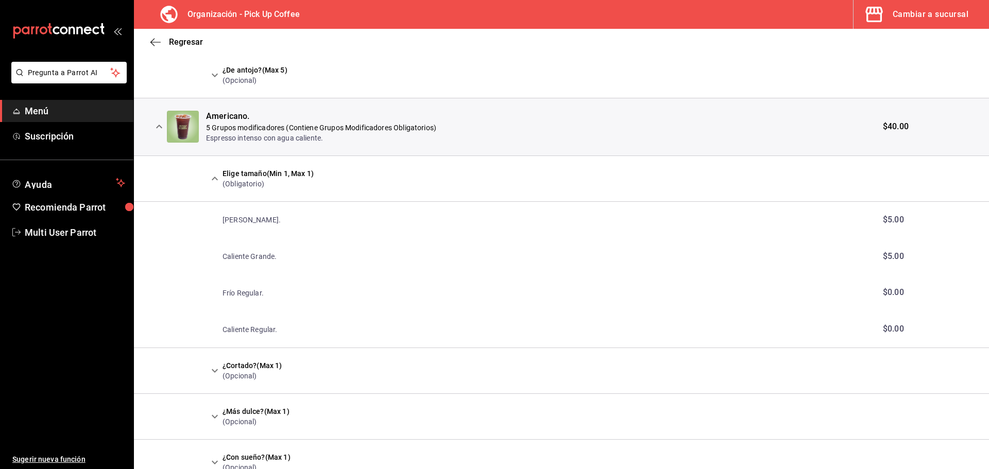
scroll to position [3088, 0]
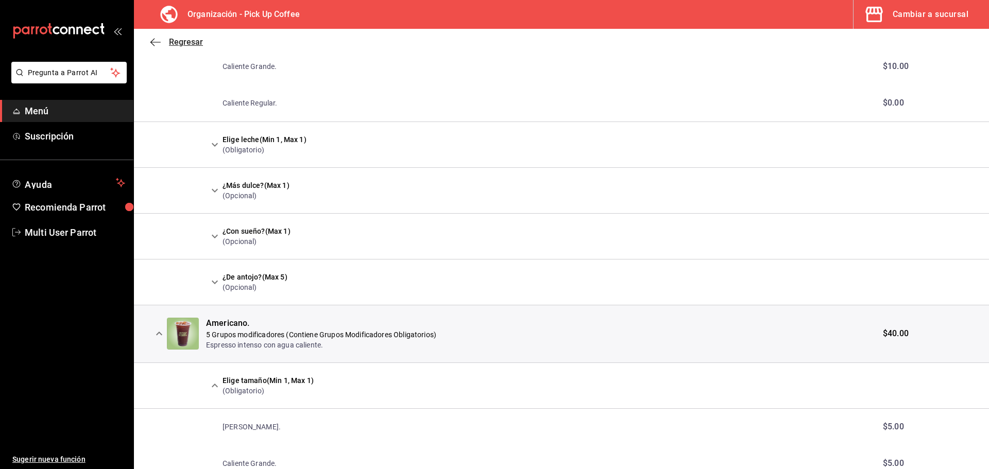
click at [155, 43] on icon "button" at bounding box center [155, 42] width 10 height 9
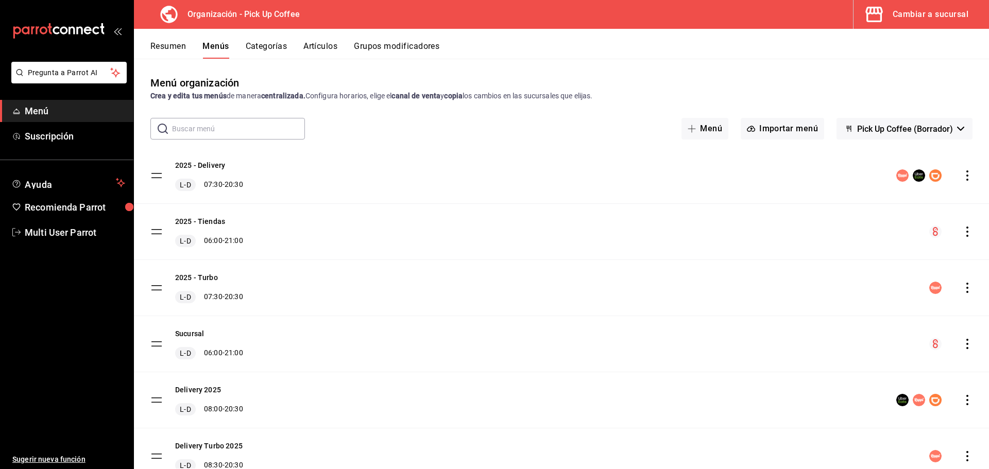
click at [177, 49] on button "Resumen" at bounding box center [168, 50] width 36 height 18
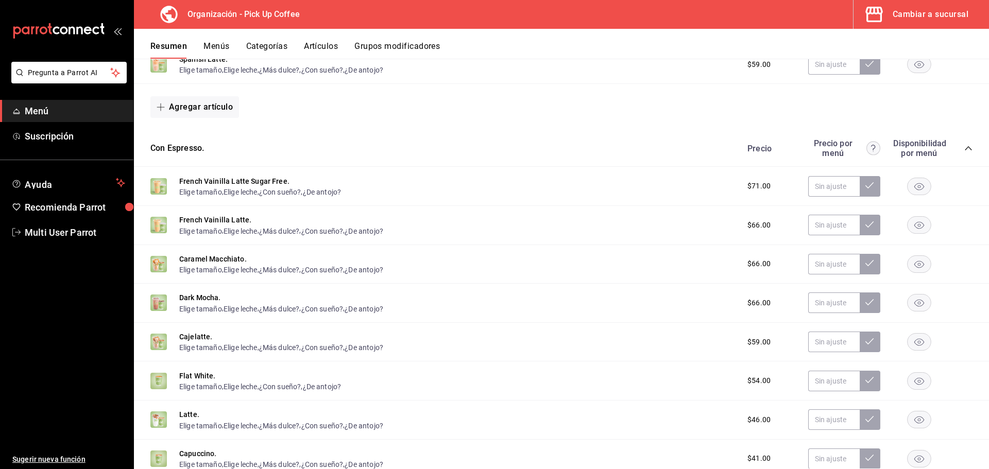
scroll to position [258, 0]
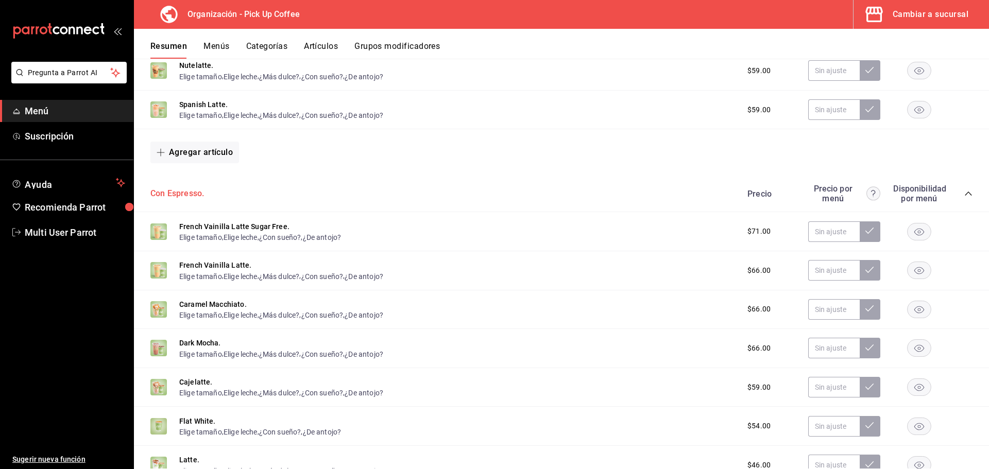
click at [182, 195] on button "Con Espresso." at bounding box center [177, 194] width 54 height 12
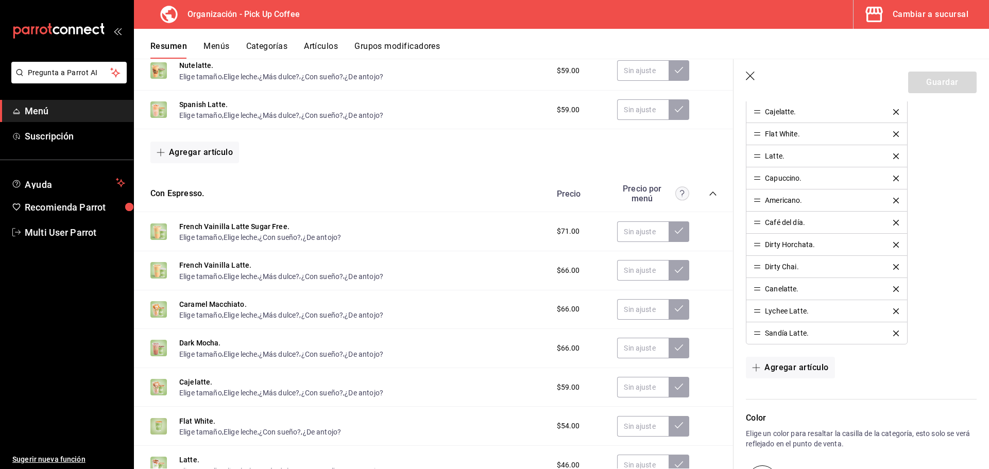
scroll to position [515, 0]
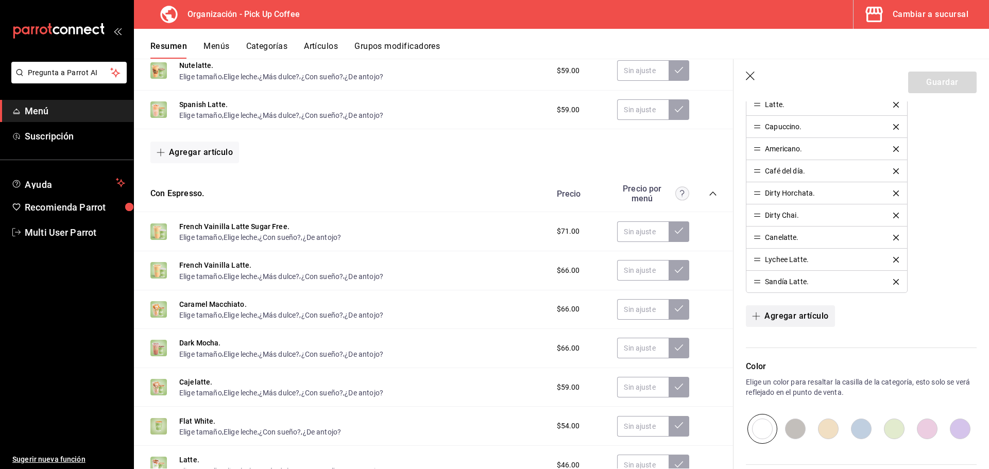
click at [793, 318] on button "Agregar artículo" at bounding box center [790, 316] width 89 height 22
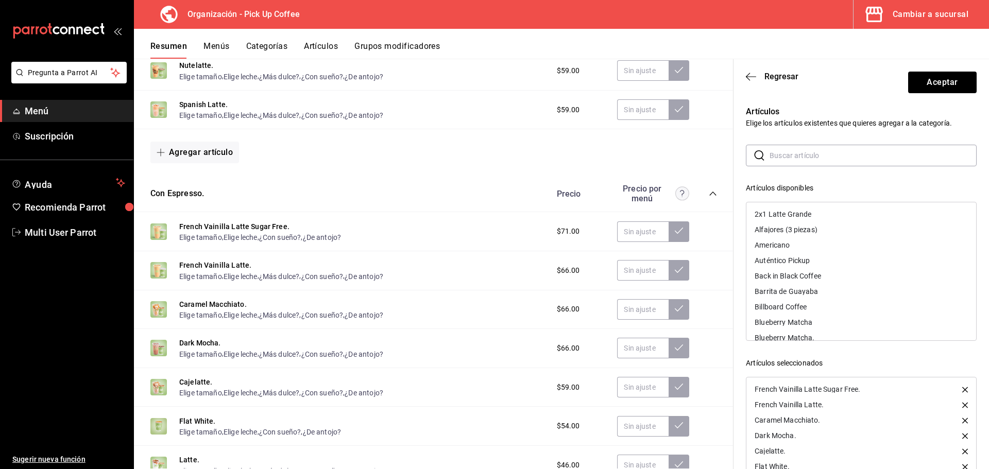
click at [798, 159] on input "text" at bounding box center [873, 155] width 207 height 21
type input "mango"
click at [787, 257] on div "[PERSON_NAME]." at bounding box center [861, 260] width 230 height 15
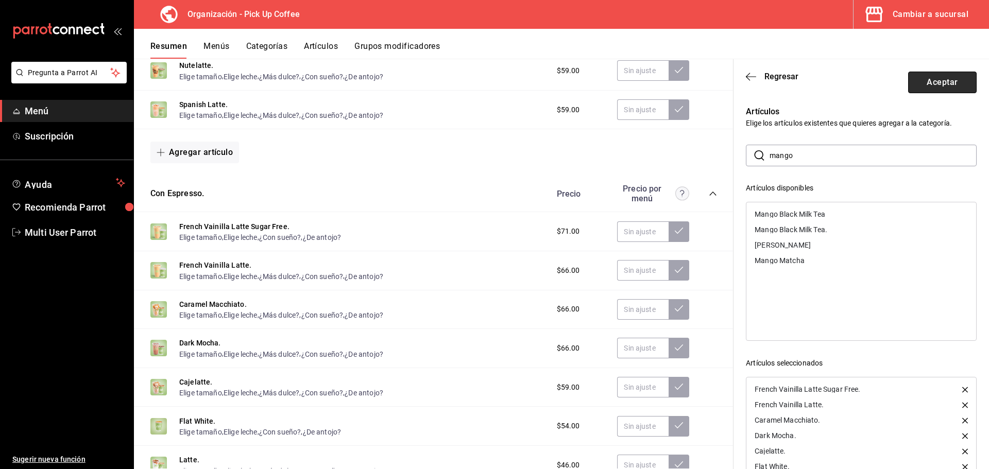
click at [921, 86] on button "Aceptar" at bounding box center [942, 83] width 69 height 22
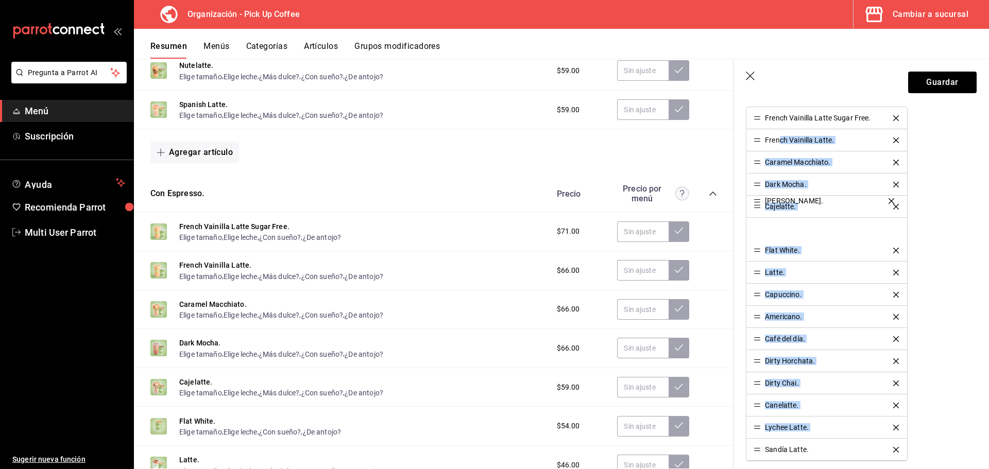
scroll to position [258, 0]
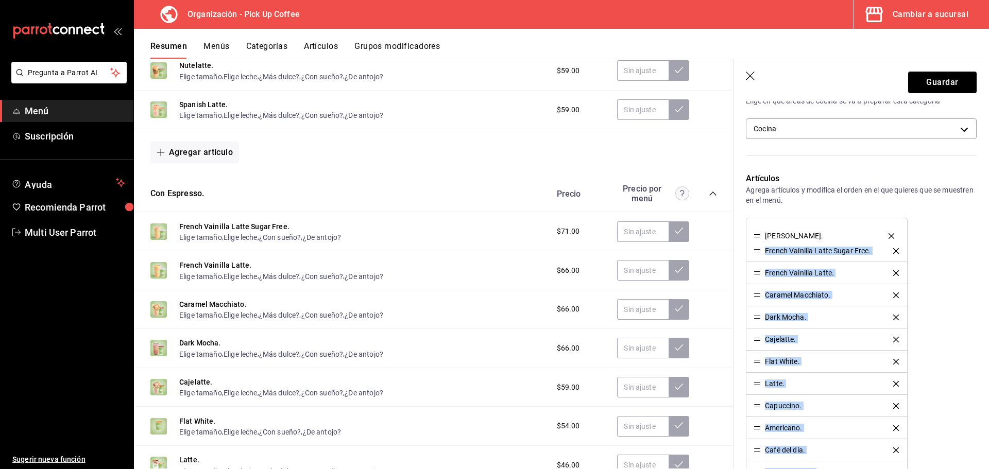
drag, startPoint x: 757, startPoint y: 407, endPoint x: 766, endPoint y: 236, distance: 171.3
drag, startPoint x: 756, startPoint y: 358, endPoint x: 771, endPoint y: 250, distance: 108.1
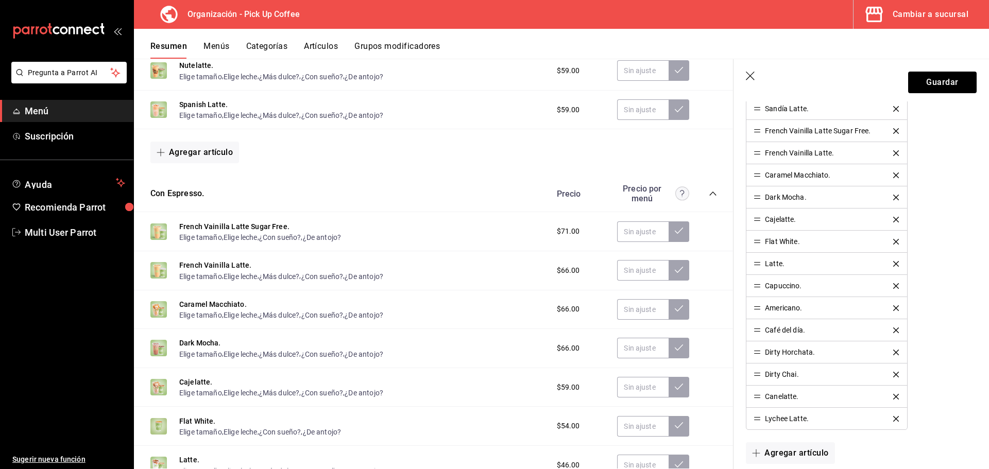
scroll to position [464, 0]
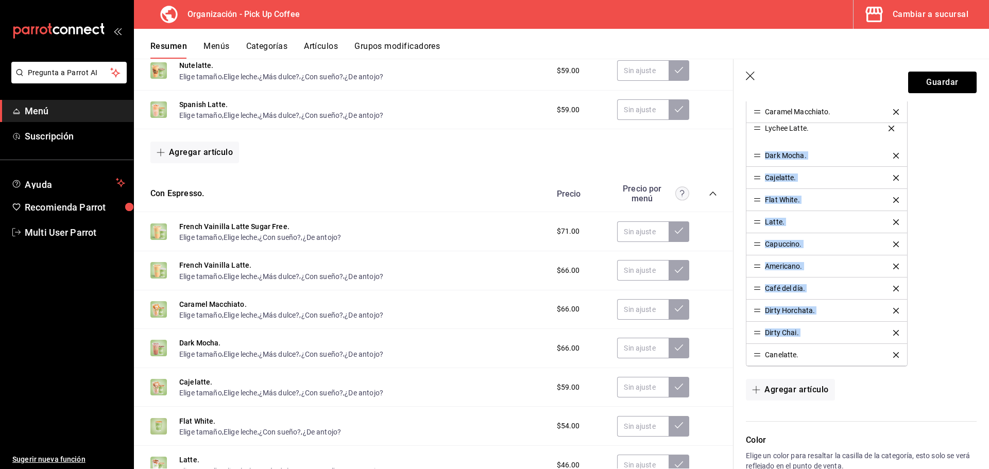
drag, startPoint x: 756, startPoint y: 356, endPoint x: 754, endPoint y: 129, distance: 227.2
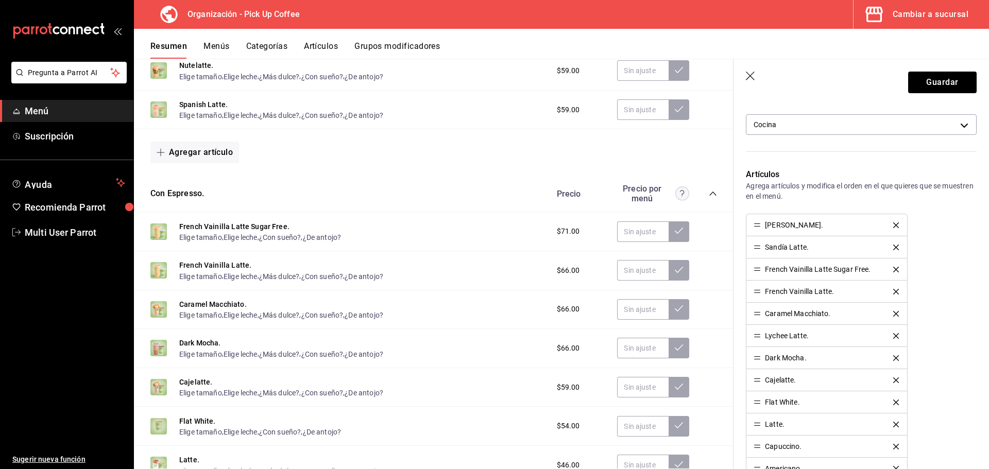
scroll to position [258, 0]
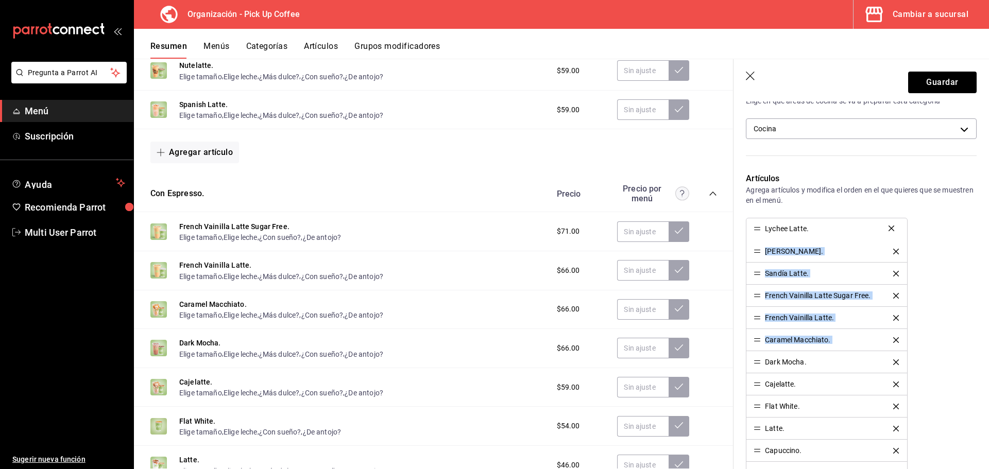
drag, startPoint x: 759, startPoint y: 339, endPoint x: 752, endPoint y: 228, distance: 112.0
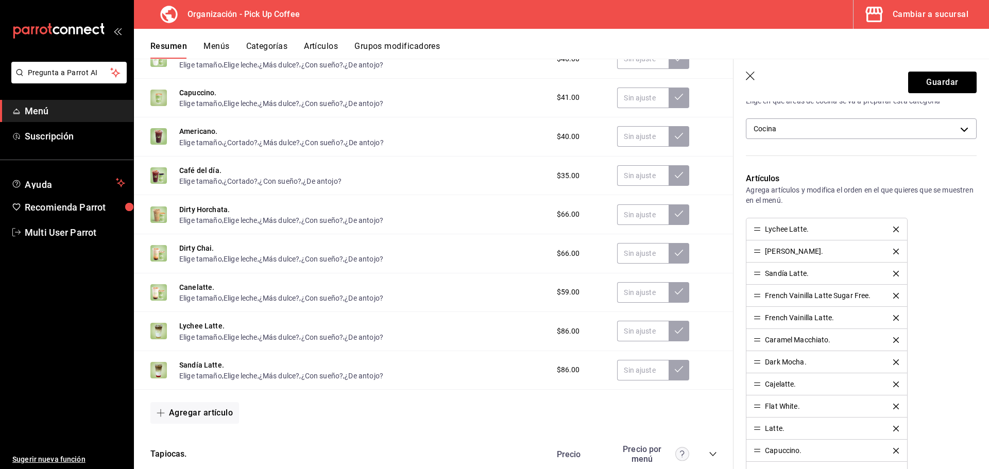
scroll to position [670, 0]
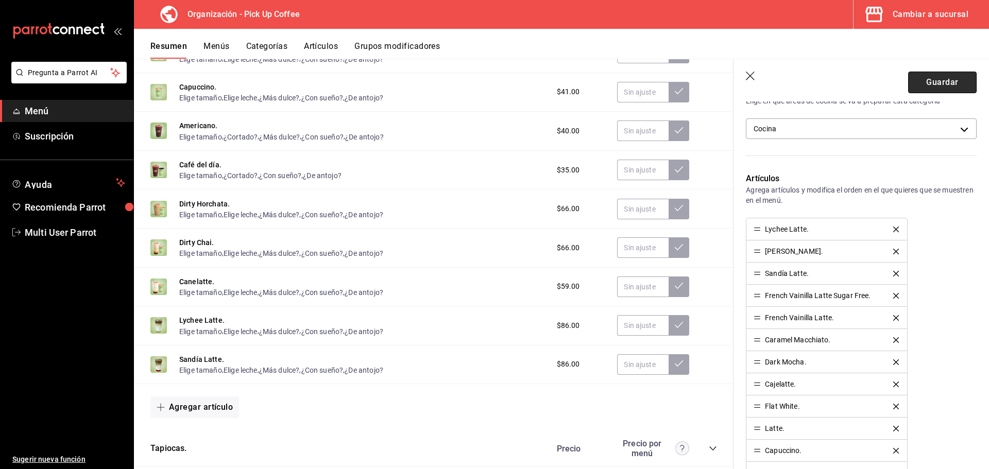
click at [927, 79] on button "Guardar" at bounding box center [942, 83] width 69 height 22
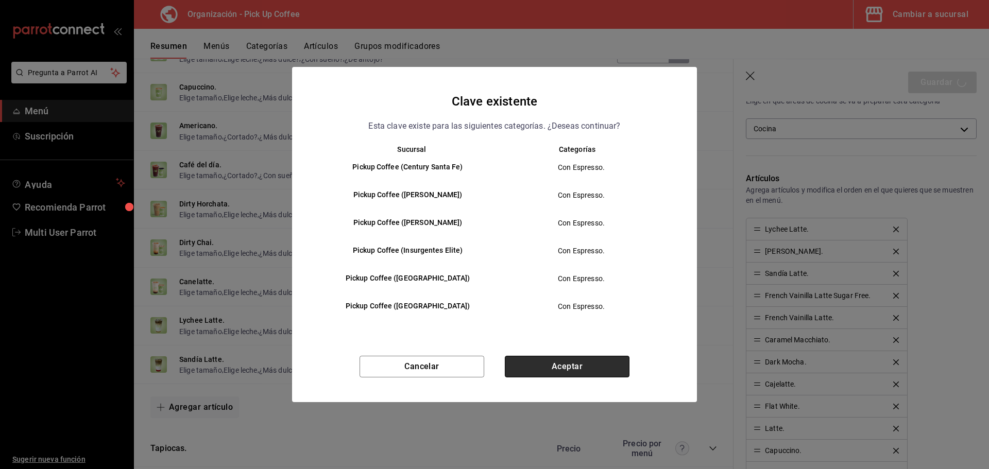
click at [572, 373] on button "Aceptar" at bounding box center [567, 367] width 125 height 22
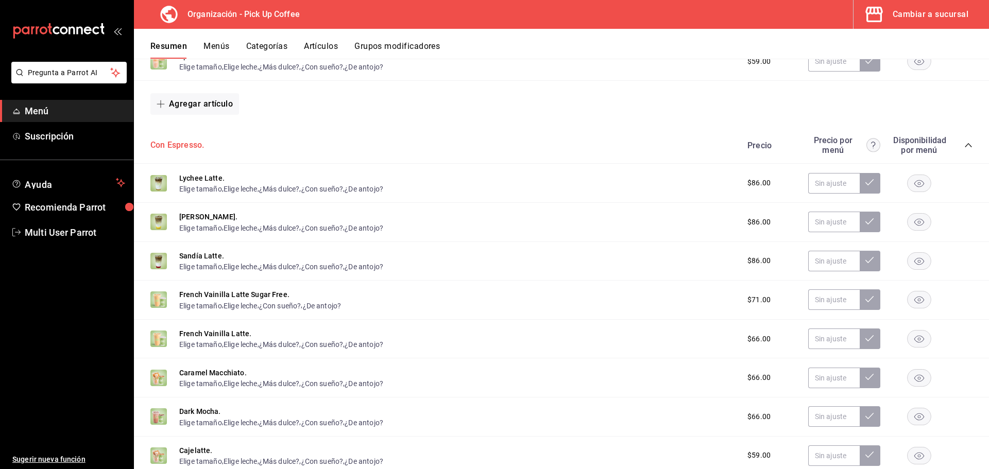
scroll to position [288, 0]
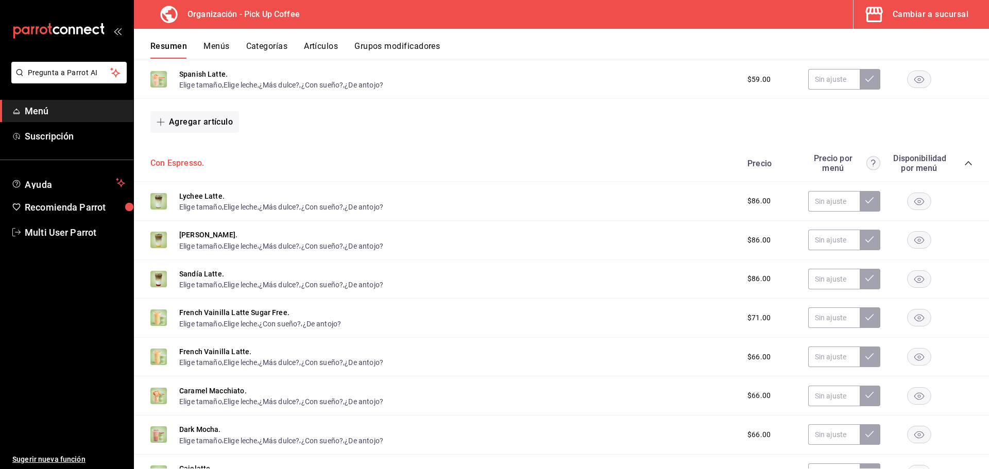
click at [177, 166] on button "Con Espresso." at bounding box center [177, 164] width 54 height 12
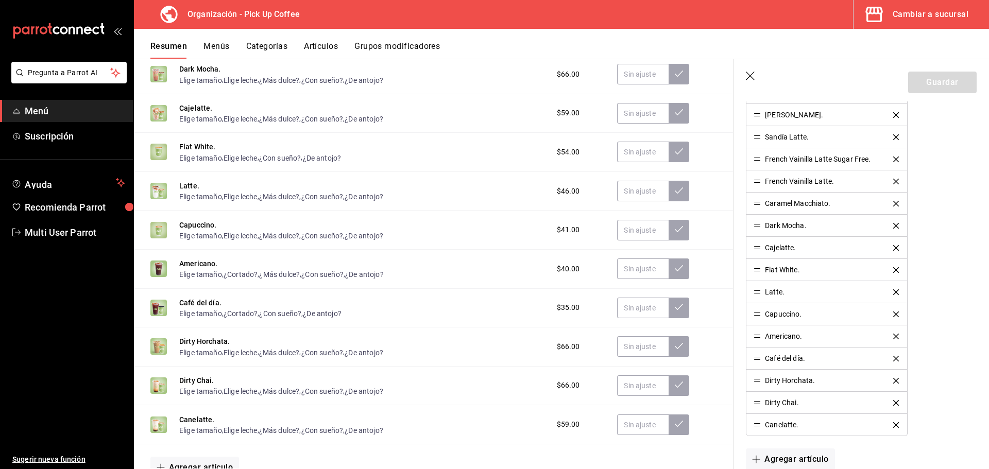
scroll to position [412, 0]
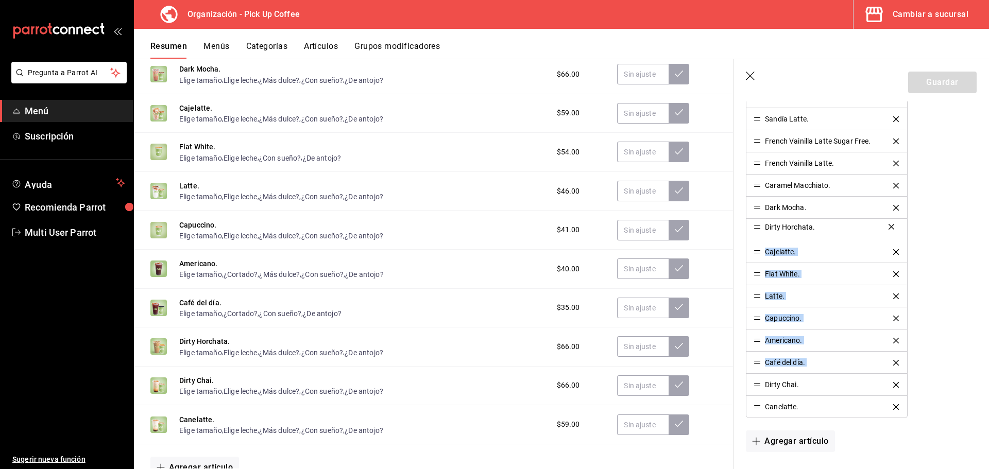
drag, startPoint x: 758, startPoint y: 363, endPoint x: 766, endPoint y: 227, distance: 136.2
drag, startPoint x: 760, startPoint y: 385, endPoint x: 772, endPoint y: 252, distance: 134.0
drag, startPoint x: 759, startPoint y: 407, endPoint x: 762, endPoint y: 295, distance: 112.3
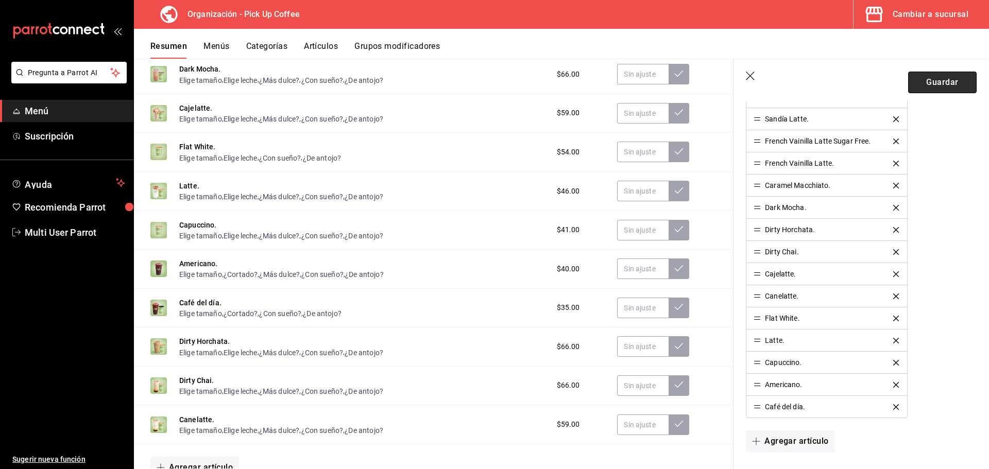
click at [945, 81] on button "Guardar" at bounding box center [942, 83] width 69 height 22
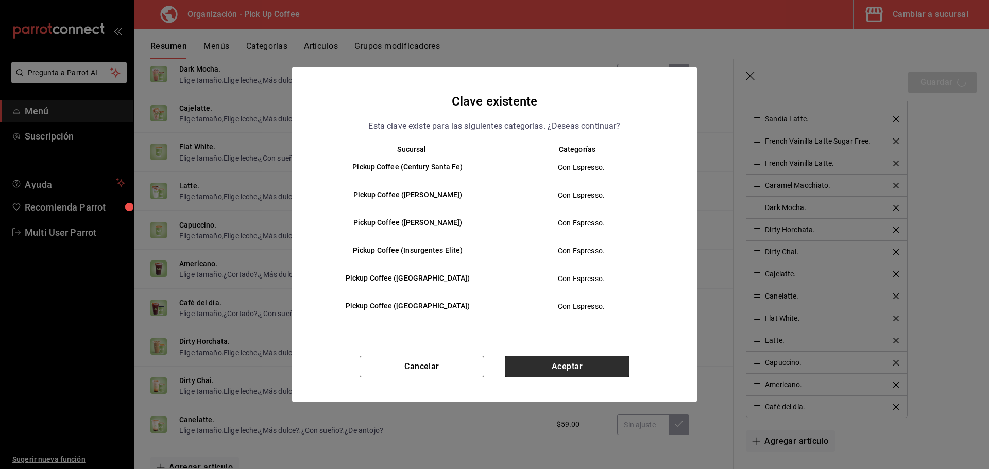
click at [531, 368] on button "Aceptar" at bounding box center [567, 367] width 125 height 22
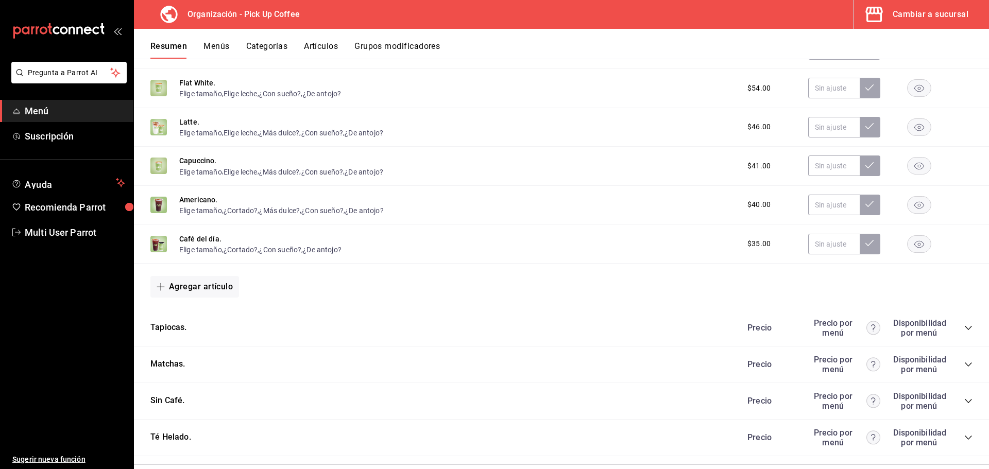
scroll to position [958, 0]
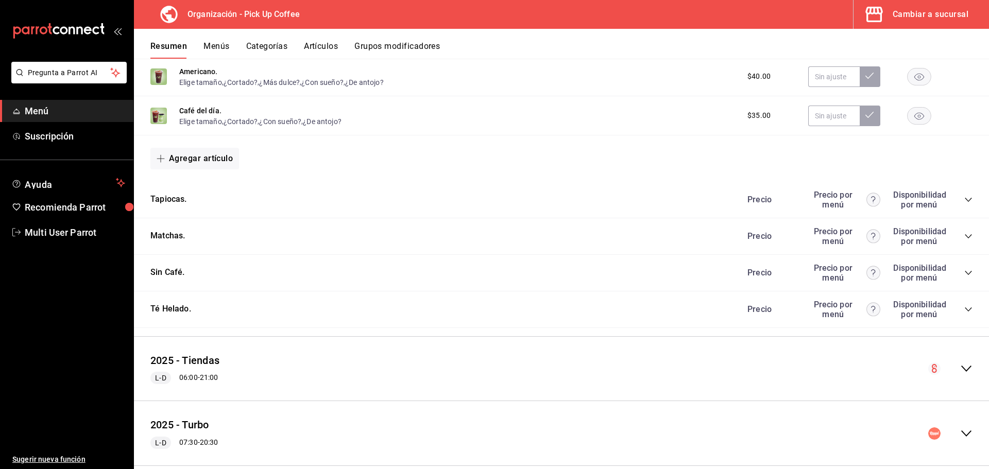
click at [964, 201] on icon "collapse-category-row" at bounding box center [968, 200] width 8 height 8
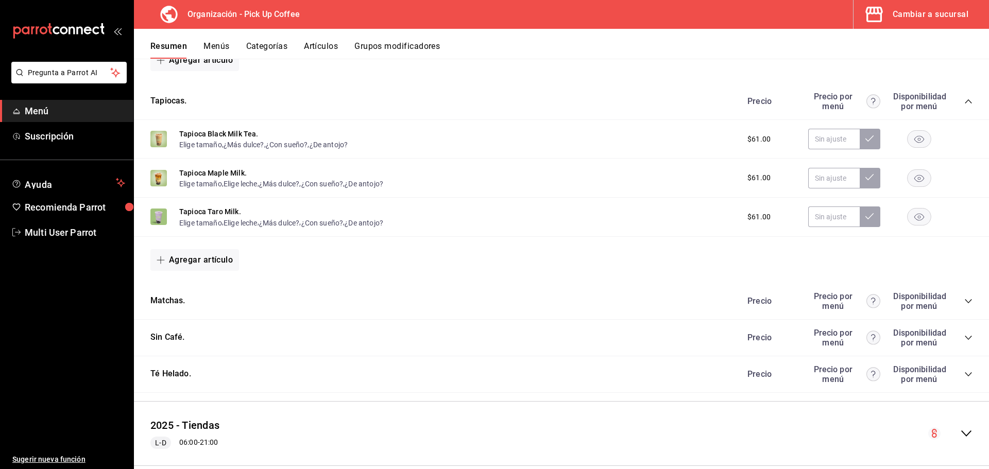
scroll to position [1061, 0]
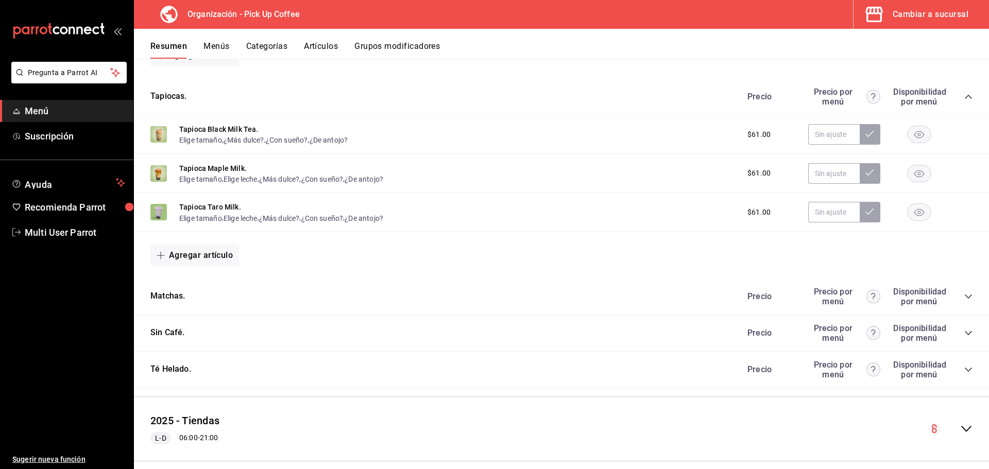
click at [964, 296] on icon "collapse-category-row" at bounding box center [968, 297] width 8 height 8
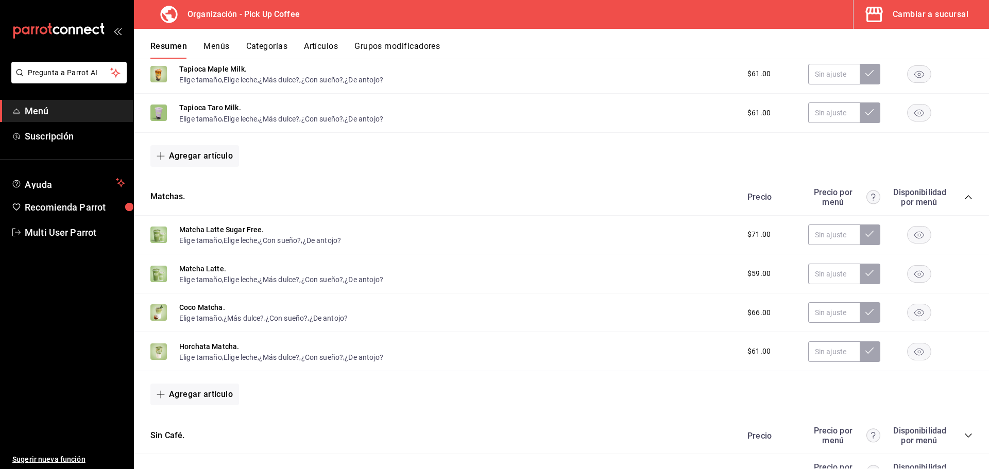
scroll to position [1164, 0]
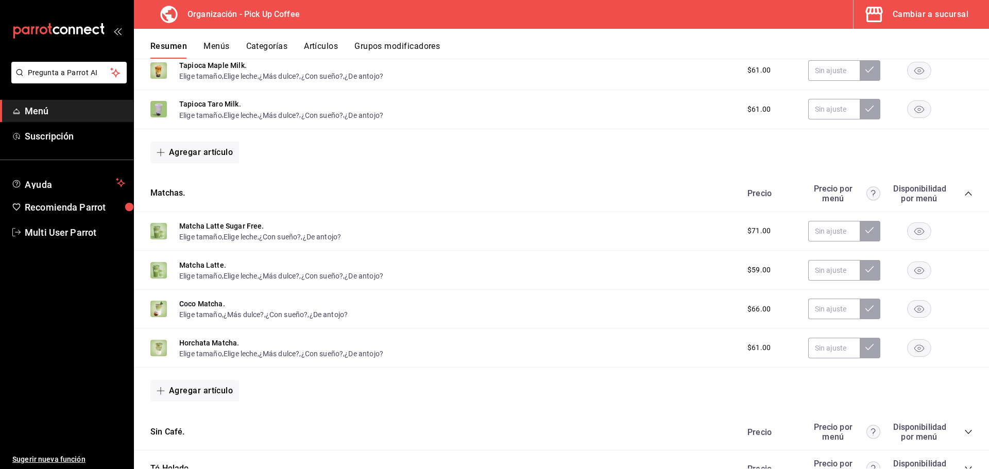
drag, startPoint x: 176, startPoint y: 196, endPoint x: 863, endPoint y: 249, distance: 689.8
click at [176, 196] on button "Matchas." at bounding box center [167, 194] width 35 height 12
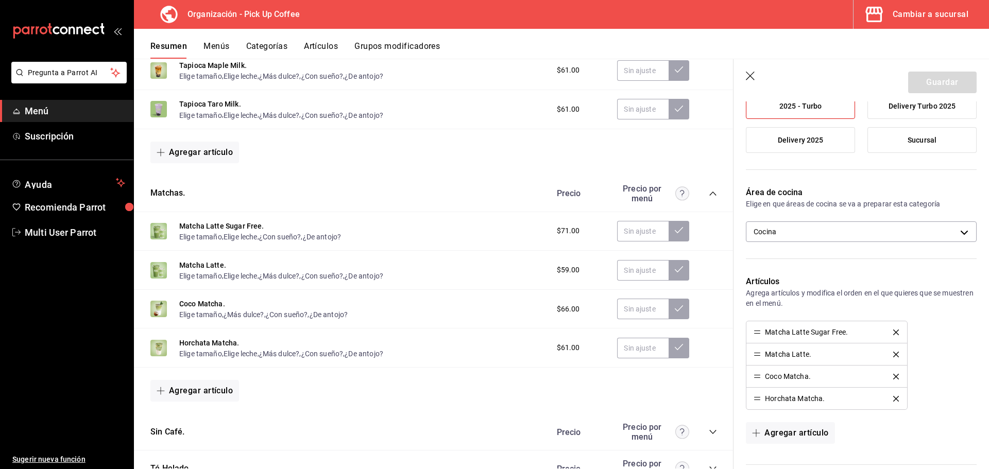
scroll to position [309, 0]
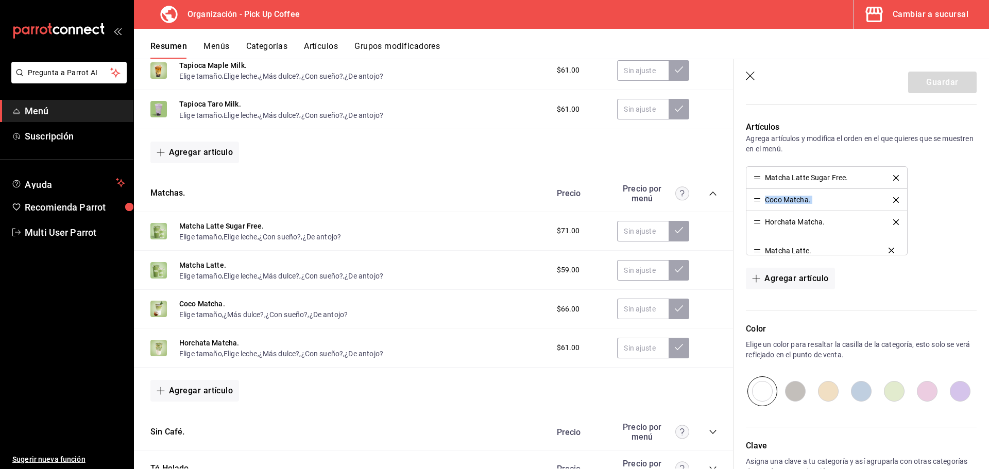
drag, startPoint x: 756, startPoint y: 202, endPoint x: 759, endPoint y: 253, distance: 50.6
click at [942, 81] on button "Guardar" at bounding box center [942, 83] width 69 height 22
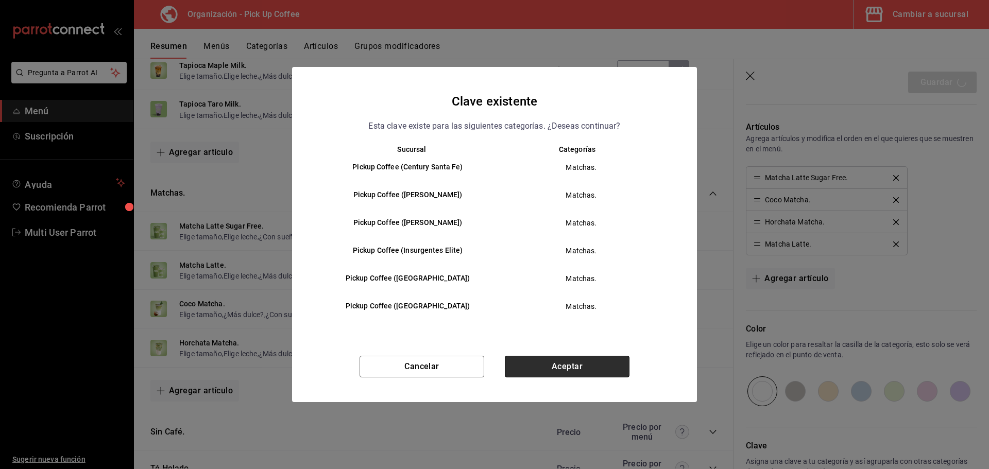
click at [568, 362] on button "Aceptar" at bounding box center [567, 367] width 125 height 22
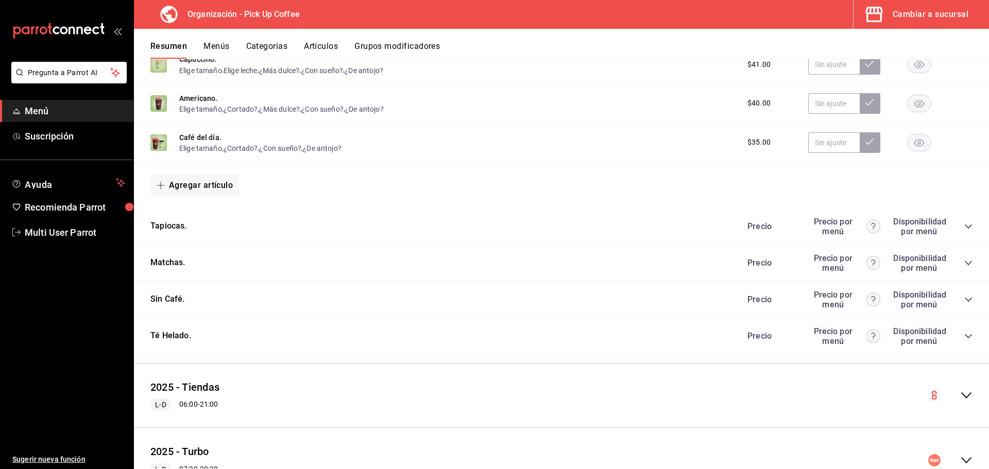
scroll to position [912, 0]
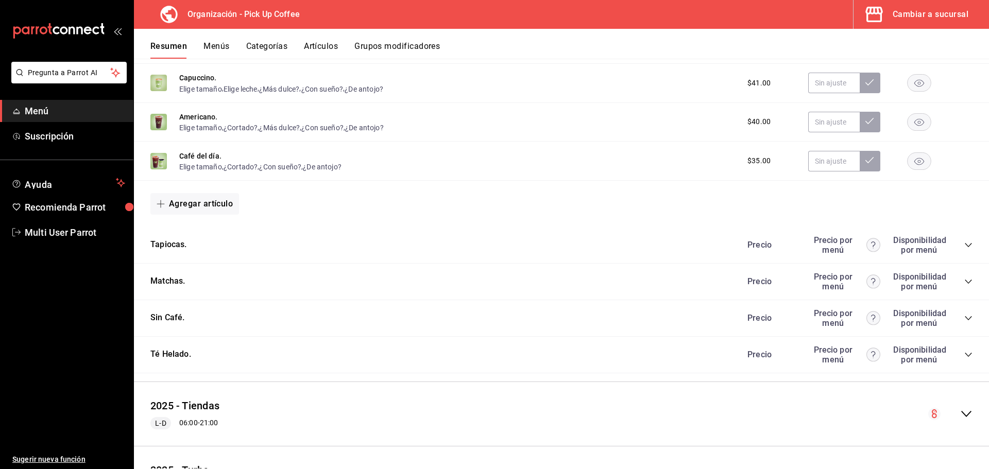
click at [965, 319] on icon "collapse-category-row" at bounding box center [968, 318] width 7 height 4
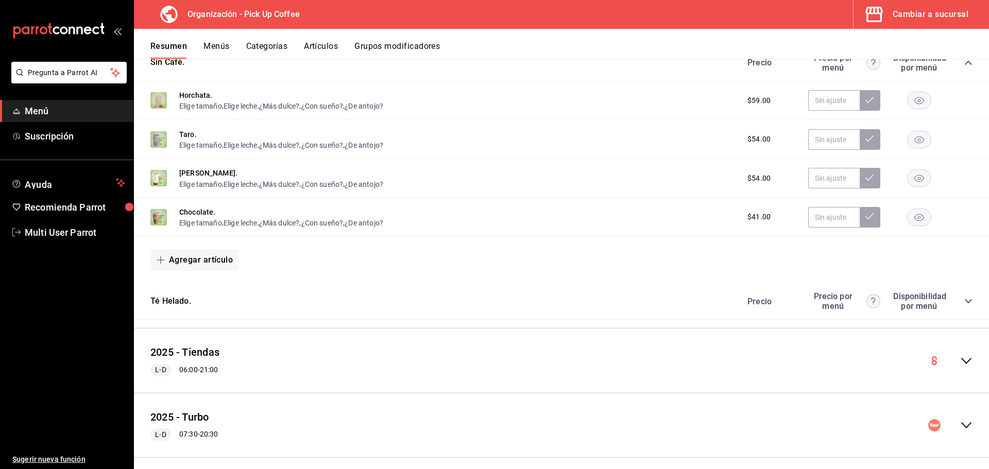
scroll to position [1170, 0]
click at [964, 301] on icon "collapse-category-row" at bounding box center [968, 299] width 8 height 8
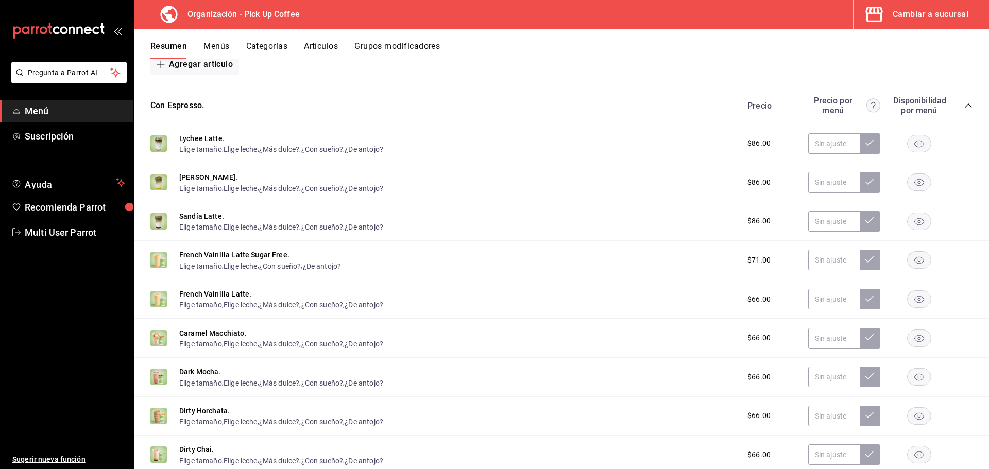
scroll to position [0, 0]
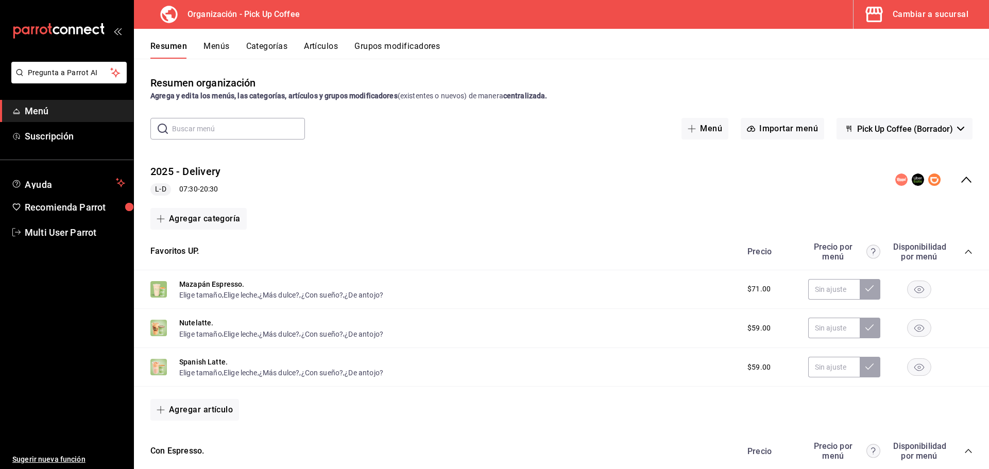
click at [220, 45] on button "Menús" at bounding box center [216, 50] width 26 height 18
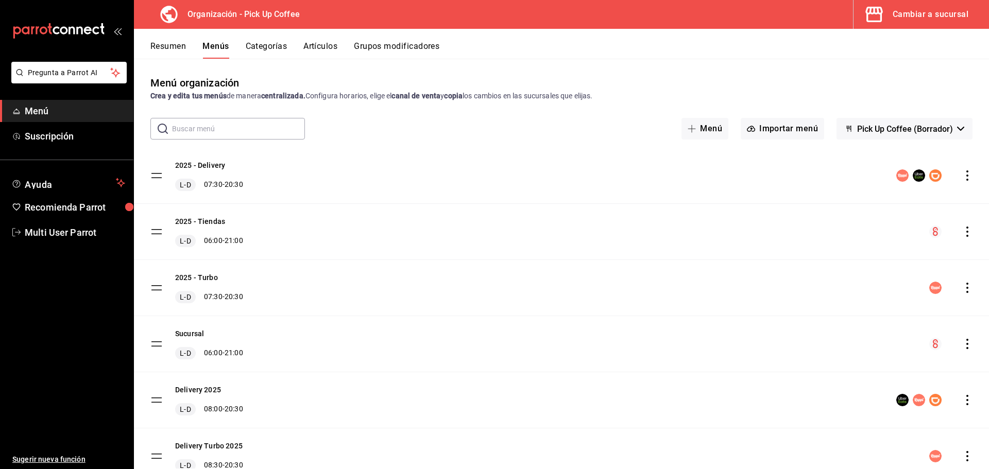
click at [963, 286] on icon "actions" at bounding box center [967, 288] width 10 height 10
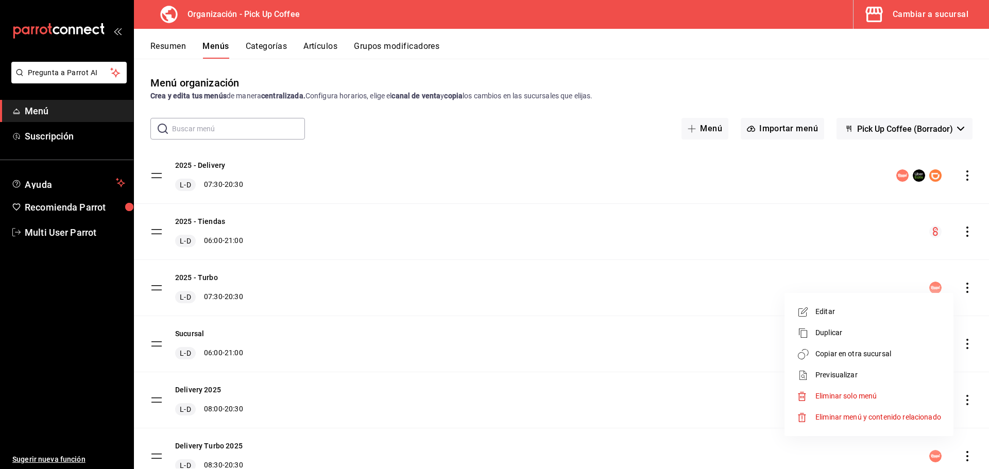
click at [845, 374] on span "Previsualizar" at bounding box center [878, 375] width 126 height 11
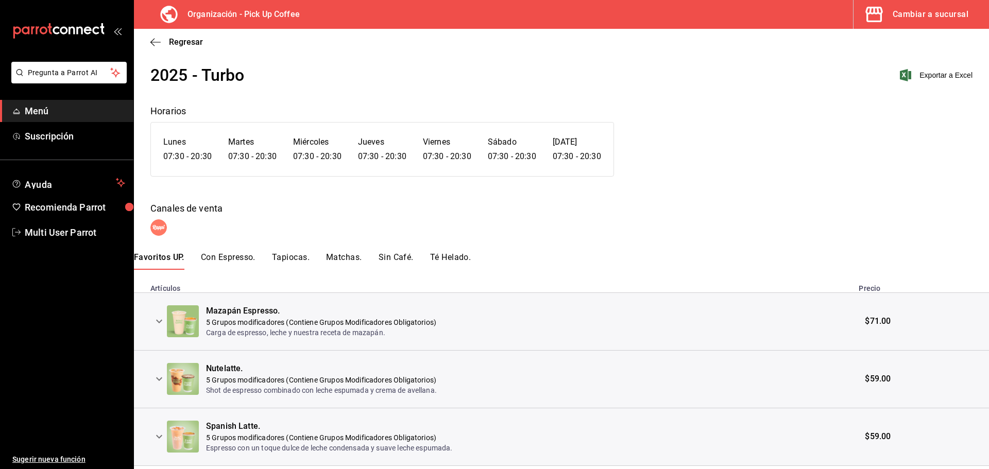
scroll to position [47, 0]
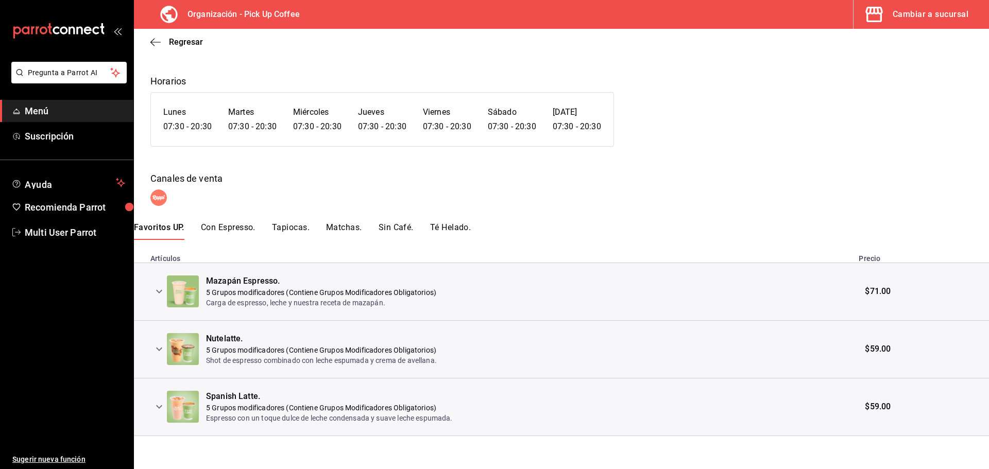
click at [157, 292] on icon "expand row" at bounding box center [159, 291] width 12 height 12
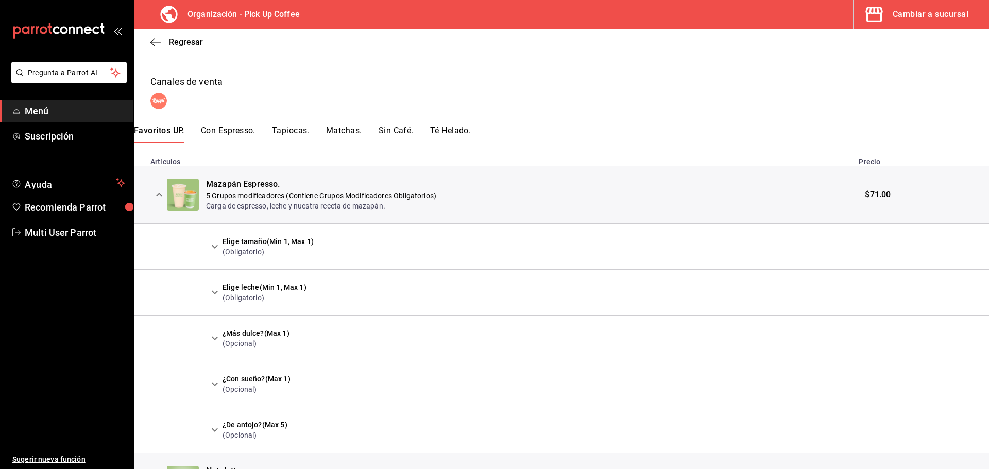
scroll to position [150, 0]
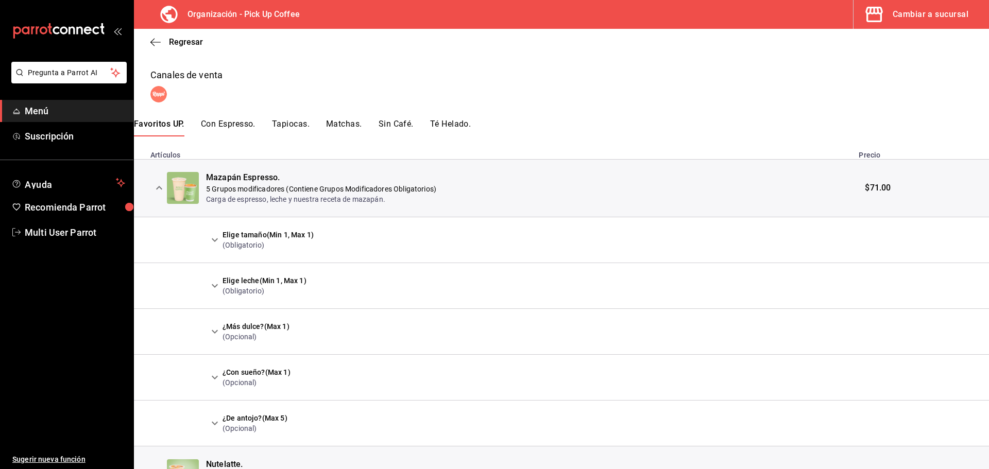
click at [216, 240] on icon "expand row" at bounding box center [215, 240] width 12 height 12
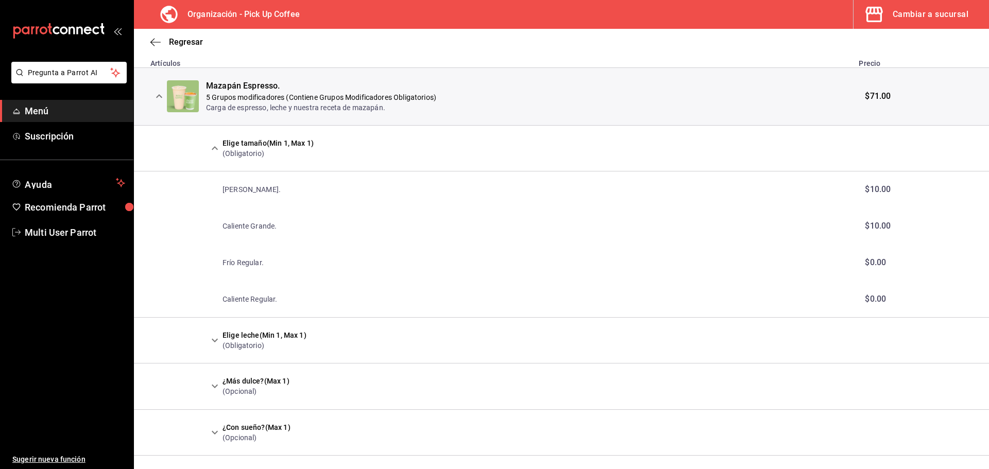
scroll to position [253, 0]
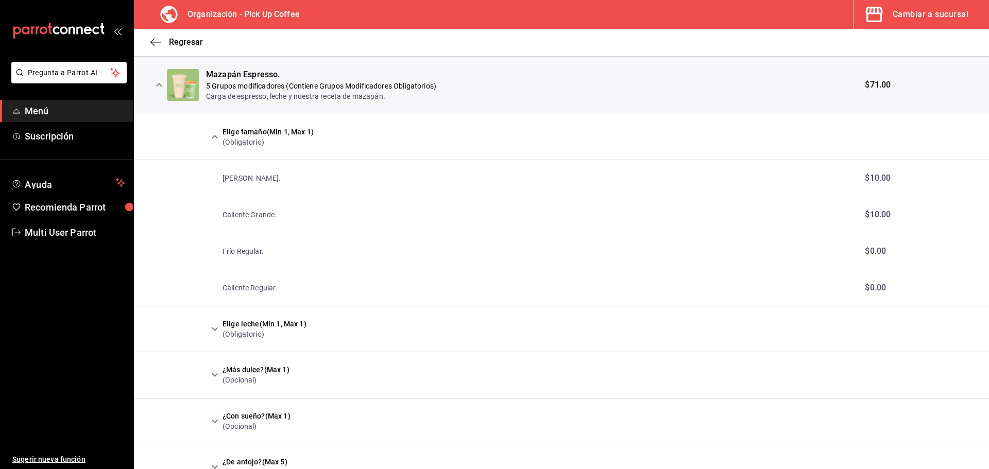
click at [214, 325] on icon "expand row" at bounding box center [215, 329] width 12 height 12
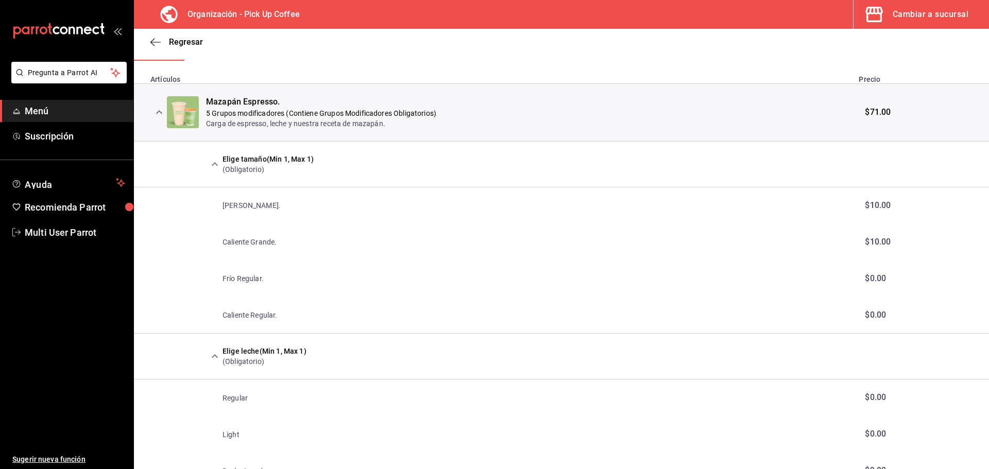
scroll to position [202, 0]
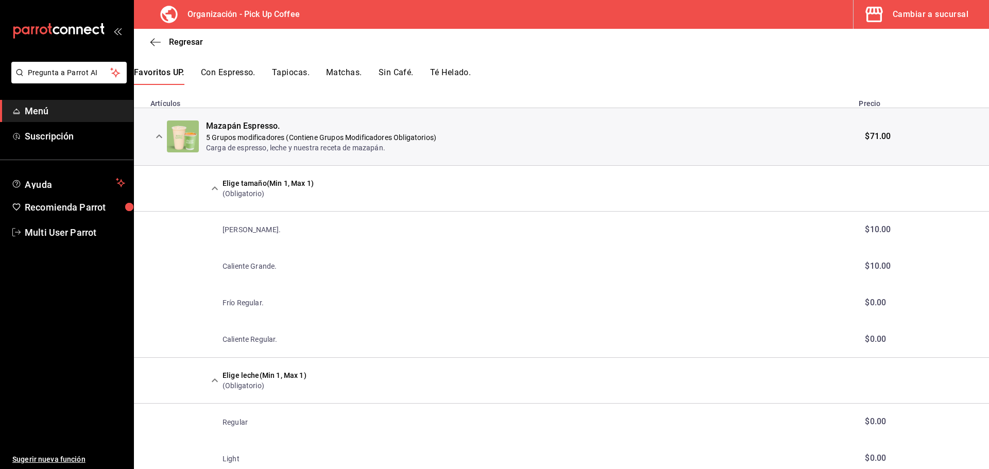
click at [232, 72] on button "Con Espresso." at bounding box center [228, 76] width 55 height 18
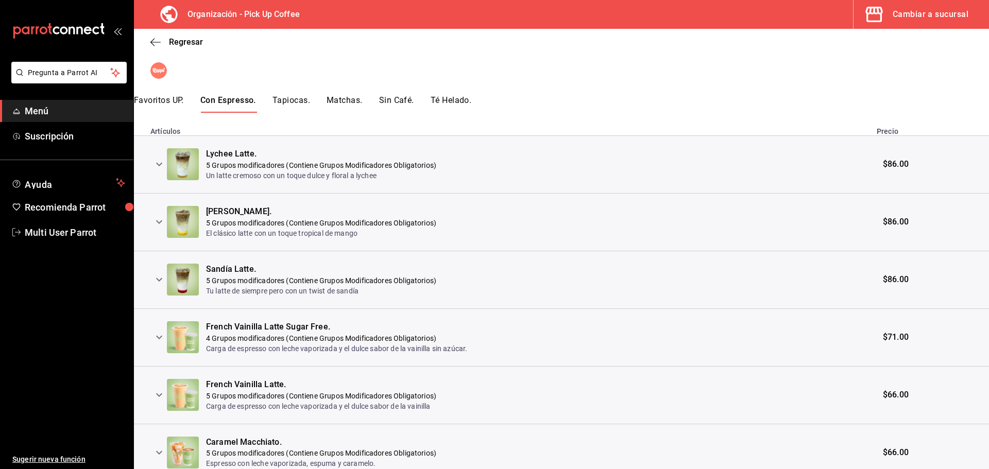
scroll to position [206, 0]
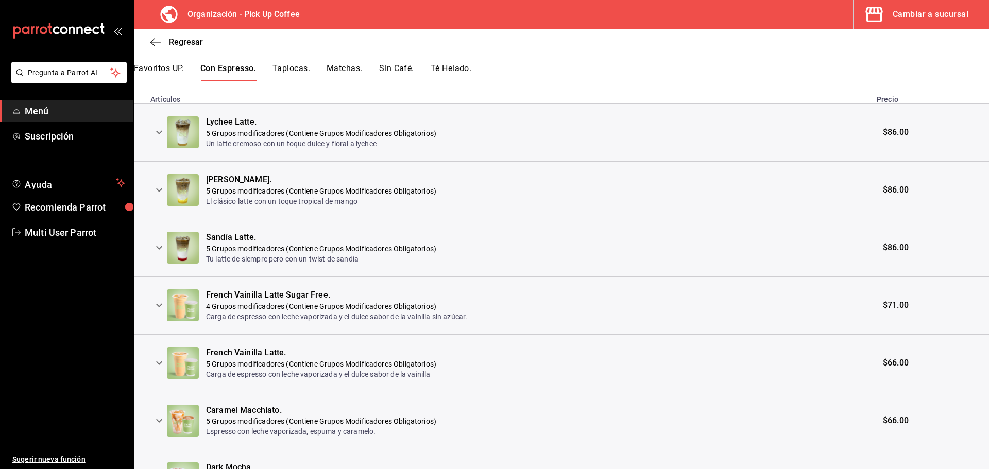
click at [158, 132] on icon "expand row" at bounding box center [159, 132] width 12 height 12
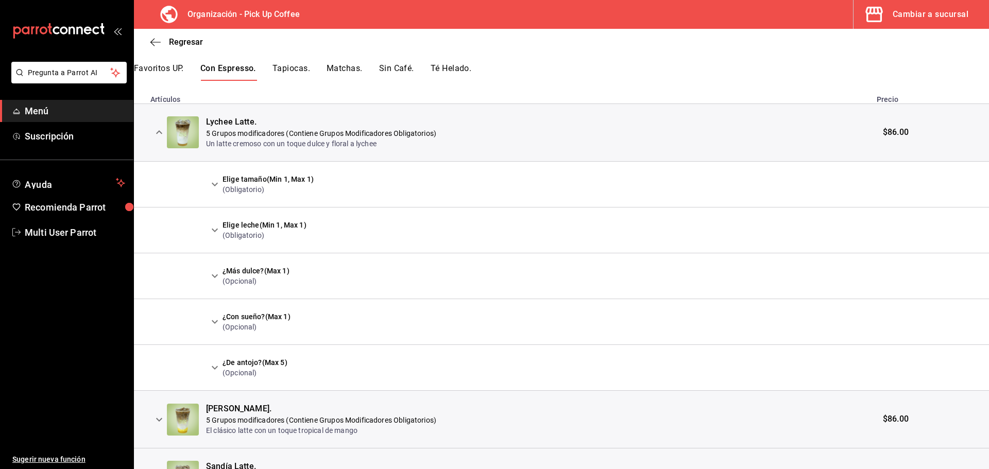
click at [216, 183] on icon "expand row" at bounding box center [215, 184] width 12 height 12
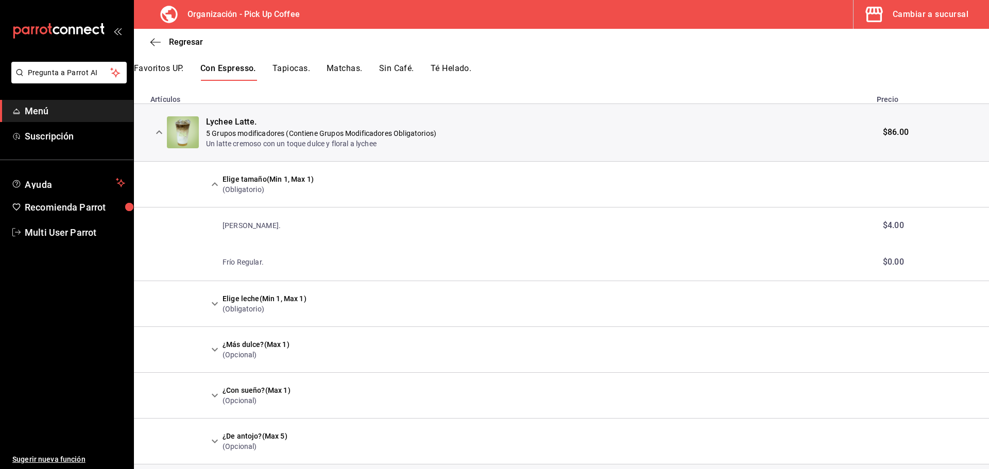
click at [161, 136] on icon "expand row" at bounding box center [159, 132] width 12 height 12
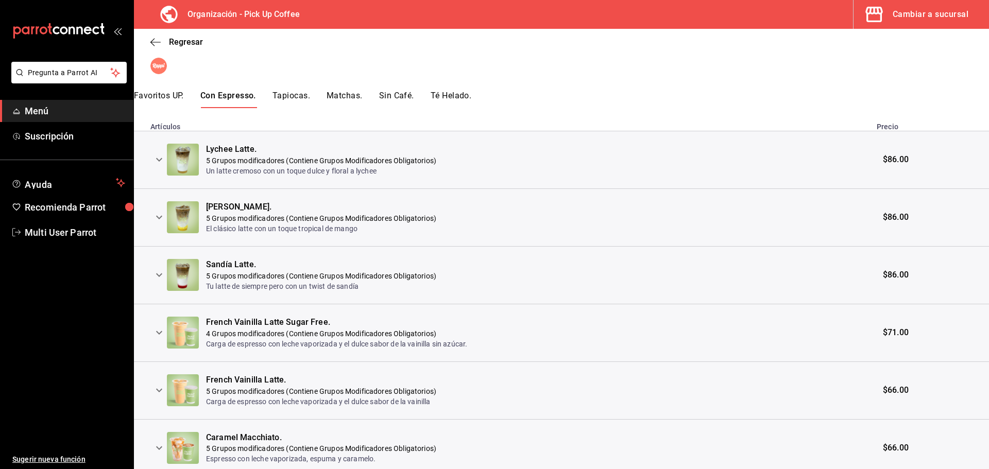
scroll to position [0, 0]
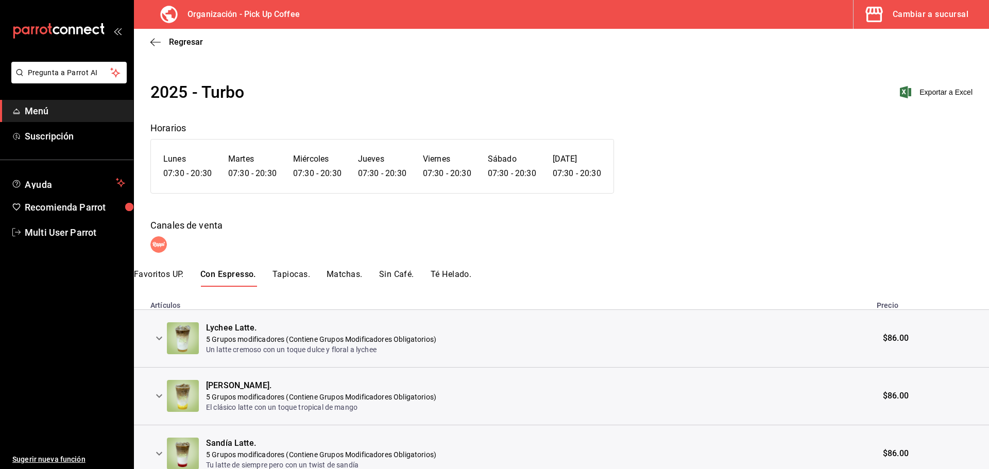
click at [295, 275] on button "Tapiocas." at bounding box center [292, 278] width 38 height 18
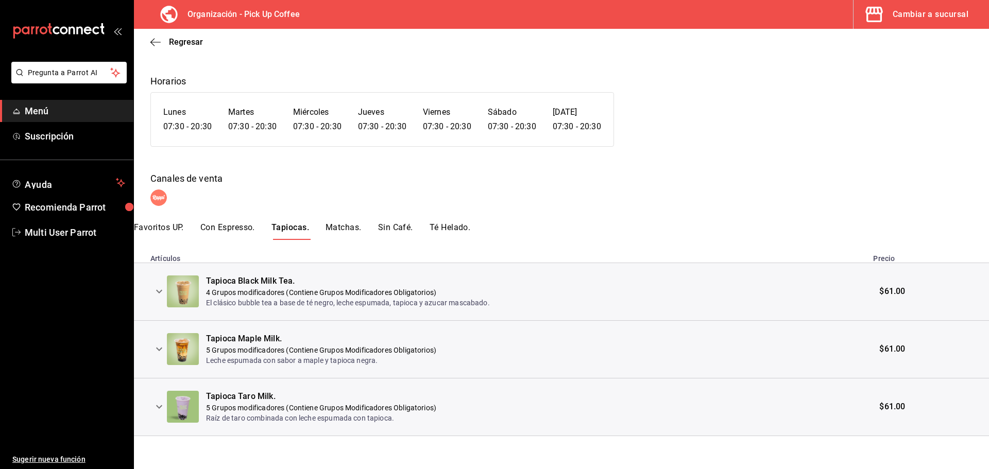
click at [347, 226] on button "Matchas." at bounding box center [344, 232] width 36 height 18
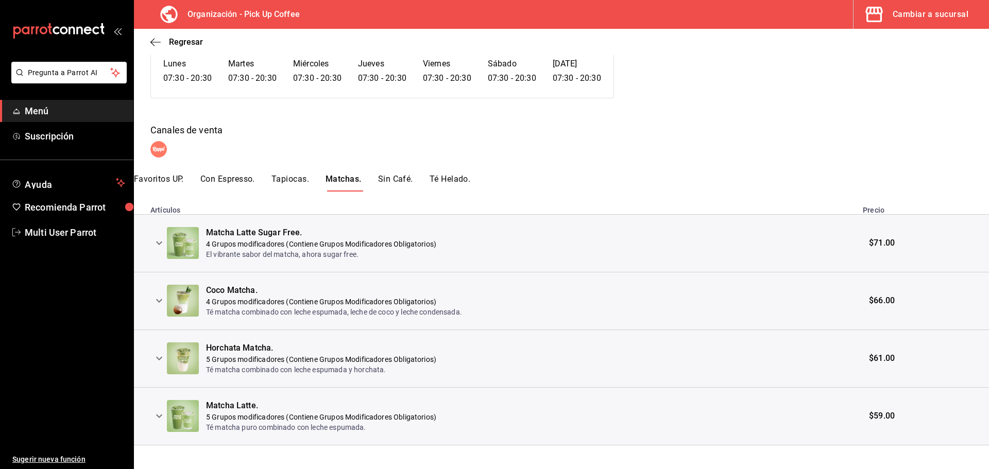
scroll to position [103, 0]
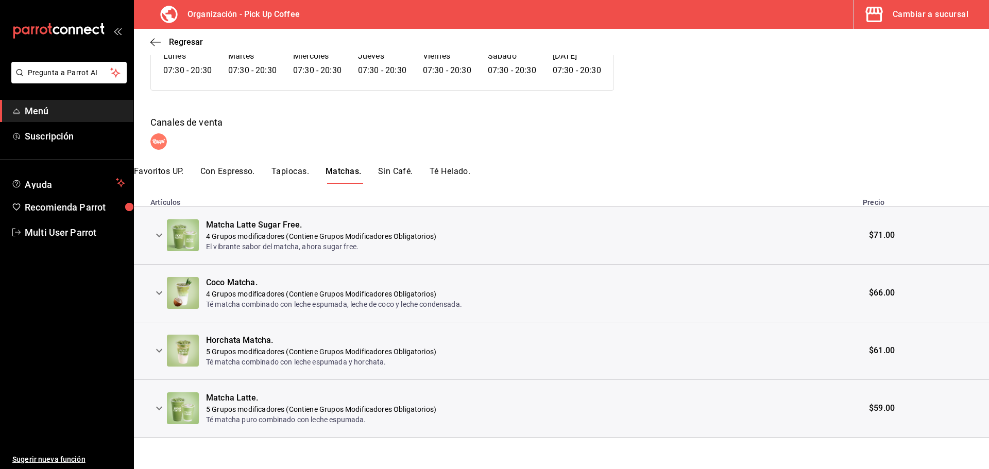
click at [393, 171] on button "Sin Café." at bounding box center [395, 175] width 35 height 18
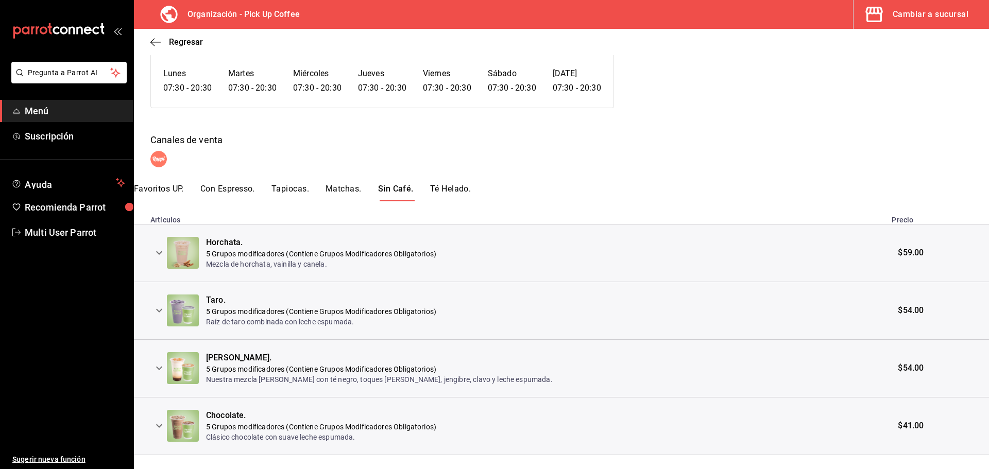
scroll to position [105, 0]
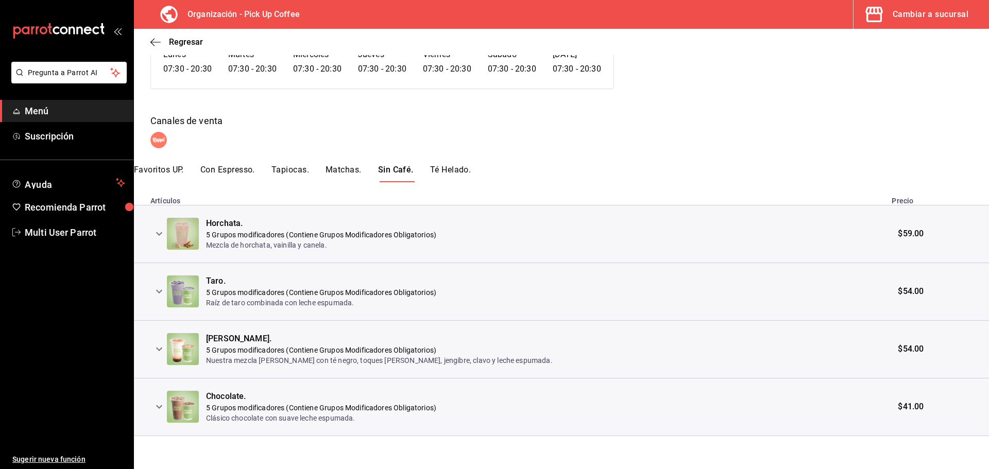
click at [445, 163] on div "2025 - Turbo Exportar a Excel Horarios [DATE] 07:30 - 20:30 [DATE] 07:30 - 20:3…" at bounding box center [561, 205] width 855 height 461
click at [445, 168] on button "Té Helado." at bounding box center [450, 174] width 41 height 18
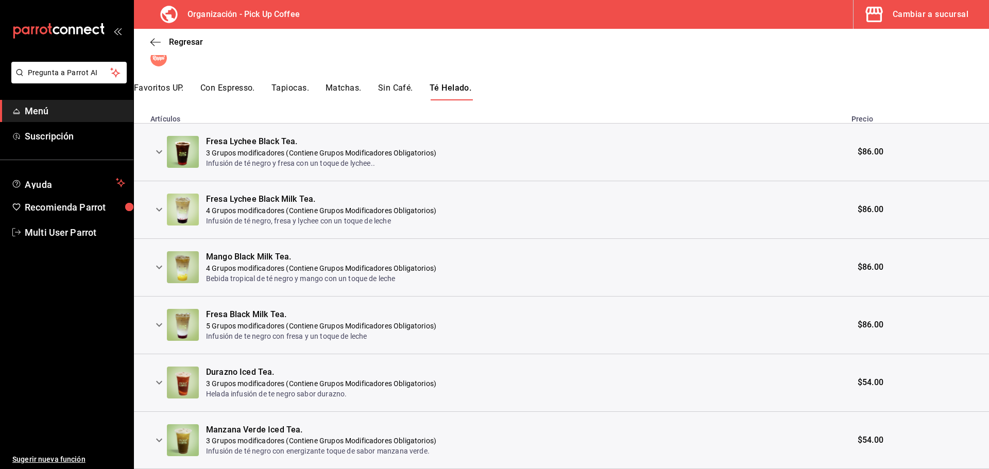
scroll to position [168, 0]
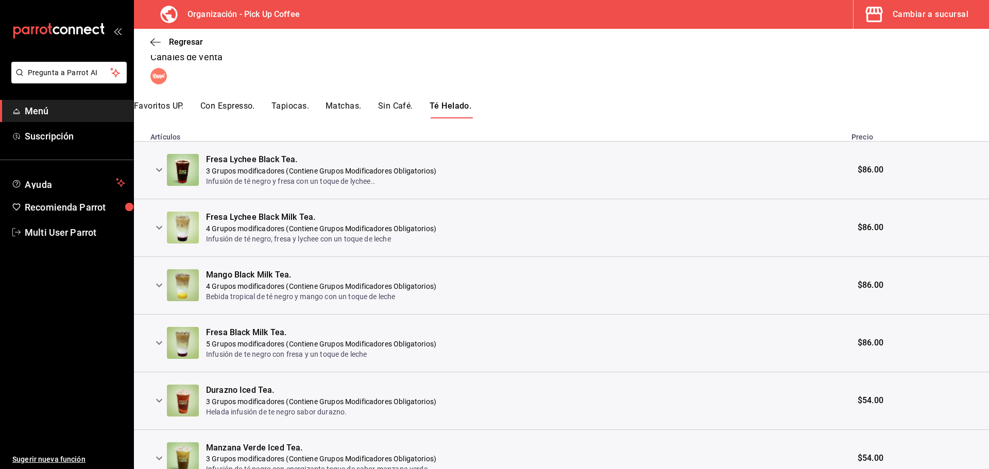
click at [159, 168] on icon "expand row" at bounding box center [159, 170] width 12 height 12
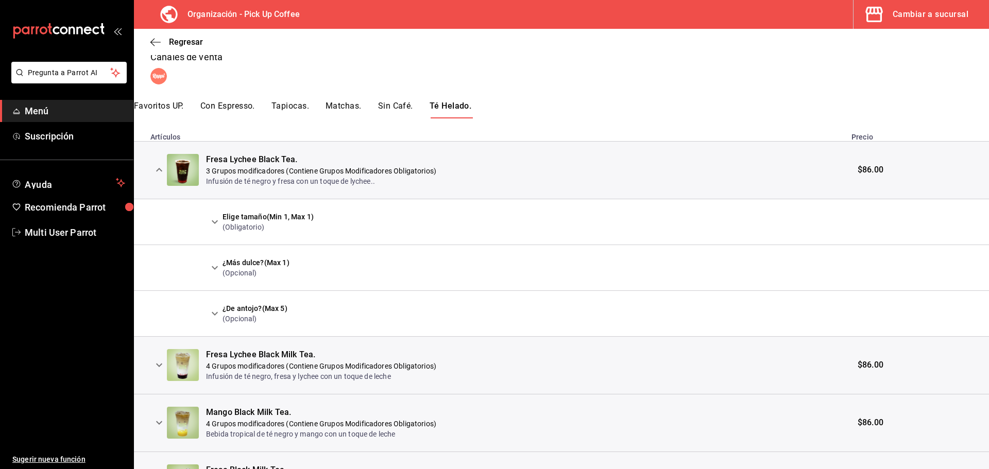
click at [214, 224] on icon "expand row" at bounding box center [215, 222] width 12 height 12
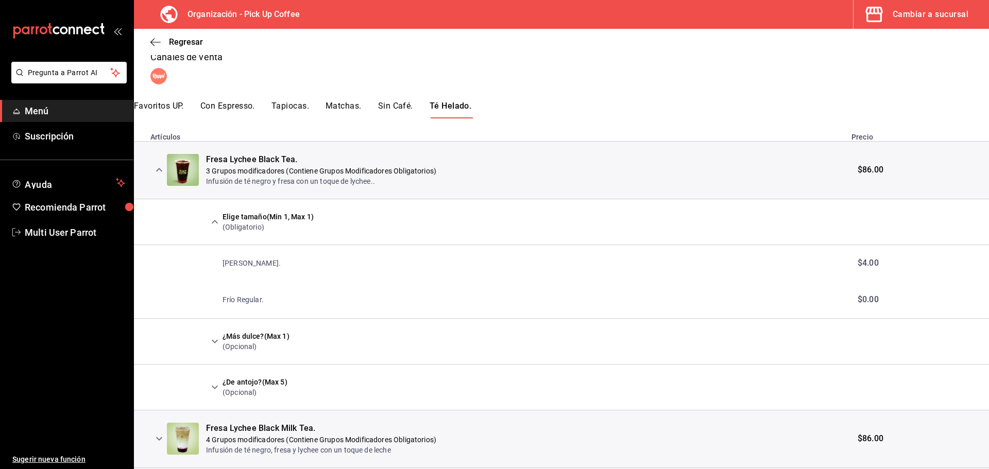
click at [215, 222] on icon "expand row" at bounding box center [215, 222] width 12 height 12
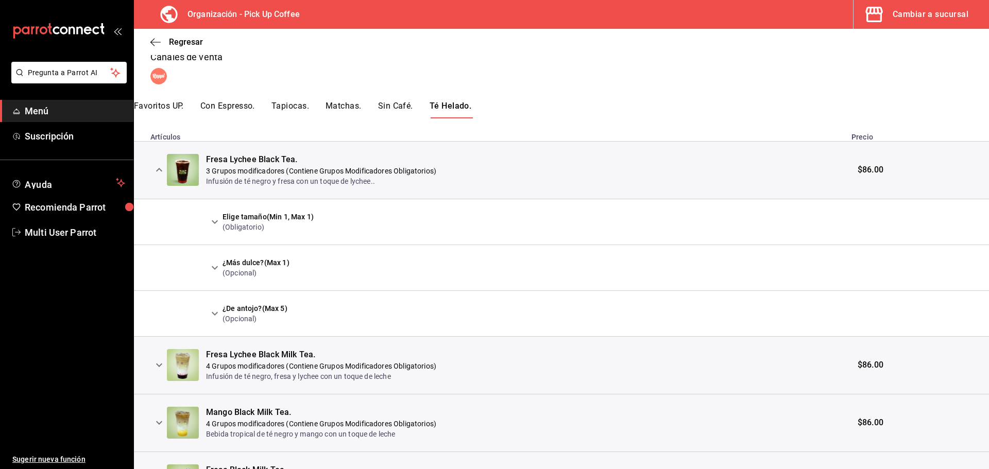
click at [157, 172] on icon "expand row" at bounding box center [159, 170] width 6 height 4
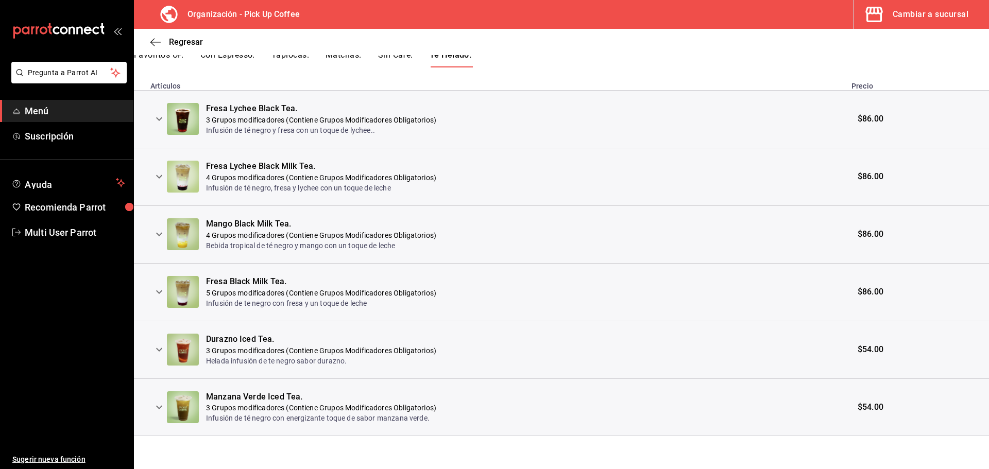
scroll to position [0, 0]
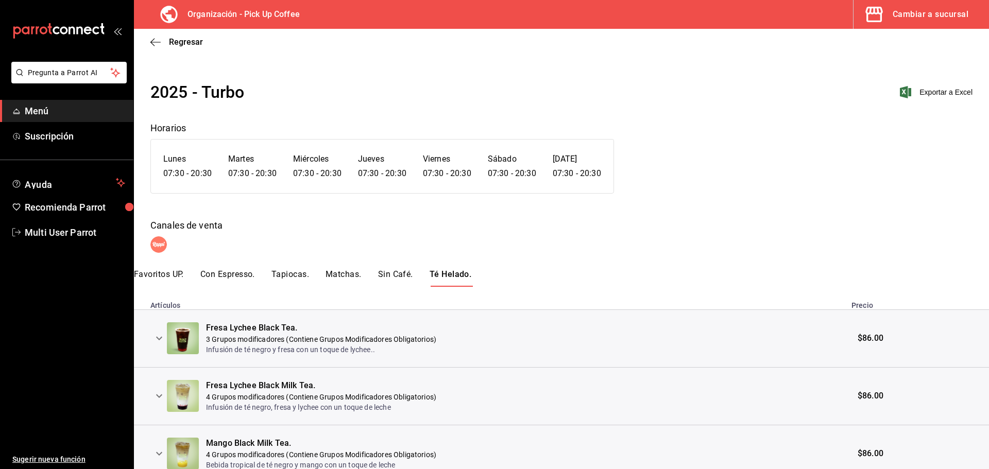
click at [345, 275] on button "Matchas." at bounding box center [344, 278] width 36 height 18
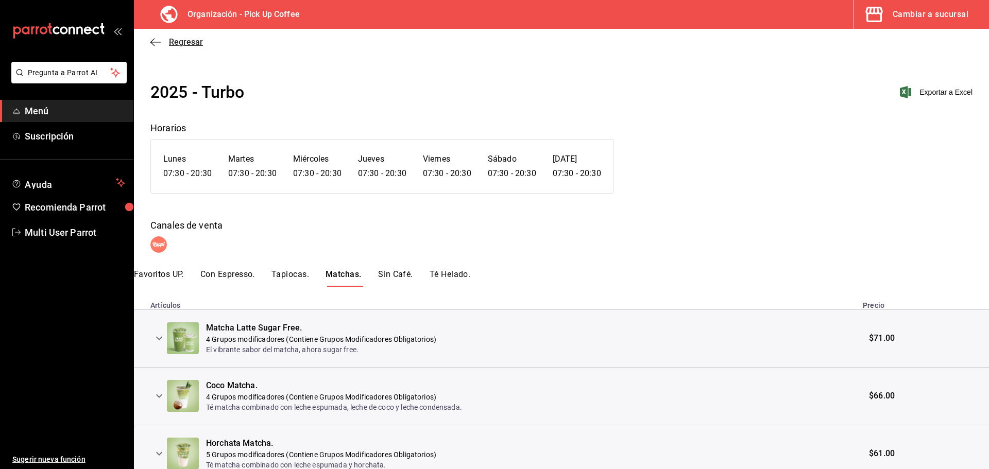
click at [152, 44] on icon "button" at bounding box center [152, 42] width 4 height 8
